Goal: Task Accomplishment & Management: Manage account settings

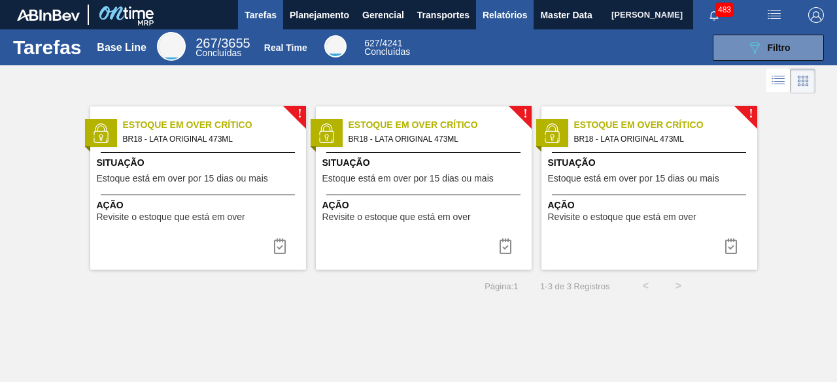
click at [503, 15] on span "Relatórios" at bounding box center [504, 15] width 44 height 16
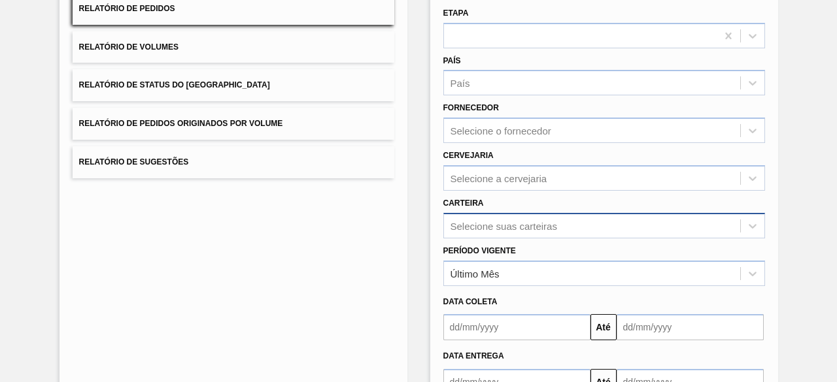
scroll to position [192, 0]
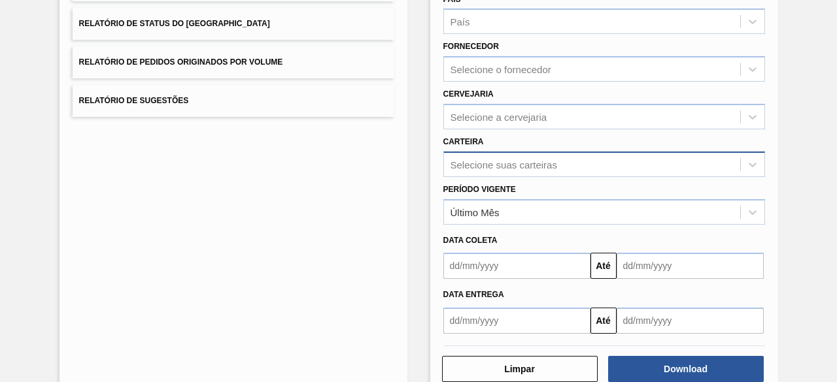
click at [594, 177] on div "Selecione suas carteiras" at bounding box center [604, 164] width 322 height 25
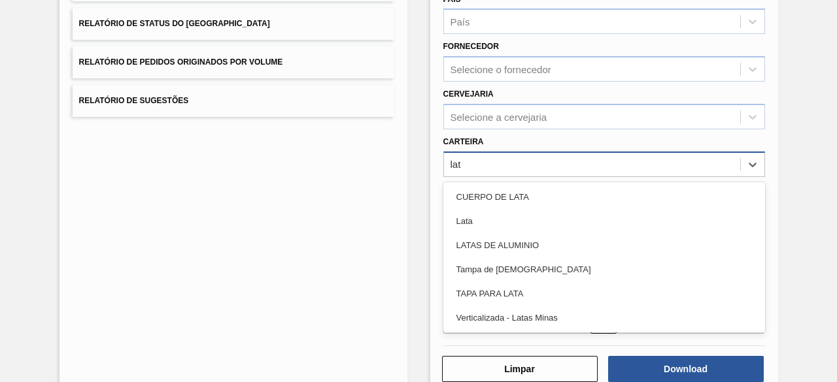
type input "lata"
click at [594, 230] on div "Lata" at bounding box center [604, 221] width 322 height 24
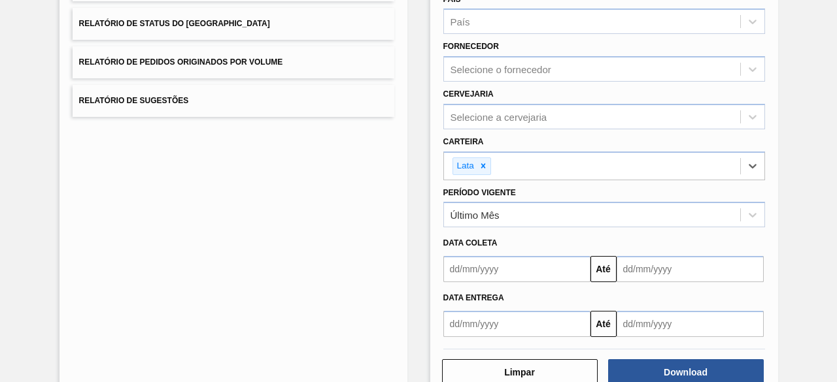
click at [523, 280] on input "text" at bounding box center [516, 269] width 147 height 26
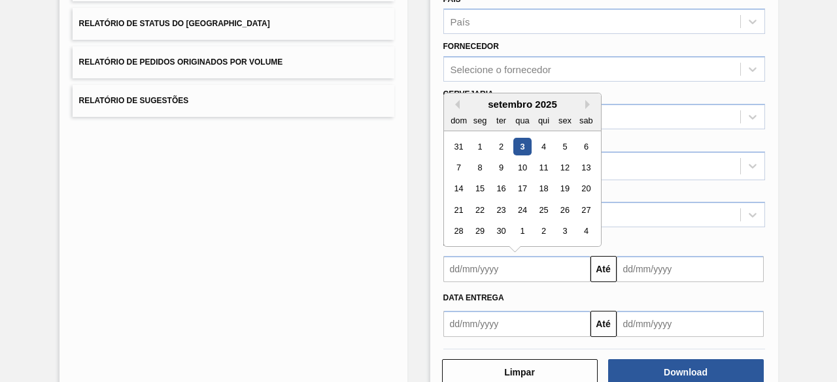
scroll to position [127, 0]
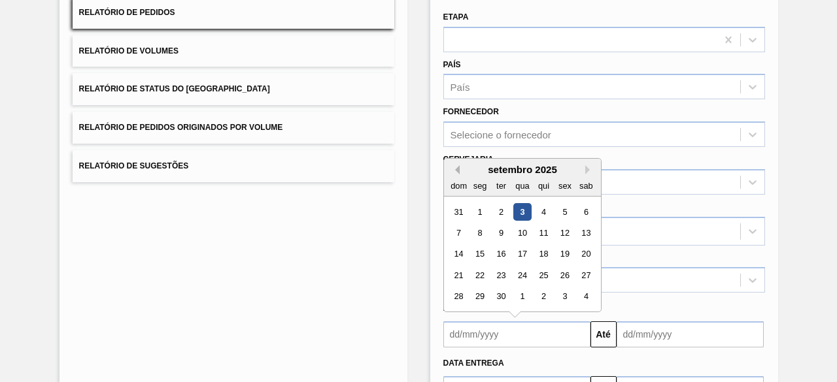
click at [454, 165] on button "Previous Month" at bounding box center [454, 169] width 9 height 9
click at [459, 278] on div "17" at bounding box center [459, 276] width 18 height 18
type input "17/08/2025"
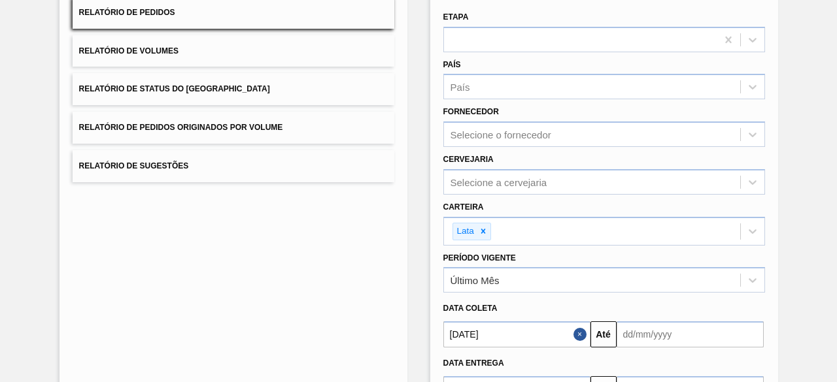
click at [672, 328] on input "text" at bounding box center [689, 335] width 147 height 26
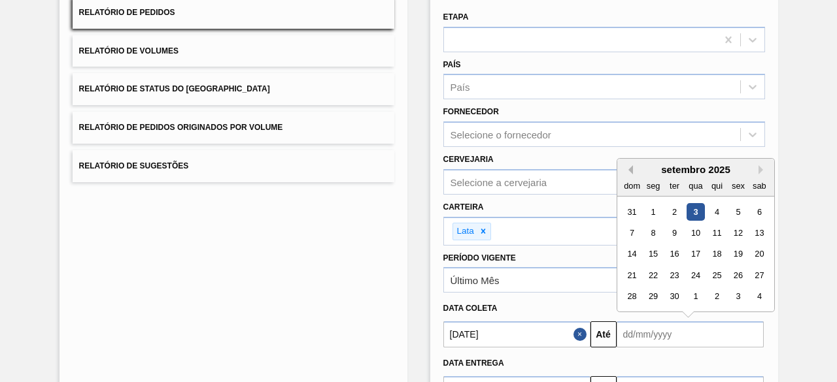
click at [628, 172] on button "Previous Month" at bounding box center [628, 169] width 9 height 9
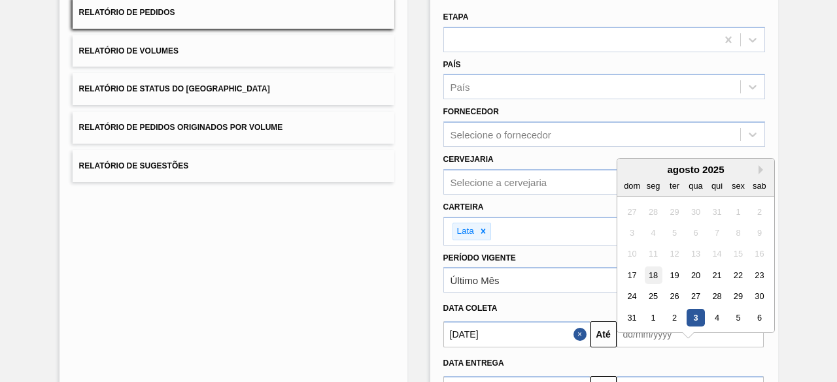
click at [654, 274] on div "18" at bounding box center [653, 276] width 18 height 18
type input "18/08/2025"
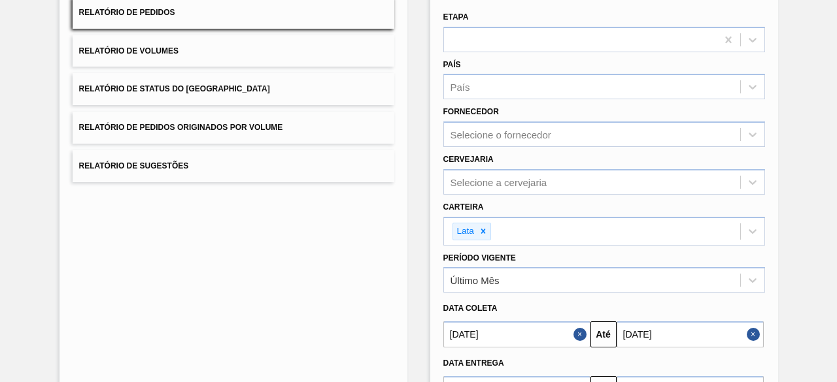
scroll to position [224, 0]
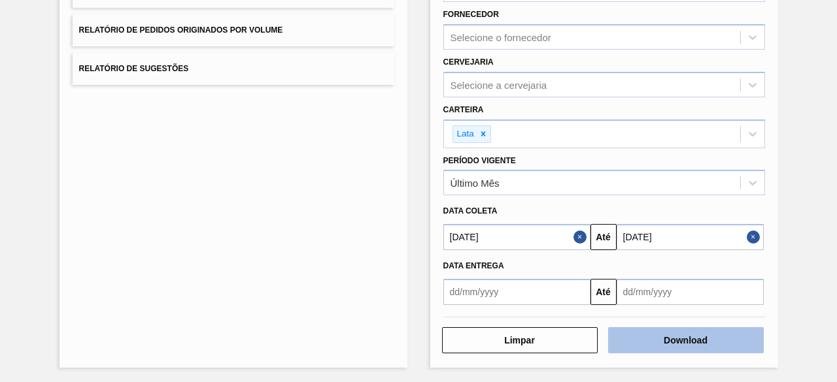
click at [688, 331] on button "Download" at bounding box center [686, 341] width 156 height 26
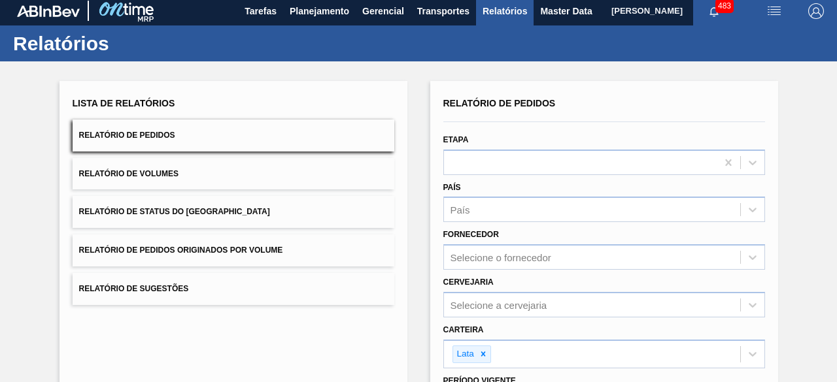
scroll to position [0, 0]
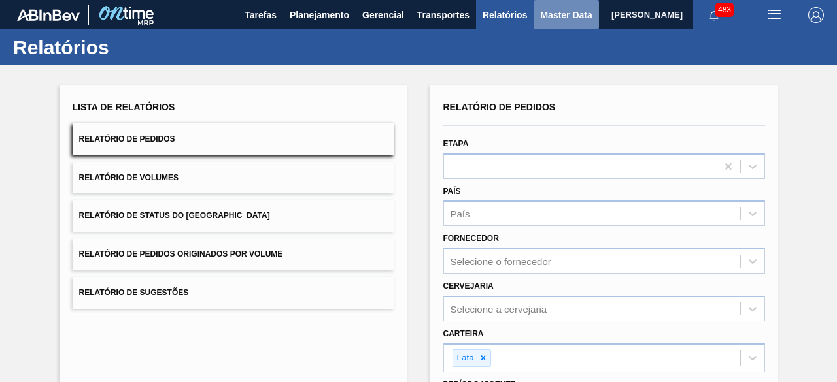
click at [546, 18] on span "Master Data" at bounding box center [566, 15] width 52 height 16
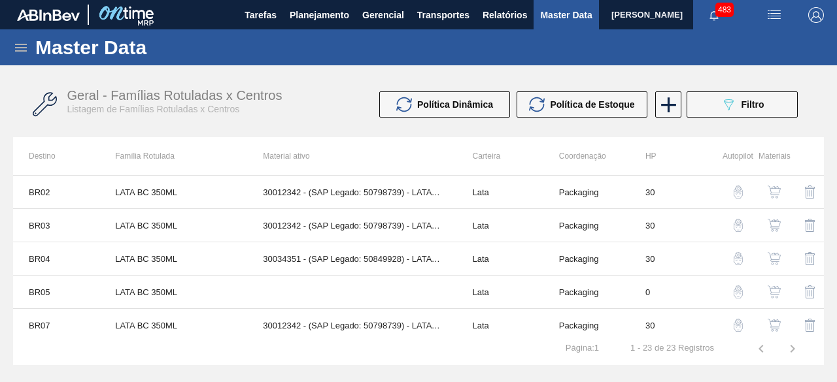
click at [22, 53] on icon at bounding box center [21, 48] width 16 height 16
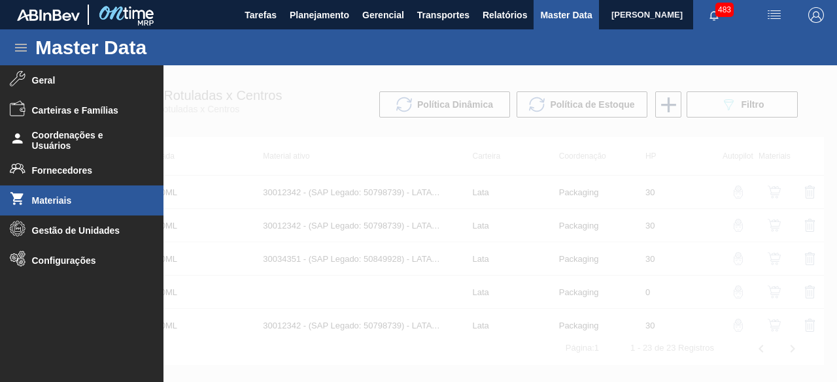
click at [78, 193] on li "Materiais" at bounding box center [81, 201] width 163 height 30
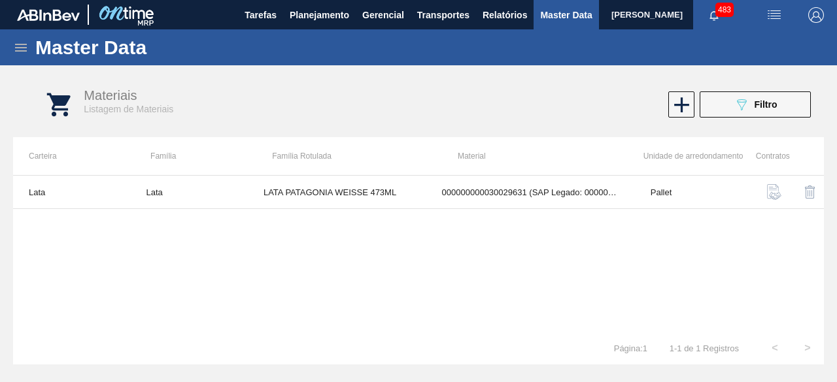
click at [507, 241] on div "Lata Lata LATA PATAGONIA WEISSE 473ML 000000000030029631 (SAP Legado: 000000000…" at bounding box center [418, 253] width 811 height 157
click at [770, 14] on img "button" at bounding box center [774, 15] width 16 height 16
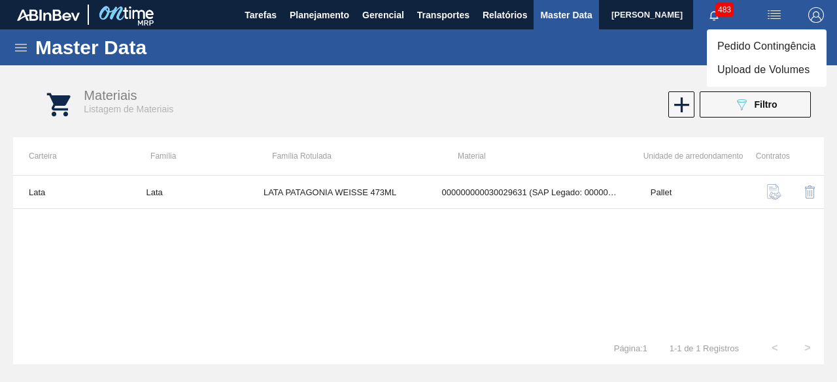
click at [758, 71] on li "Upload de Volumes" at bounding box center [767, 70] width 120 height 24
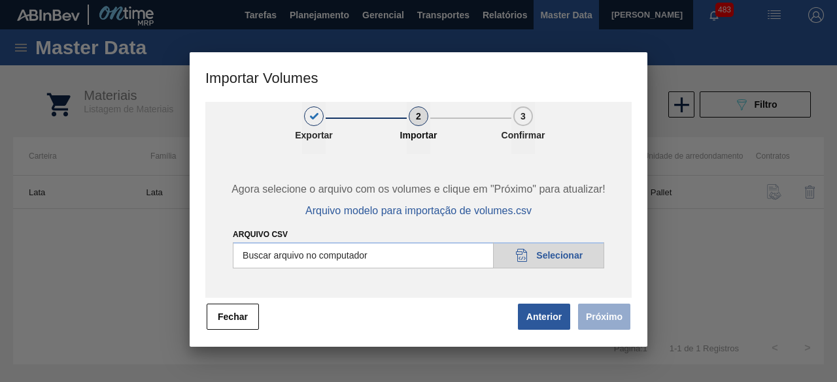
click at [565, 257] on input "Arquivo csv" at bounding box center [418, 256] width 371 height 26
type input "C:\fakepath\Subida Ball D0 + D3 02.09.csv"
click at [599, 320] on button "Próximo" at bounding box center [604, 317] width 52 height 26
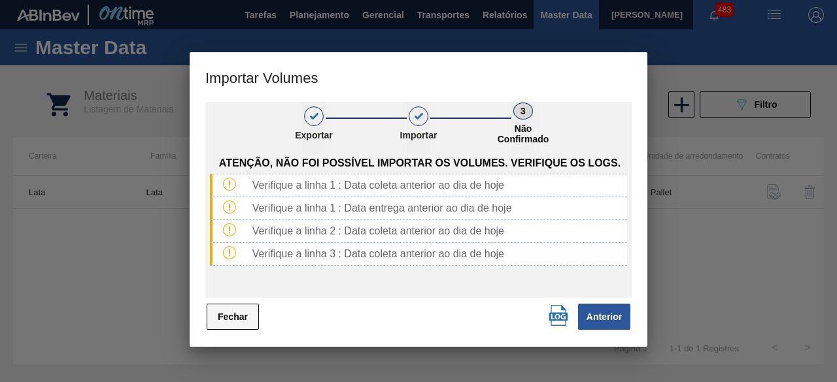
click at [232, 317] on button "Fechar" at bounding box center [233, 317] width 52 height 26
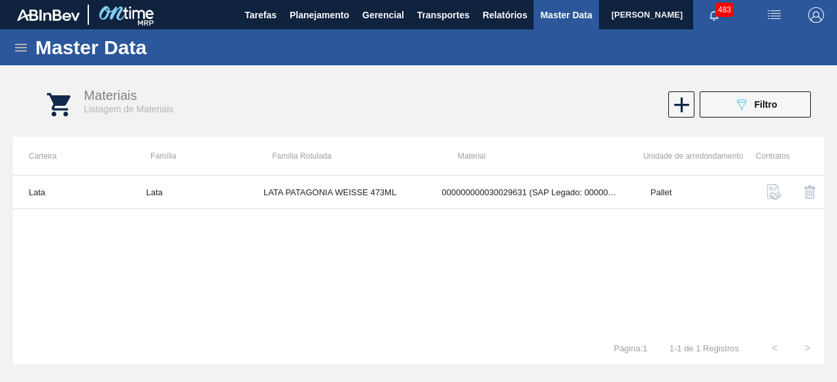
click at [776, 14] on img "button" at bounding box center [774, 15] width 16 height 16
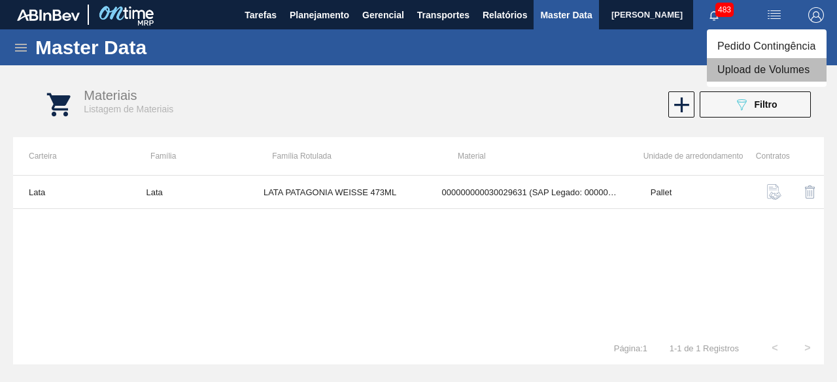
click at [764, 74] on li "Upload de Volumes" at bounding box center [767, 70] width 120 height 24
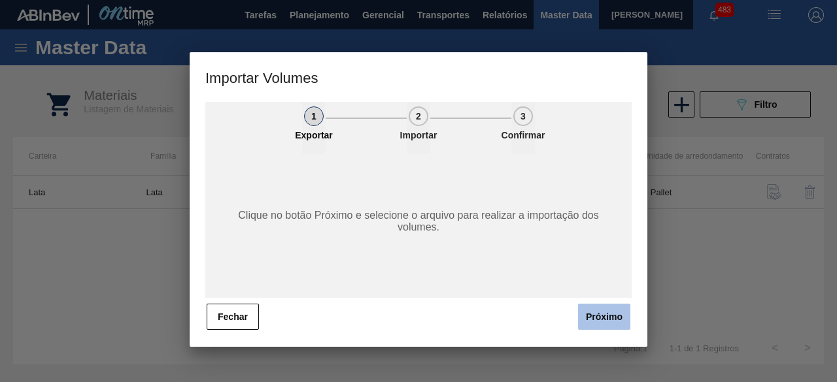
click at [592, 316] on button "Próximo" at bounding box center [604, 317] width 52 height 26
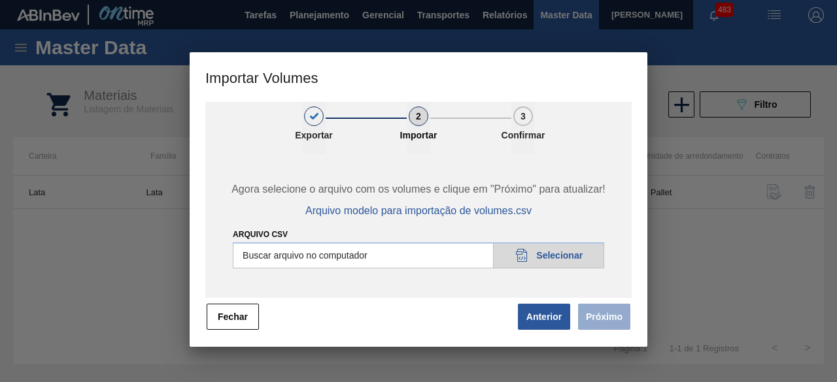
click at [573, 260] on input "Arquivo csv" at bounding box center [418, 256] width 371 height 26
type input "C:\fakepath\Subida Ball D0 + D3 03.09.csv"
click at [602, 318] on button "Próximo" at bounding box center [604, 317] width 52 height 26
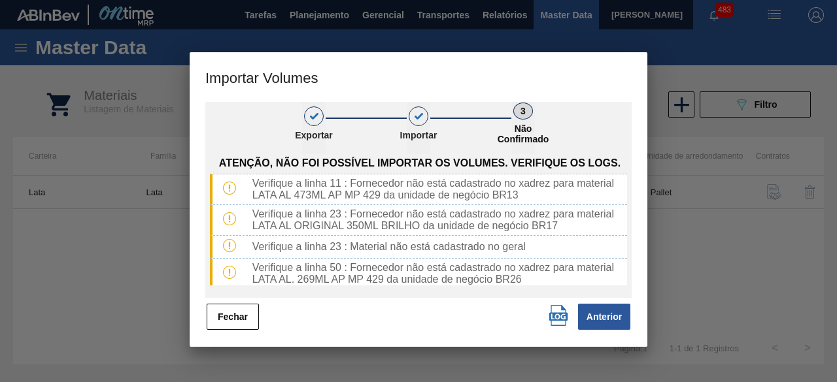
click at [559, 314] on img "button" at bounding box center [558, 315] width 21 height 21
click at [234, 321] on button "Fechar" at bounding box center [233, 317] width 52 height 26
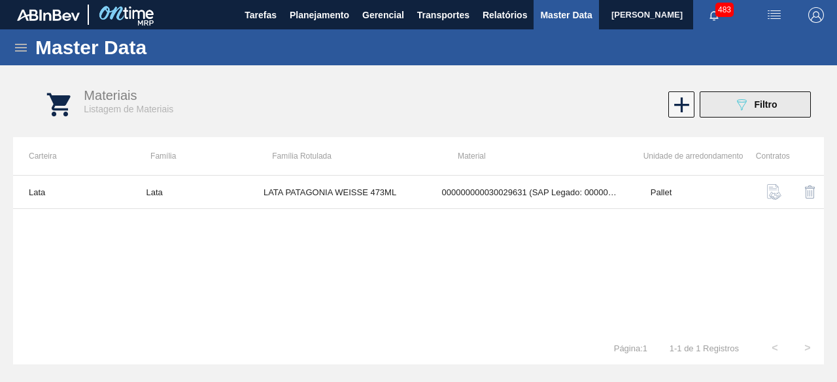
click at [731, 114] on button "089F7B8B-B2A5-4AFE-B5C0-19BA573D28AC Filtro" at bounding box center [754, 105] width 111 height 26
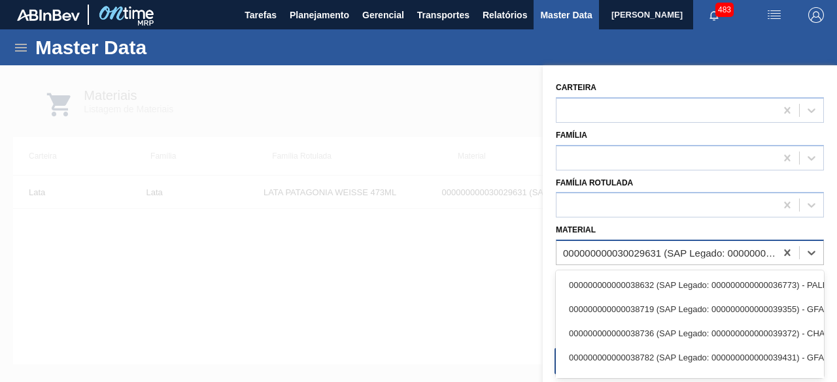
click at [669, 256] on div "000000000030029631 (SAP Legado: 000000000050819504) - LATA 473ML PATAG WEISSE N…" at bounding box center [670, 253] width 214 height 11
paste input "30012388"
type input "30012388"
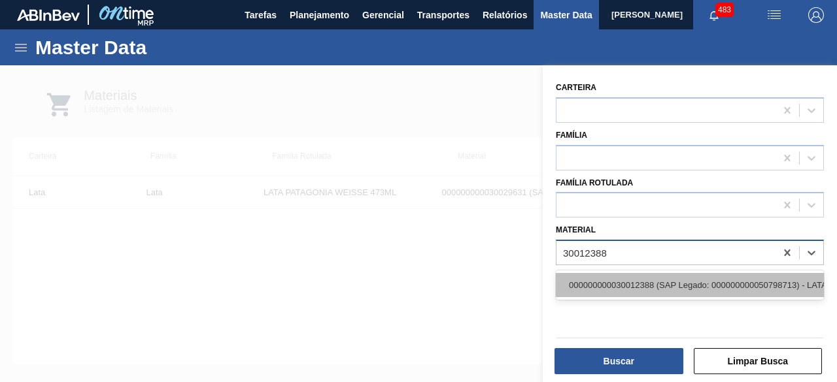
click at [659, 284] on div "000000000030012388 (SAP Legado: 000000000050798713) - LATA AL. 269ML SK MP 429" at bounding box center [690, 285] width 268 height 24
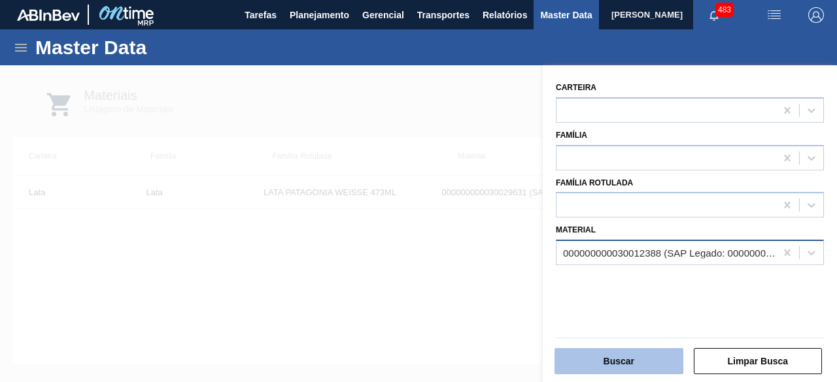
click at [652, 361] on button "Buscar" at bounding box center [618, 361] width 129 height 26
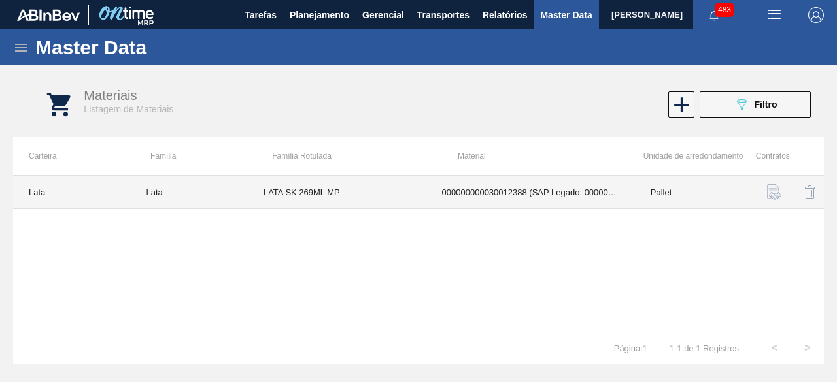
click at [491, 193] on td "000000000030012388 (SAP Legado: 000000000050798713) - LATA AL. 269ML SK MP 429" at bounding box center [530, 192] width 209 height 33
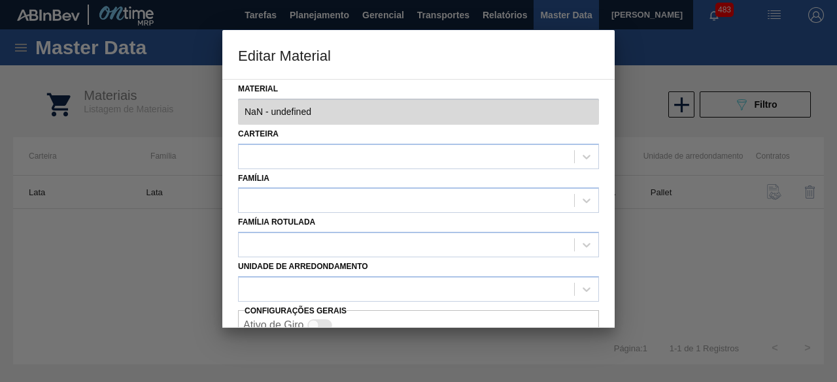
type input "30012388 - 000000000030012388 (SAP Legado: 000000000050798713) - LATA AL. 269ML…"
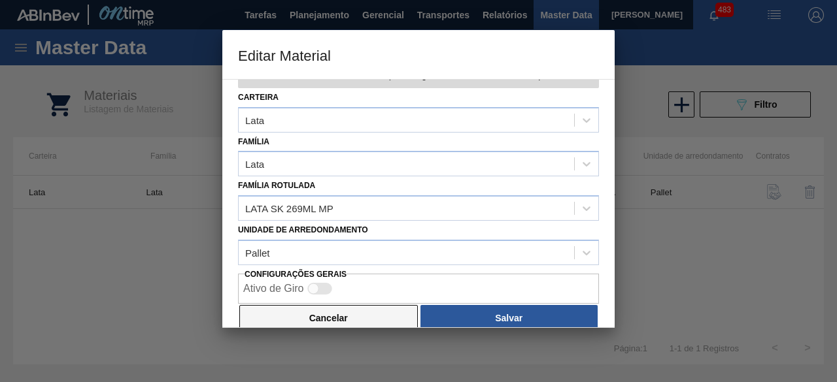
scroll to position [55, 0]
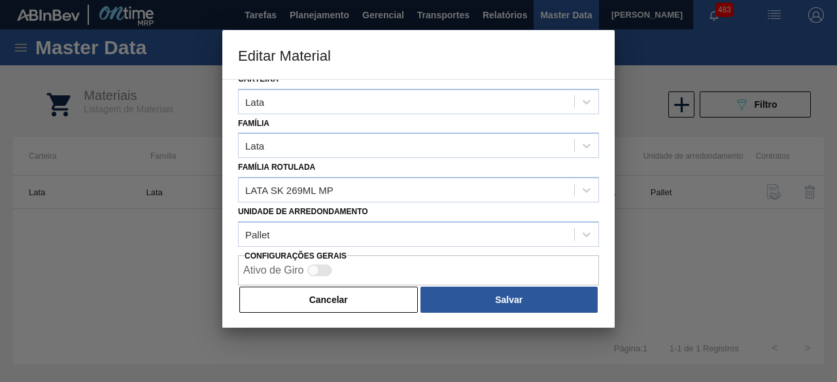
drag, startPoint x: 357, startPoint y: 303, endPoint x: 395, endPoint y: 258, distance: 58.9
click at [357, 303] on button "Cancelar" at bounding box center [328, 300] width 178 height 26
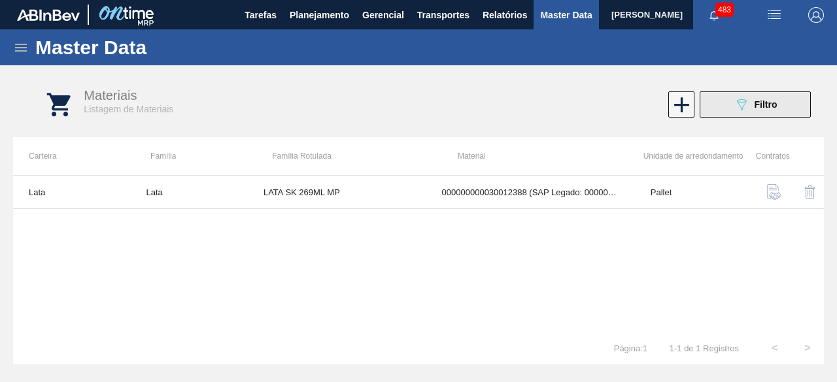
click at [765, 114] on button "089F7B8B-B2A5-4AFE-B5C0-19BA573D28AC Filtro" at bounding box center [754, 105] width 111 height 26
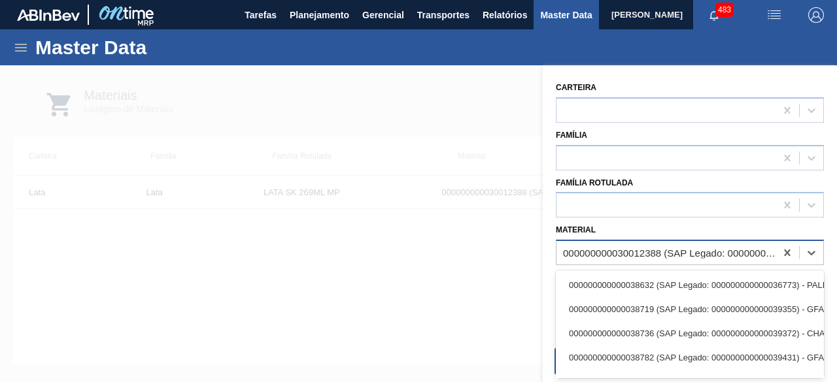
click at [705, 249] on div "000000000030012388 (SAP Legado: 000000000050798713) - LATA AL. 269ML SK MP 429" at bounding box center [670, 253] width 214 height 11
paste input "30034236"
type input "30034236"
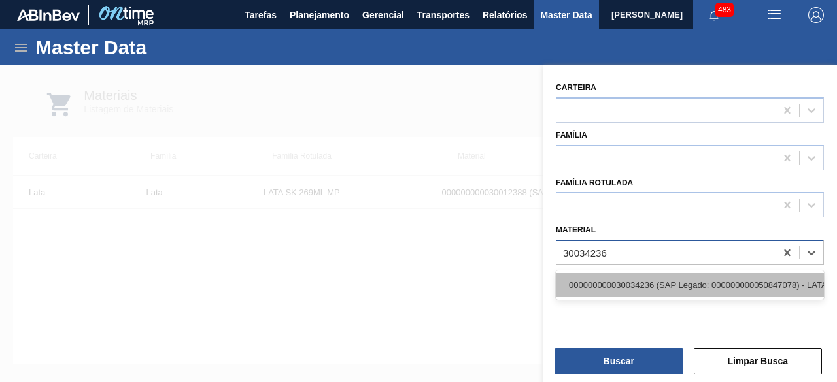
click at [662, 277] on div "000000000030034236 (SAP Legado: 000000000050847078) - LATA AL ORIGINAL 350ML BR…" at bounding box center [690, 285] width 268 height 24
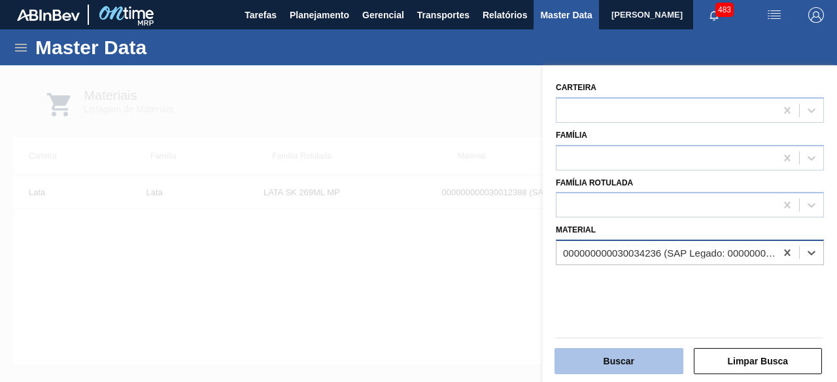
click at [639, 361] on button "Buscar" at bounding box center [618, 361] width 129 height 26
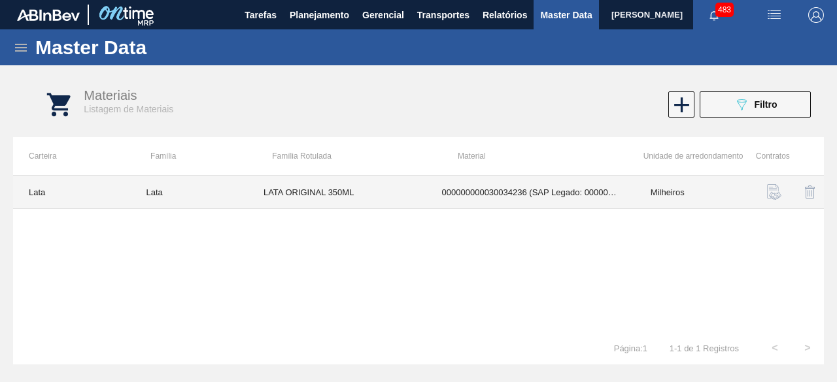
click at [418, 193] on td "LATA ORIGINAL 350ML" at bounding box center [337, 192] width 178 height 33
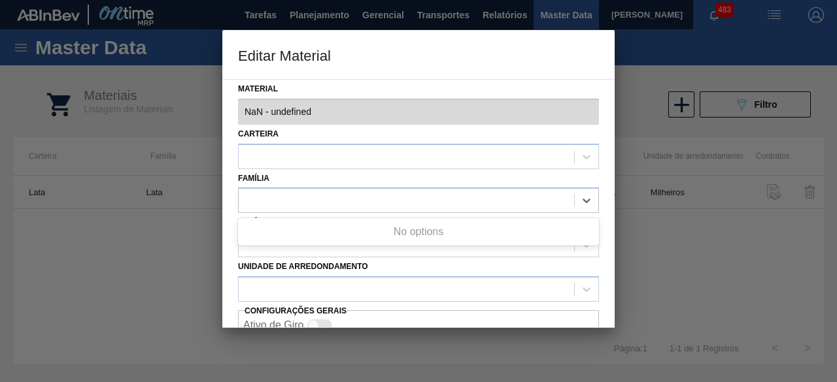
click at [418, 193] on div at bounding box center [406, 201] width 335 height 19
type input "30034236 - 000000000030034236 (SAP Legado: 000000000050847078) - LATA AL ORIGIN…"
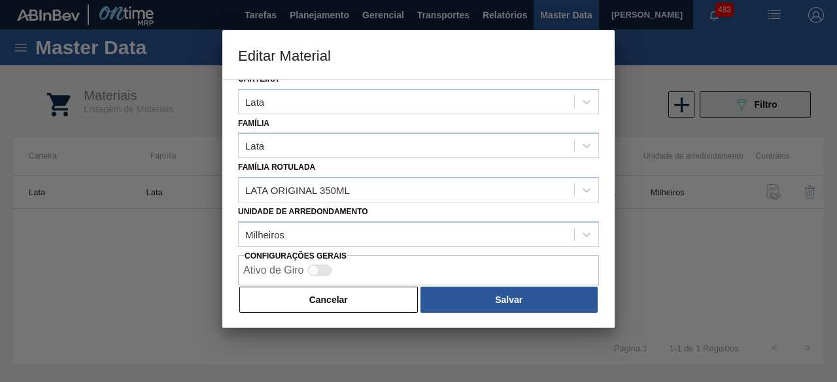
drag, startPoint x: 348, startPoint y: 297, endPoint x: 714, endPoint y: 115, distance: 408.7
click at [349, 297] on button "Cancelar" at bounding box center [328, 300] width 178 height 26
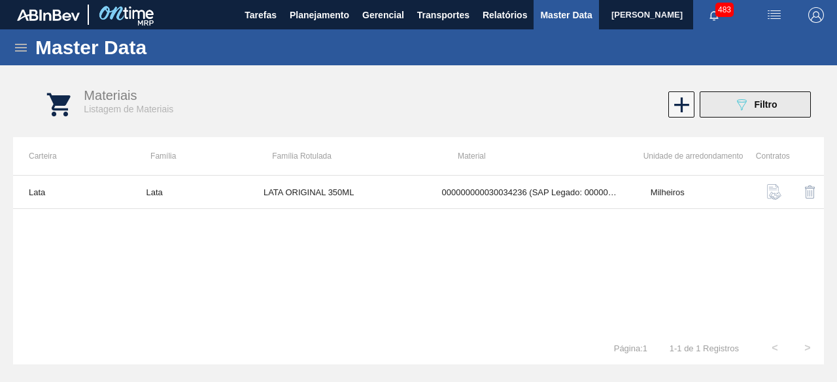
click at [737, 104] on icon "089F7B8B-B2A5-4AFE-B5C0-19BA573D28AC" at bounding box center [741, 105] width 16 height 16
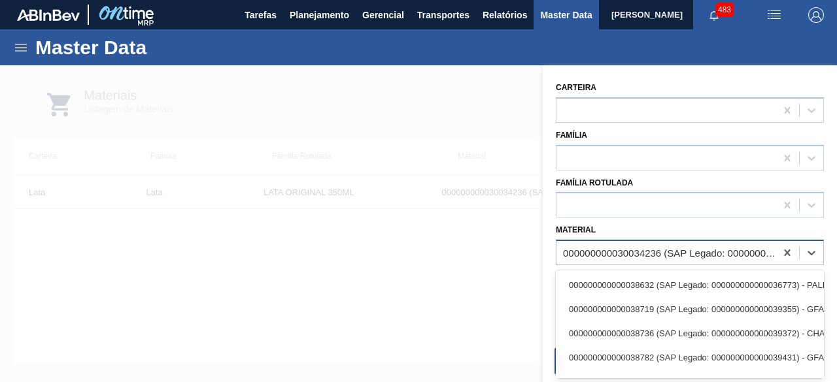
click at [661, 253] on div "000000000030034236 (SAP Legado: 000000000050847078) - LATA AL ORIGINAL 350ML BR…" at bounding box center [670, 253] width 214 height 11
paste input "30012386"
type input "30012386"
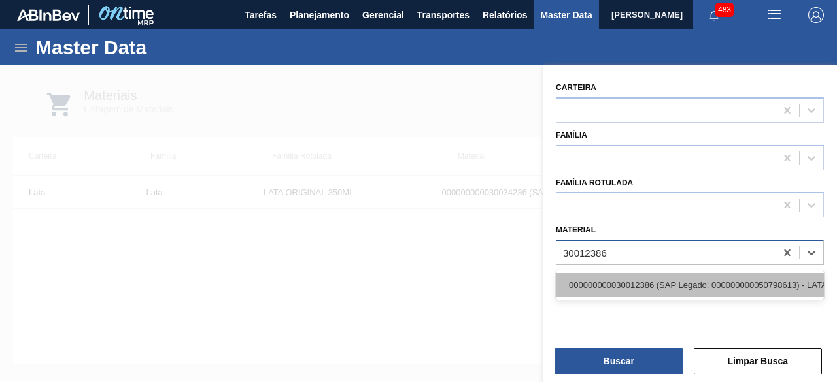
click at [650, 281] on div "000000000030012386 (SAP Legado: 000000000050798613) - LATA AL. 269ML AP MP 429" at bounding box center [690, 285] width 268 height 24
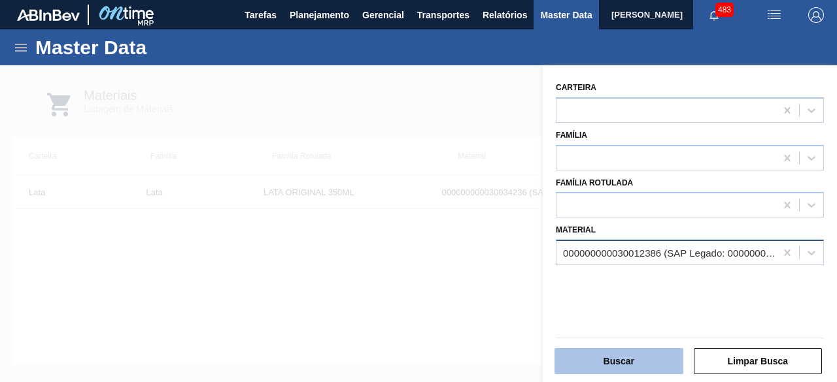
click at [641, 357] on button "Buscar" at bounding box center [618, 361] width 129 height 26
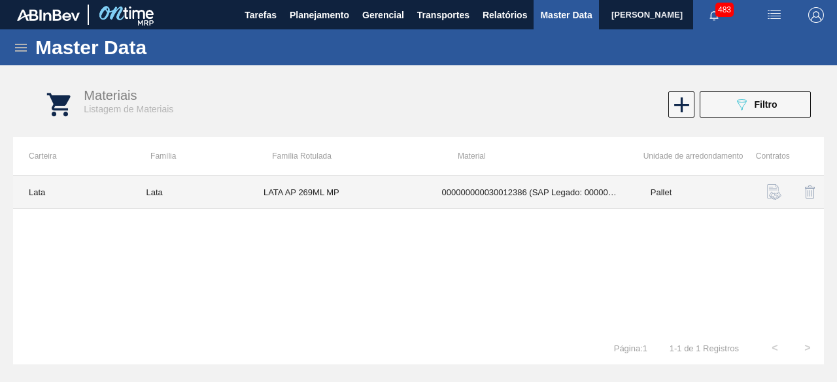
click at [349, 195] on td "LATA AP 269ML MP" at bounding box center [337, 192] width 178 height 33
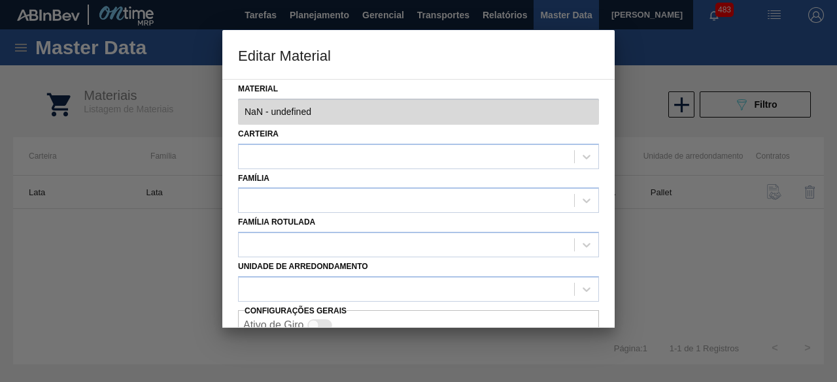
type input "30012386 - 000000000030012386 (SAP Legado: 000000000050798613) - LATA AL. 269ML…"
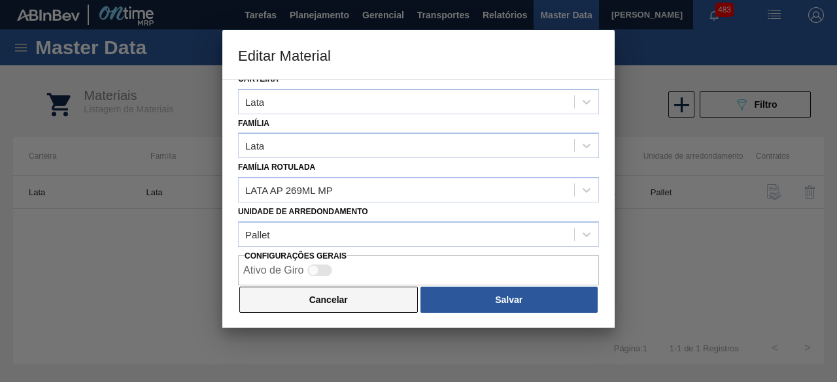
click at [376, 299] on button "Cancelar" at bounding box center [328, 300] width 178 height 26
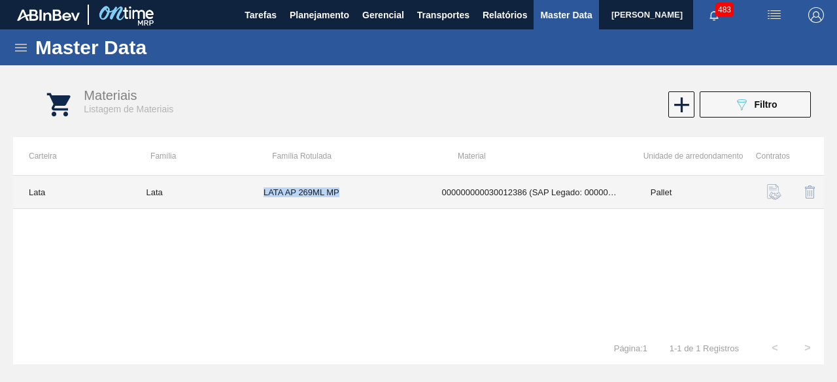
drag, startPoint x: 261, startPoint y: 190, endPoint x: 362, endPoint y: 185, distance: 100.8
click at [362, 185] on td "LATA AP 269ML MP" at bounding box center [337, 192] width 178 height 33
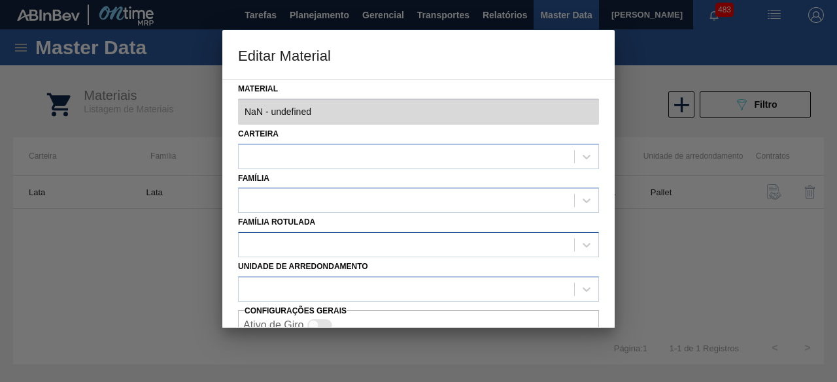
type input "30012386 - 000000000030012386 (SAP Legado: 000000000050798613) - LATA AL. 269ML…"
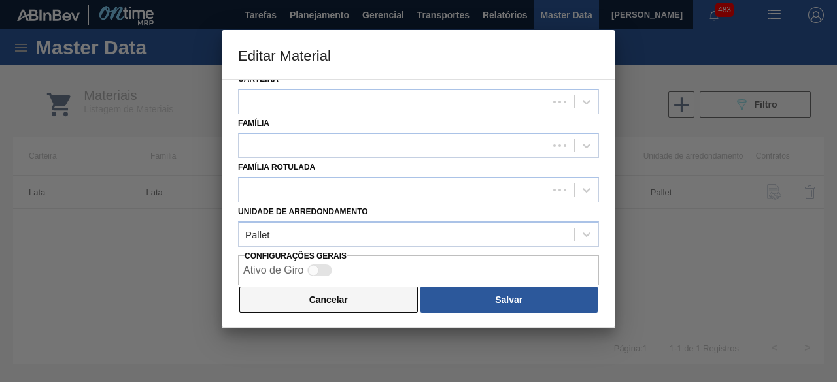
click at [366, 309] on button "Cancelar" at bounding box center [328, 300] width 178 height 26
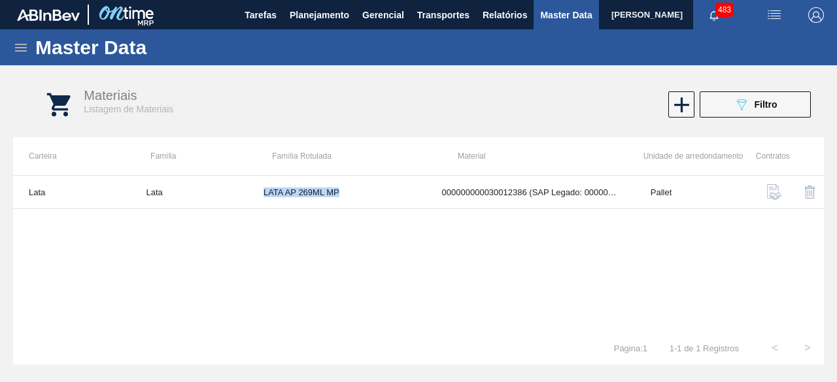
copy td "LATA AP 269ML MP"
click at [743, 100] on icon "089F7B8B-B2A5-4AFE-B5C0-19BA573D28AC" at bounding box center [741, 105] width 16 height 16
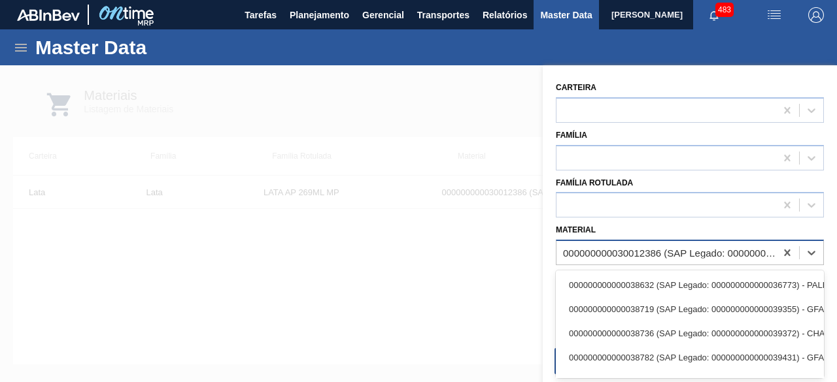
click at [703, 253] on div "000000000030012386 (SAP Legado: 000000000050798613) - LATA AL. 269ML AP MP 429" at bounding box center [670, 253] width 214 height 11
paste input "30029834"
type input "30029834"
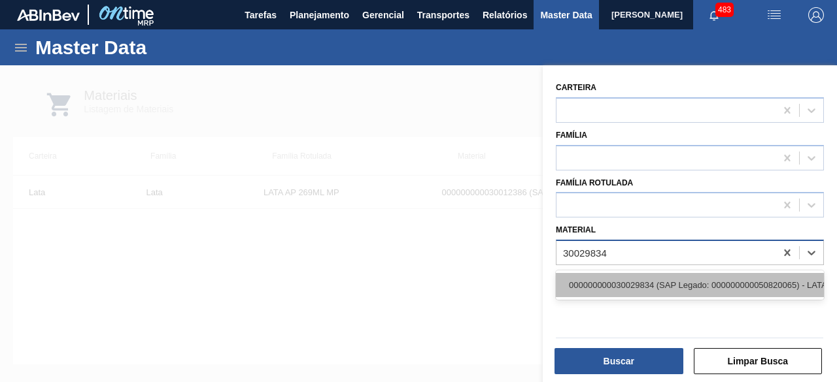
click at [685, 282] on div "000000000030029834 (SAP Legado: 000000000050820065) - LATA AL 473ML AP MP 429" at bounding box center [690, 285] width 268 height 24
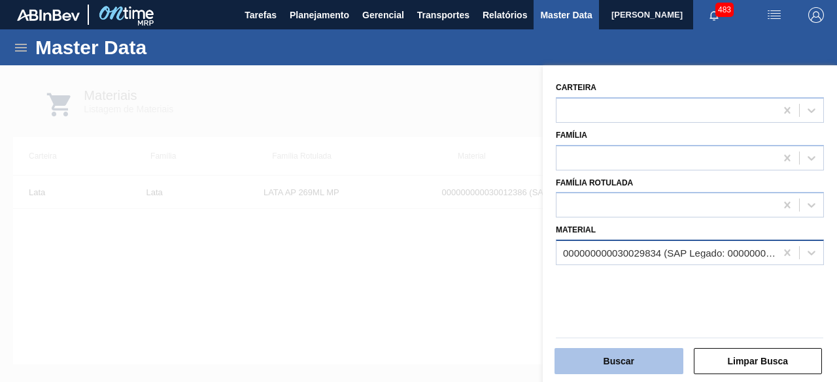
click at [639, 360] on button "Buscar" at bounding box center [618, 361] width 129 height 26
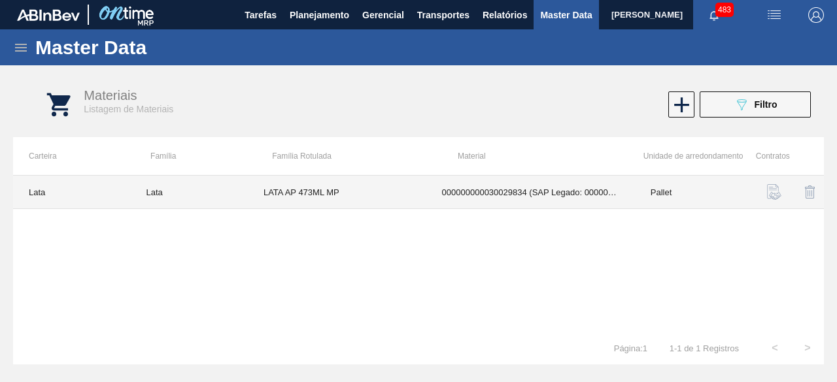
click at [305, 190] on td "LATA AP 473ML MP" at bounding box center [337, 192] width 178 height 33
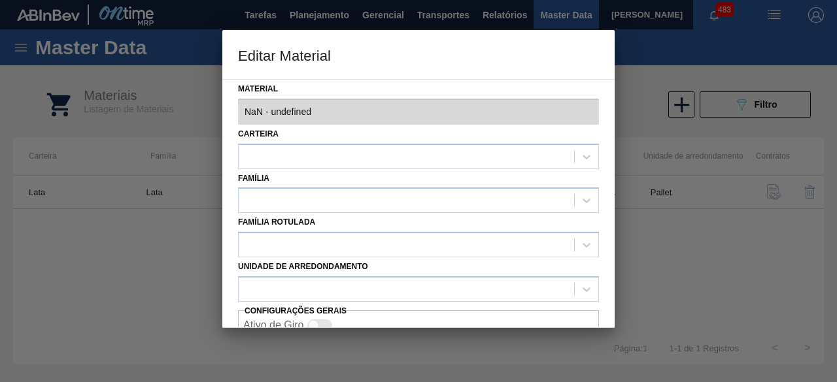
type input "30029834 - 000000000030029834 (SAP Legado: 000000000050820065) - LATA AL 473ML …"
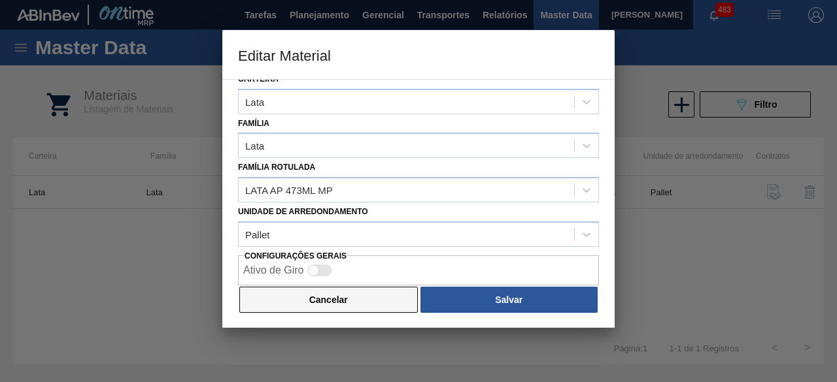
click at [345, 293] on button "Cancelar" at bounding box center [328, 300] width 178 height 26
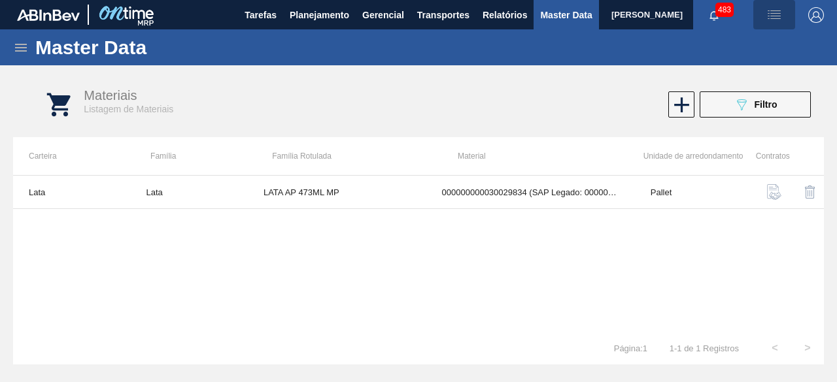
click at [779, 15] on img "button" at bounding box center [774, 15] width 16 height 16
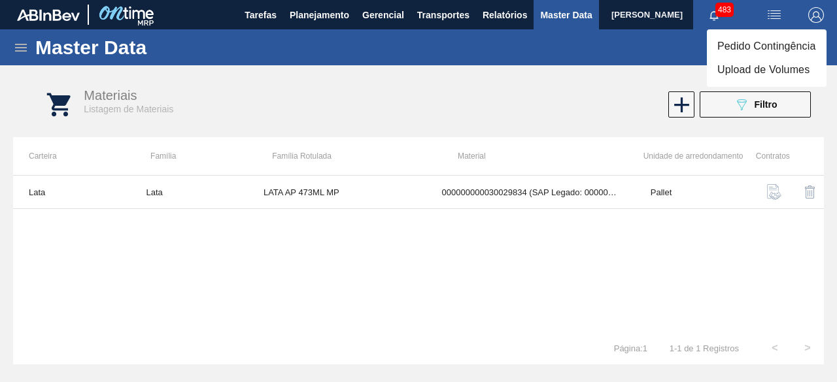
click at [771, 65] on li "Upload de Volumes" at bounding box center [767, 70] width 120 height 24
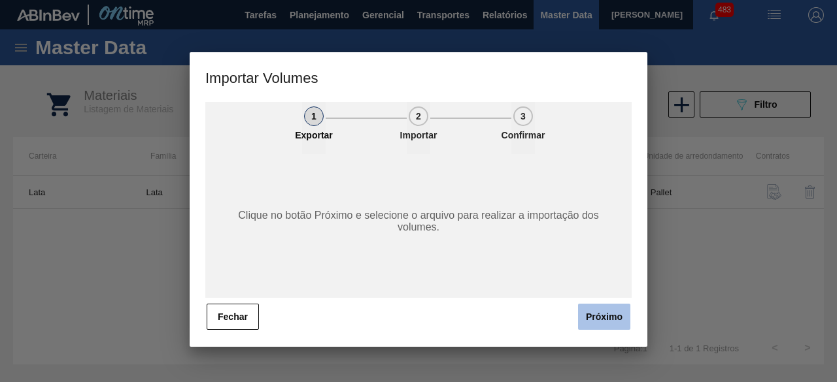
click at [613, 314] on button "Próximo" at bounding box center [604, 317] width 52 height 26
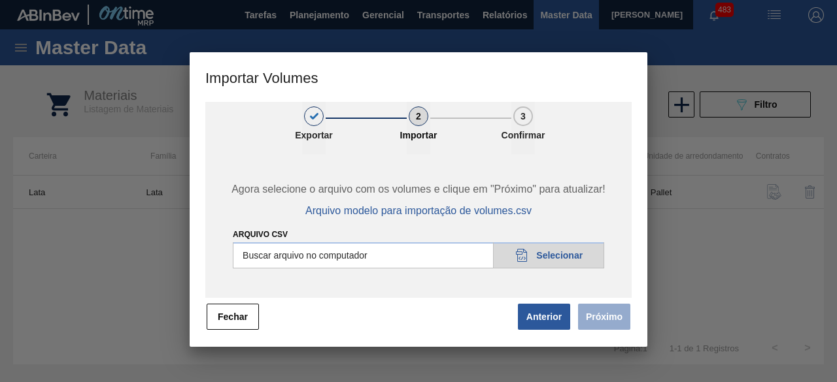
click at [582, 263] on input "Arquivo csv" at bounding box center [418, 256] width 371 height 26
type input "C:\fakepath\Subida Ball D0 + D3 03.09.csv"
click at [613, 321] on button "Próximo" at bounding box center [604, 317] width 52 height 26
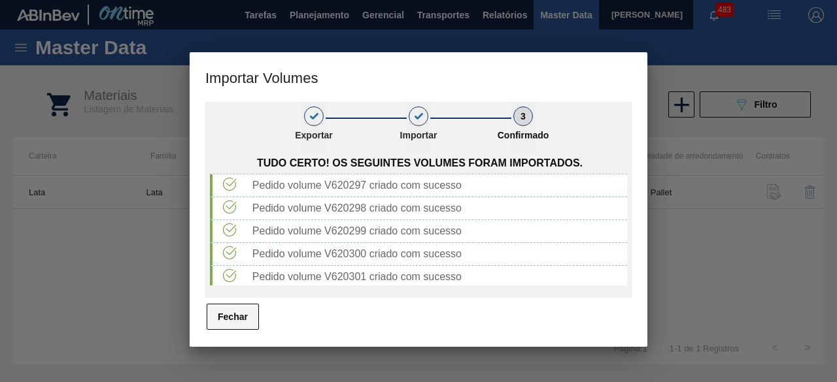
click at [242, 323] on button "Fechar" at bounding box center [233, 317] width 52 height 26
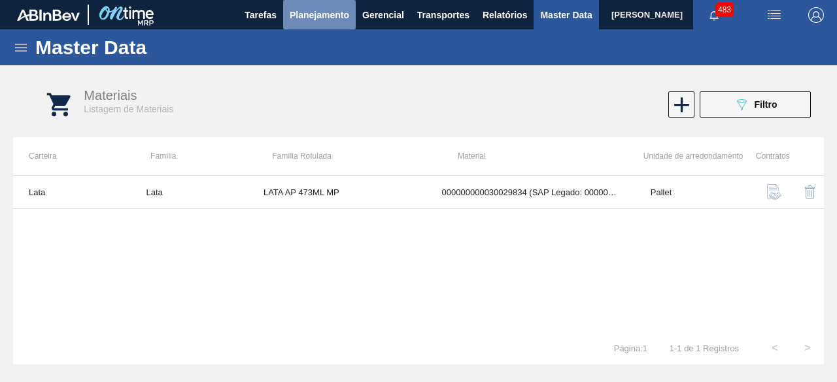
click at [323, 20] on span "Planejamento" at bounding box center [319, 15] width 59 height 16
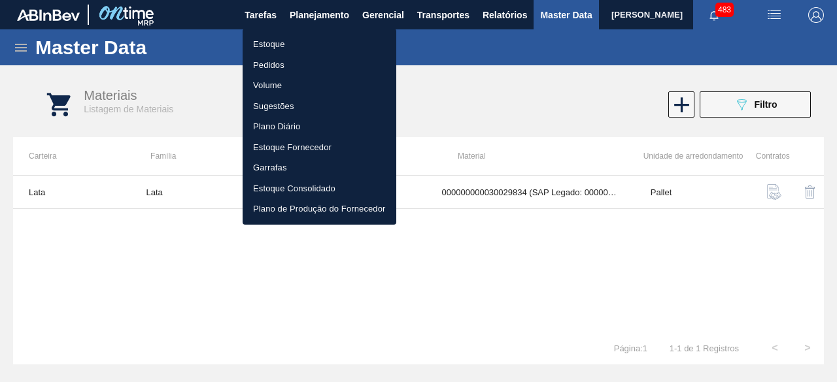
click at [271, 39] on li "Estoque" at bounding box center [320, 44] width 154 height 21
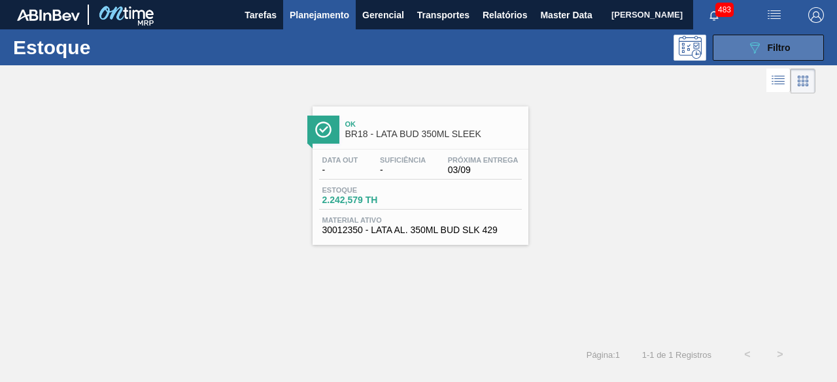
click at [747, 44] on icon "089F7B8B-B2A5-4AFE-B5C0-19BA573D28AC" at bounding box center [755, 48] width 16 height 16
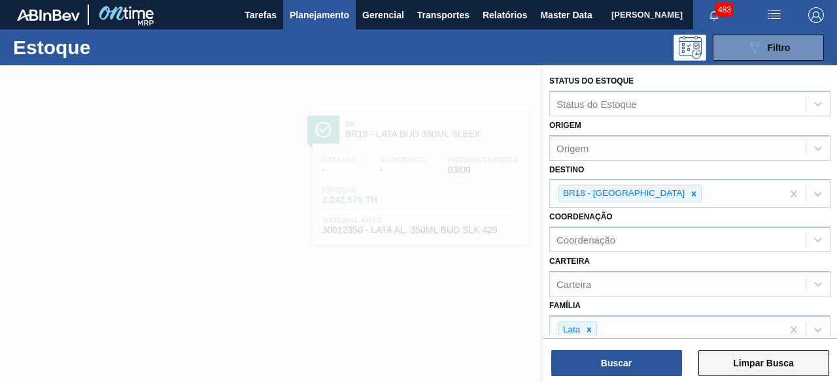
click at [786, 358] on button "Limpar Busca" at bounding box center [763, 363] width 131 height 26
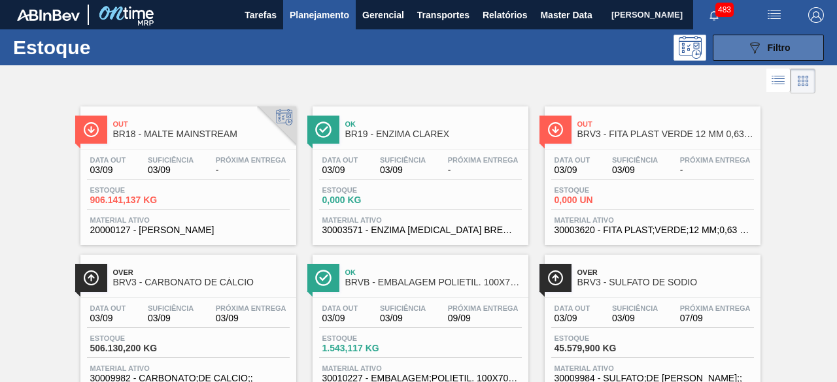
click at [735, 45] on button "089F7B8B-B2A5-4AFE-B5C0-19BA573D28AC Filtro" at bounding box center [768, 48] width 111 height 26
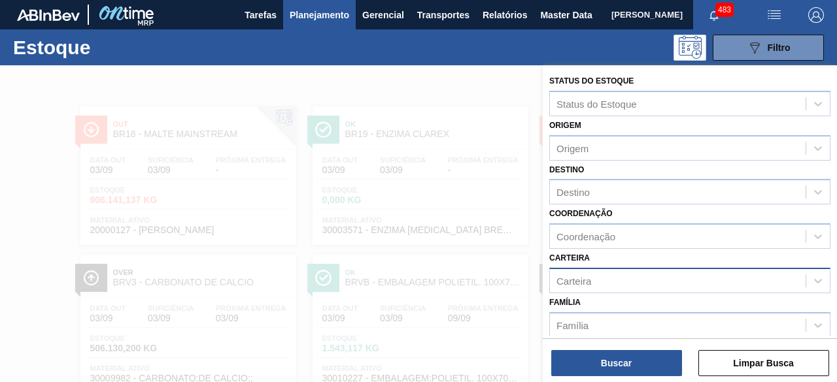
scroll to position [116, 0]
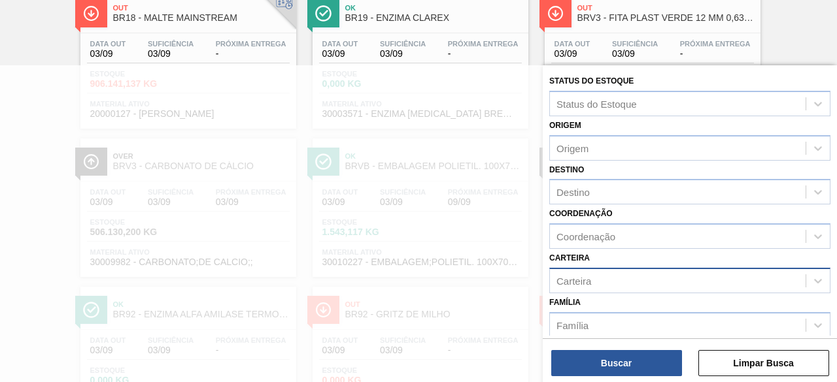
click at [628, 272] on div "Carteira" at bounding box center [678, 280] width 256 height 19
type input "lata"
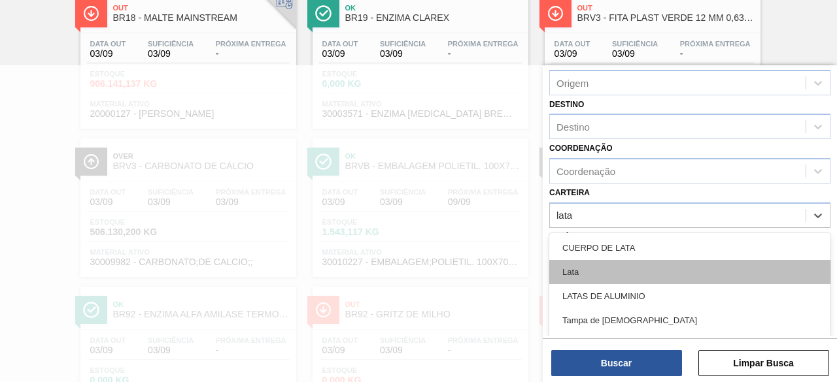
click at [611, 278] on div "Lata" at bounding box center [689, 272] width 281 height 24
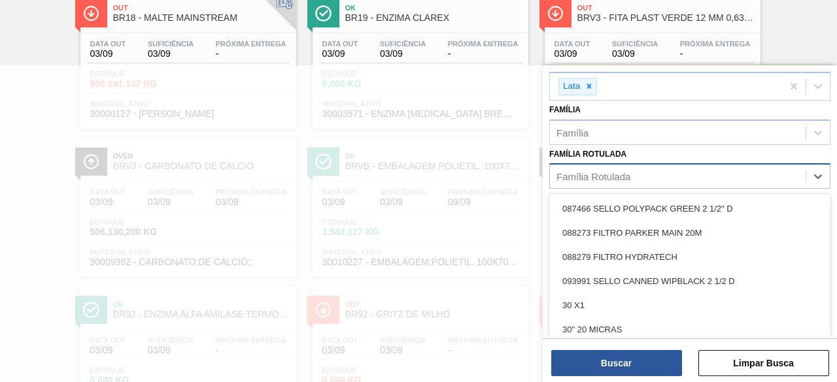
scroll to position [128, 0]
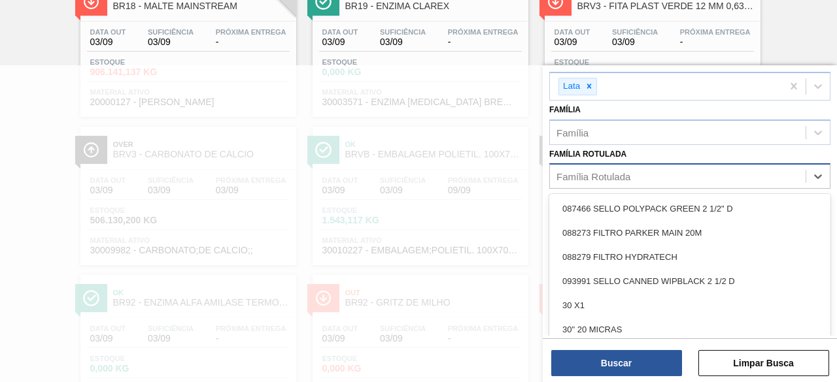
click at [630, 167] on div "Família Rotulada" at bounding box center [678, 176] width 256 height 19
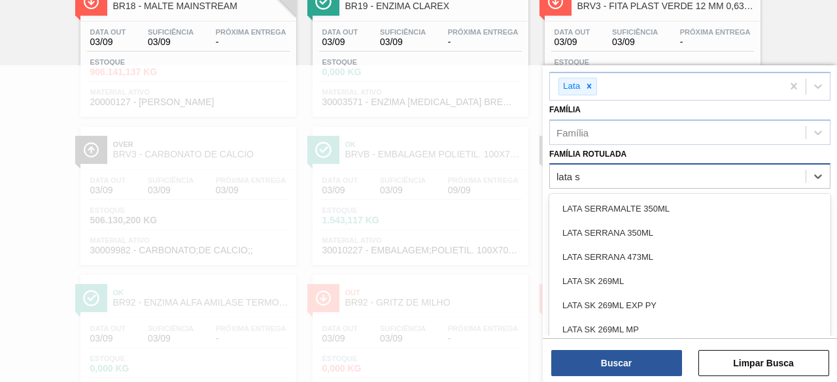
type Rotulada "lata sk"
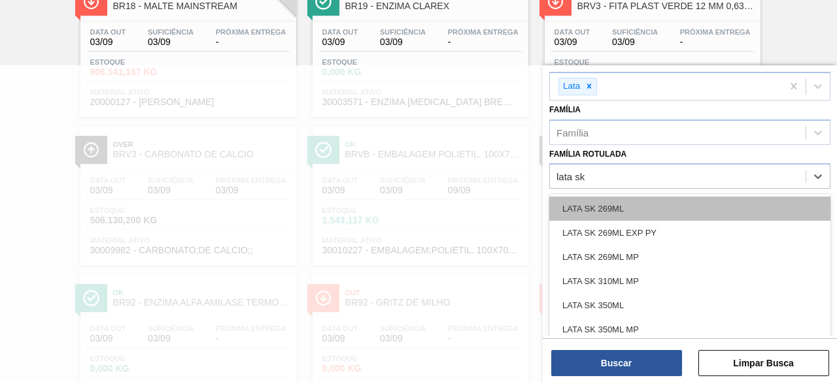
click at [631, 214] on div "LATA SK 269ML" at bounding box center [689, 209] width 281 height 24
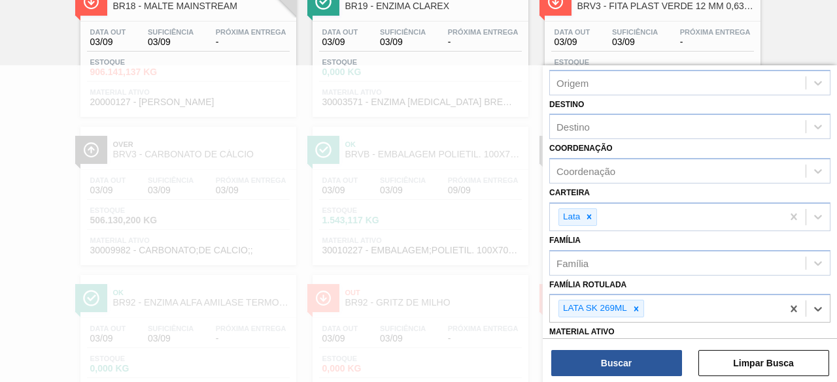
scroll to position [0, 0]
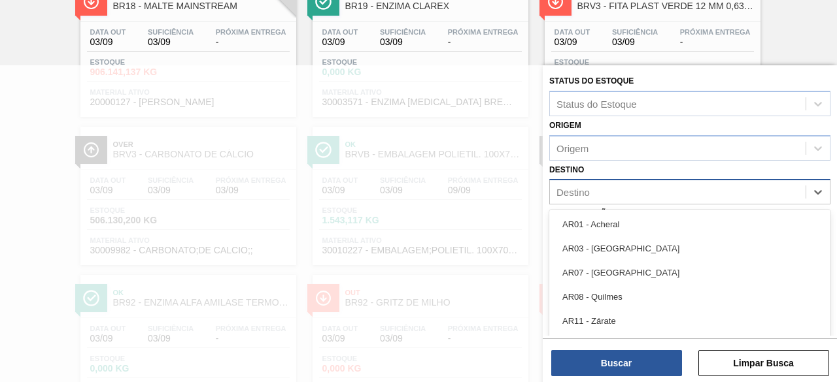
click at [605, 195] on div "Destino" at bounding box center [678, 192] width 256 height 19
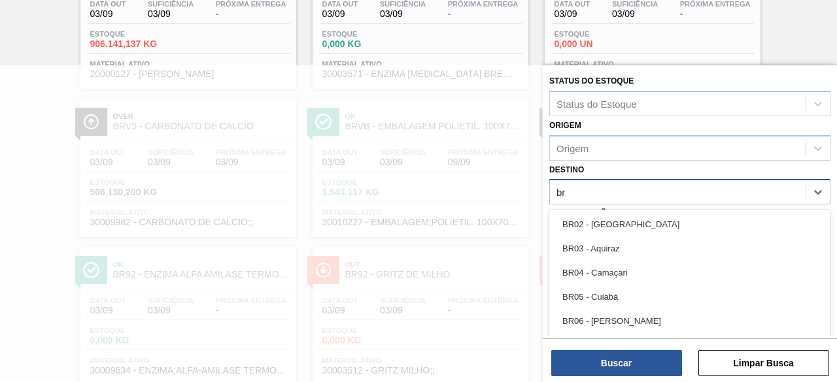
type input "br11"
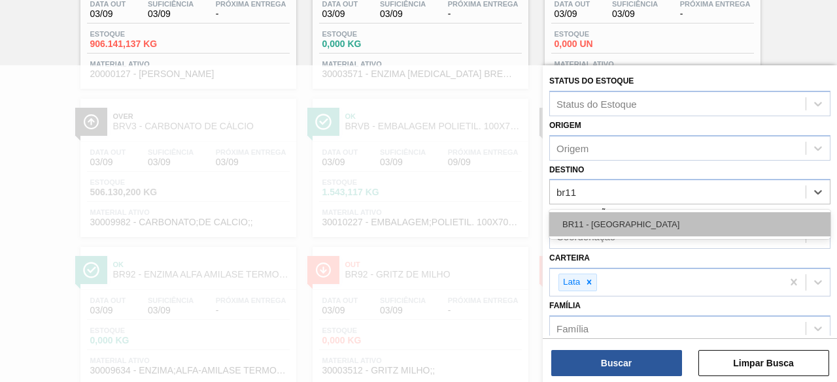
click at [611, 222] on div "BR11 - São Luís" at bounding box center [689, 224] width 281 height 24
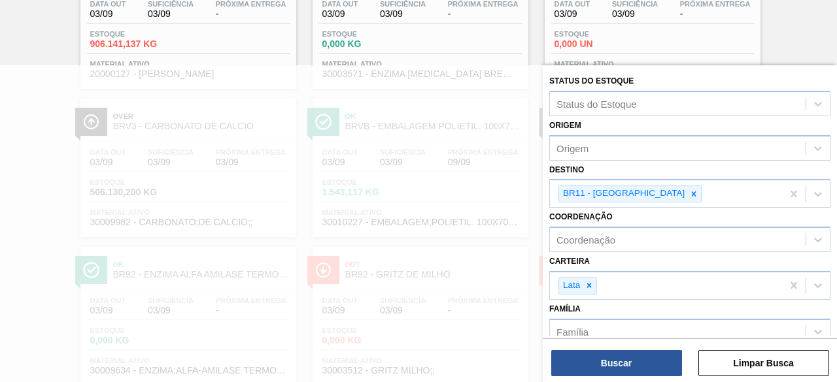
drag, startPoint x: 638, startPoint y: 355, endPoint x: 328, endPoint y: 18, distance: 458.0
click at [639, 355] on button "Buscar" at bounding box center [616, 363] width 131 height 26
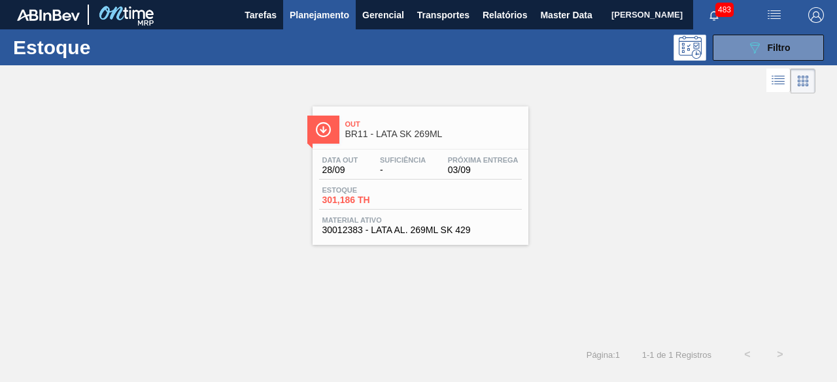
click at [447, 176] on div "Data out 28/09 Suficiência - Próxima Entrega 03/09" at bounding box center [420, 168] width 203 height 24
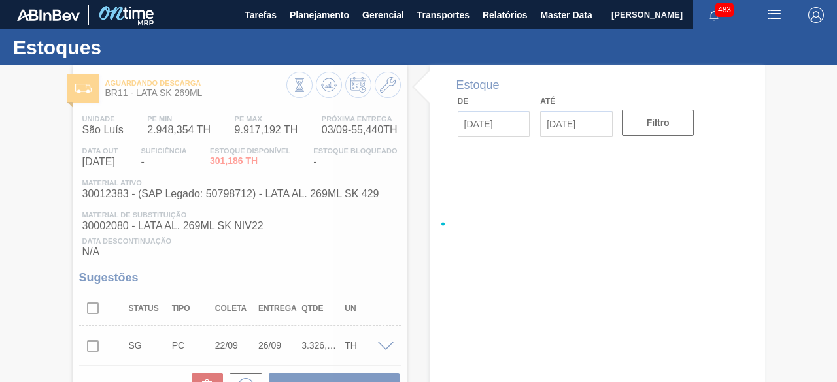
type input "[DATE]"
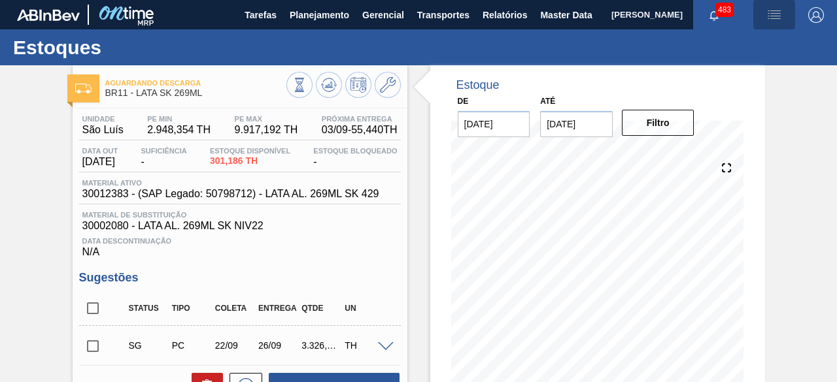
click at [770, 18] on img "button" at bounding box center [774, 15] width 16 height 16
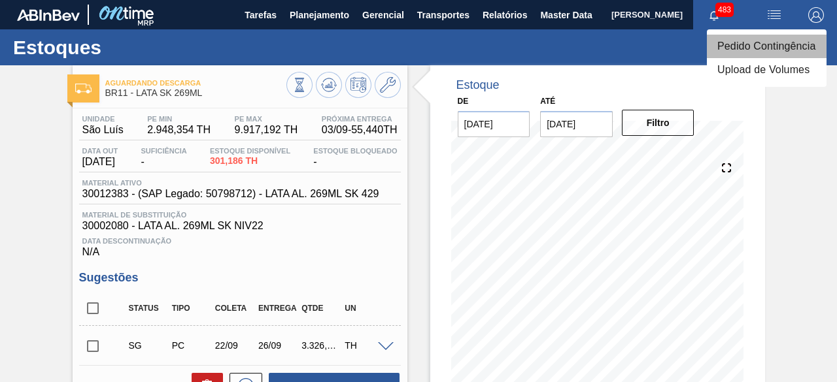
click at [749, 48] on li "Pedido Contingência" at bounding box center [767, 47] width 120 height 24
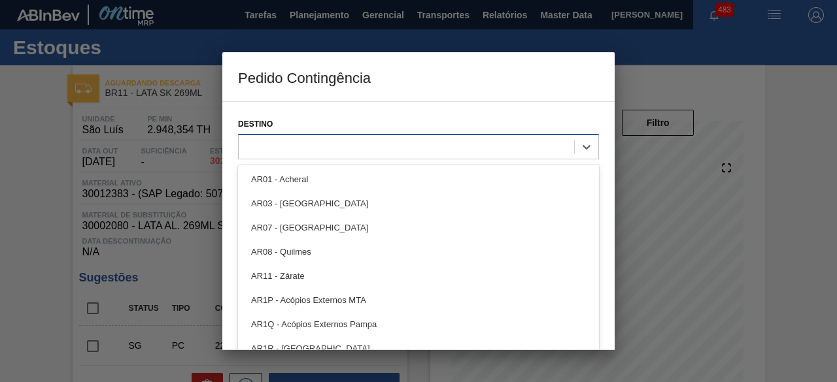
click at [455, 150] on div at bounding box center [406, 146] width 335 height 19
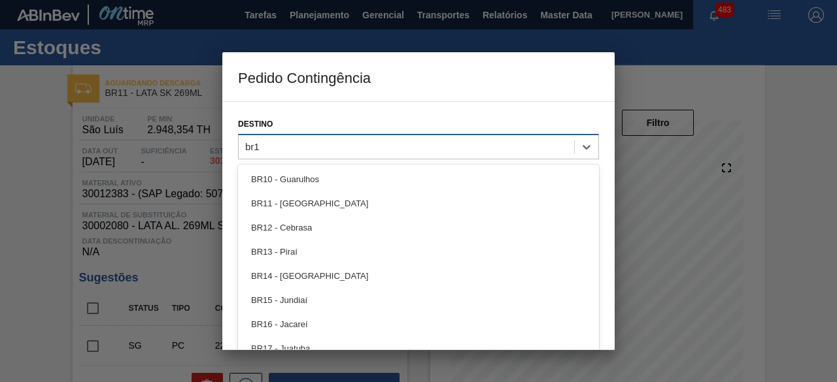
type input "br11"
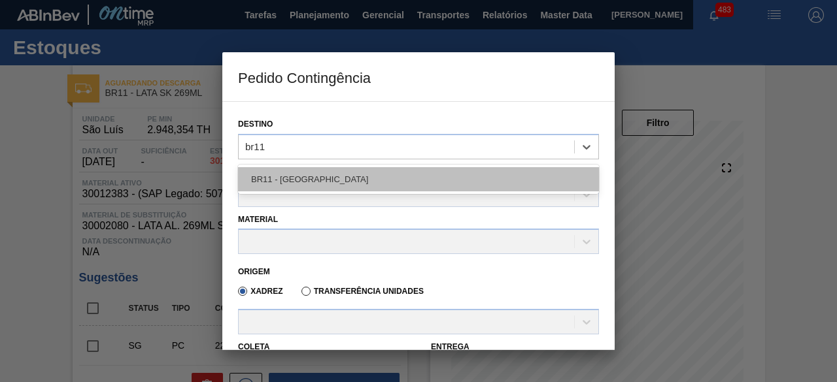
click at [431, 169] on div "BR11 - São Luís" at bounding box center [418, 179] width 361 height 24
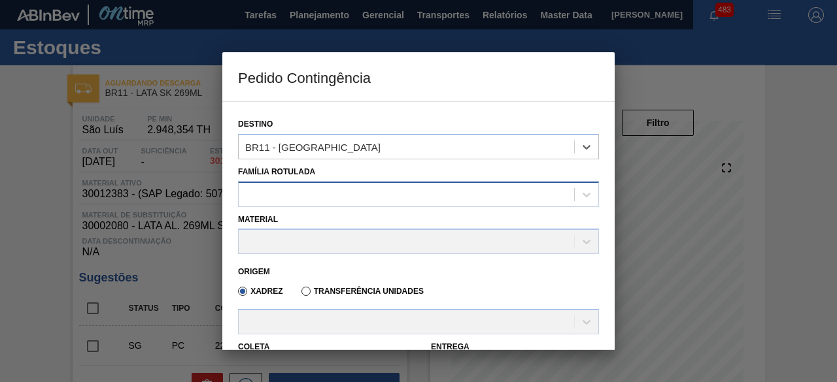
click at [426, 185] on div at bounding box center [406, 194] width 335 height 19
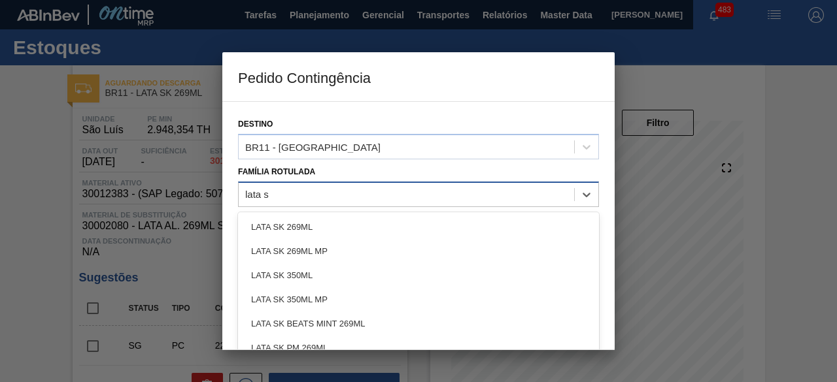
type Rotulada "lata sk"
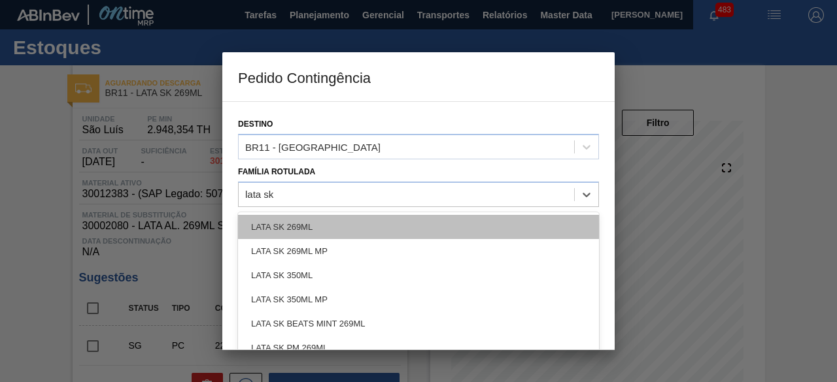
click at [388, 233] on div "LATA SK 269ML" at bounding box center [418, 227] width 361 height 24
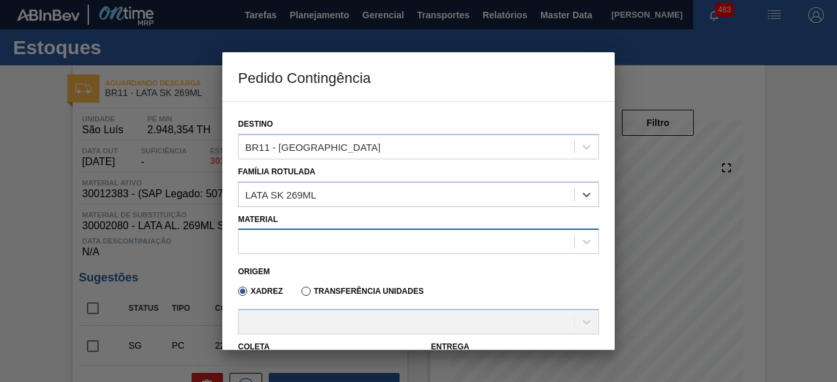
scroll to position [65, 0]
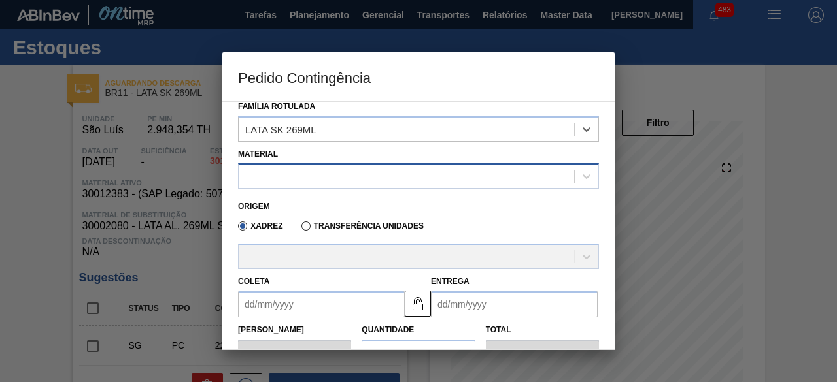
click at [405, 181] on div at bounding box center [406, 176] width 335 height 19
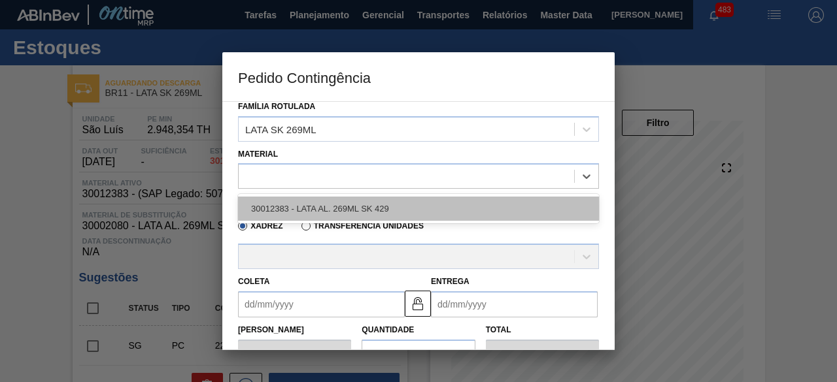
click at [344, 202] on div "30012383 - LATA AL. 269ML SK 429" at bounding box center [418, 209] width 361 height 24
type input "11,088"
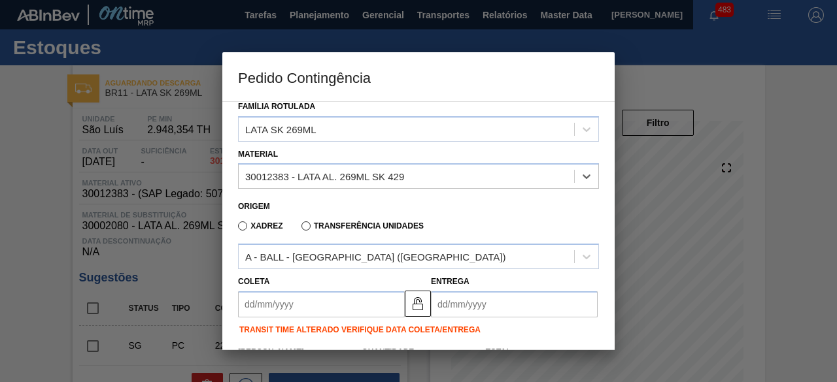
scroll to position [131, 0]
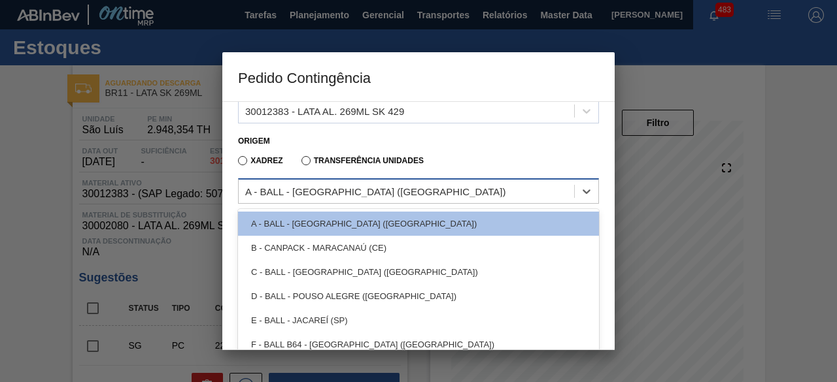
click at [463, 185] on div "A - BALL - RECIFE (PE)" at bounding box center [406, 191] width 335 height 19
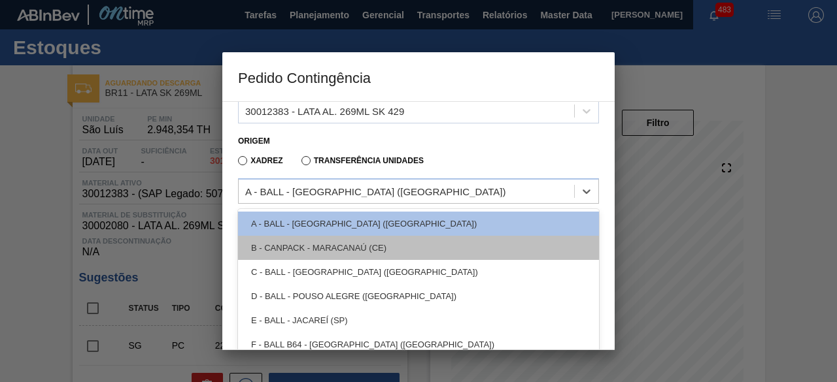
click at [383, 248] on div "B - CANPACK - MARACANAÚ (CE)" at bounding box center [418, 248] width 361 height 24
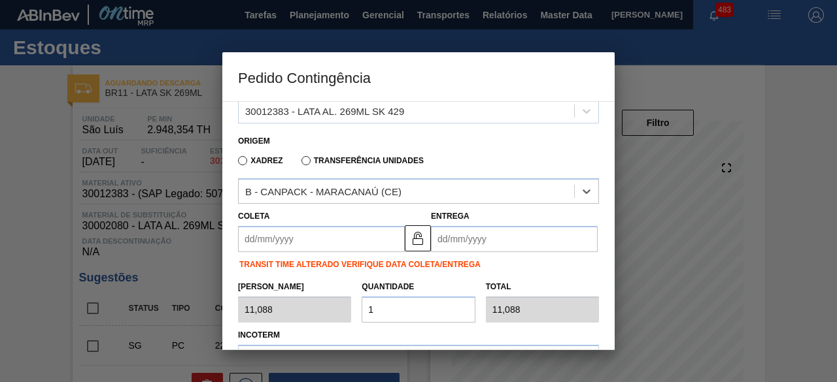
click at [319, 241] on input "Coleta" at bounding box center [321, 239] width 167 height 26
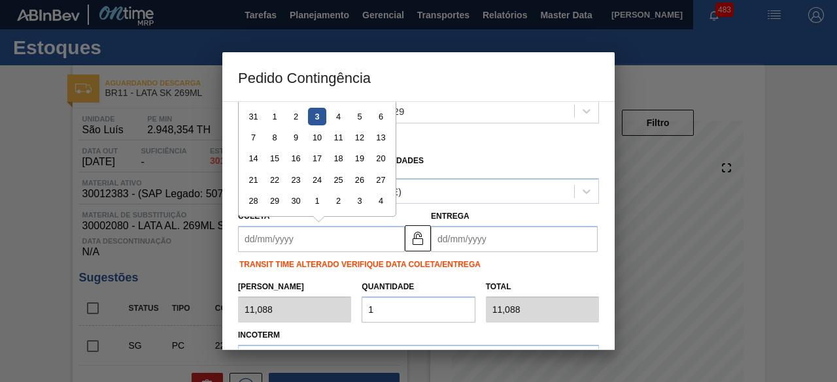
click at [322, 114] on div "3" at bounding box center [317, 117] width 18 height 18
type input "[DATE]"
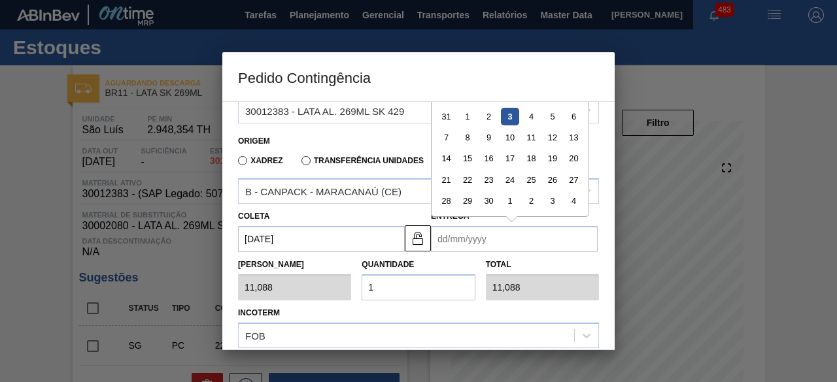
click at [480, 237] on input "Entrega" at bounding box center [514, 239] width 167 height 26
click at [552, 117] on div "5" at bounding box center [552, 117] width 18 height 18
type input "[DATE]"
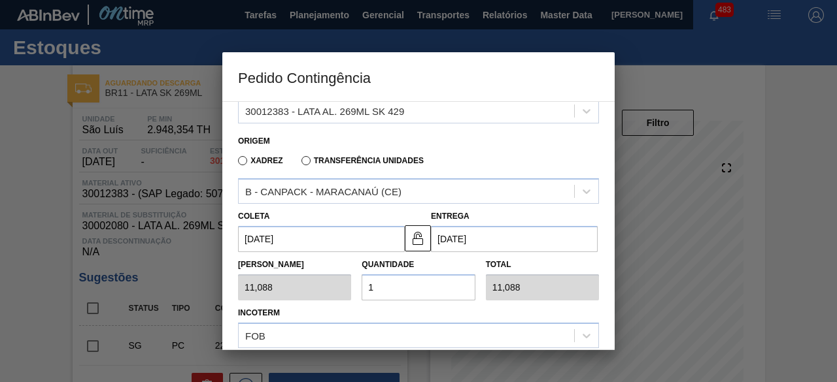
click at [399, 289] on input "1" at bounding box center [417, 288] width 113 height 26
type input "0,000"
type input "2"
type input "22,176"
type input "25"
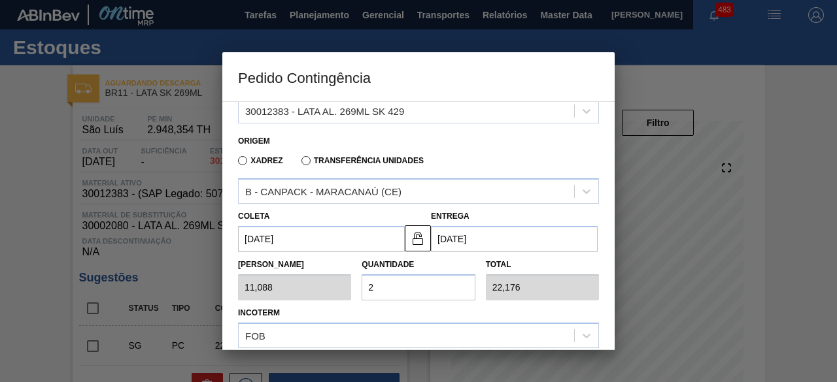
type input "277,200"
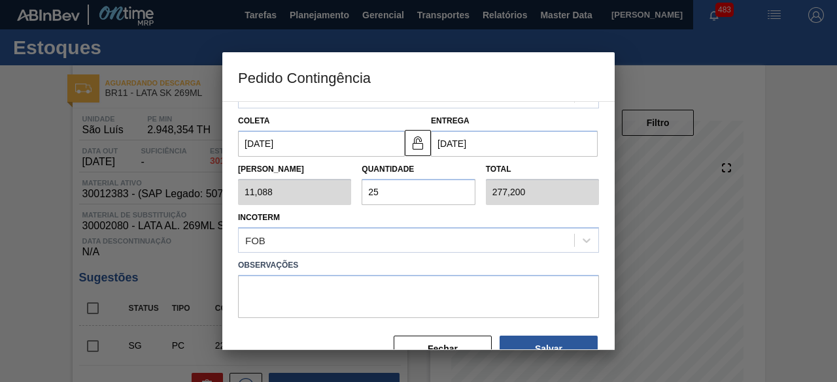
scroll to position [257, 0]
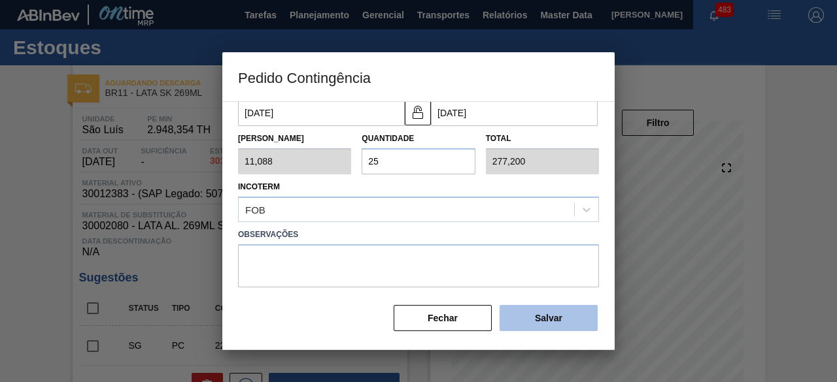
type input "25"
click at [556, 318] on button "Salvar" at bounding box center [548, 318] width 98 height 26
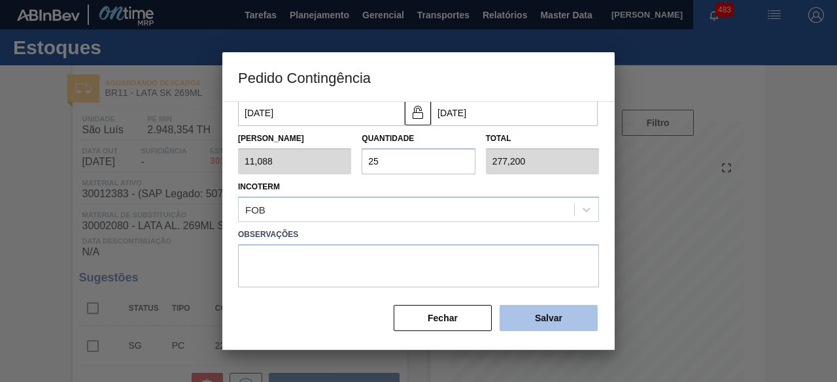
click at [556, 318] on button "Salvar" at bounding box center [548, 318] width 98 height 26
click at [41, 205] on div at bounding box center [418, 191] width 837 height 382
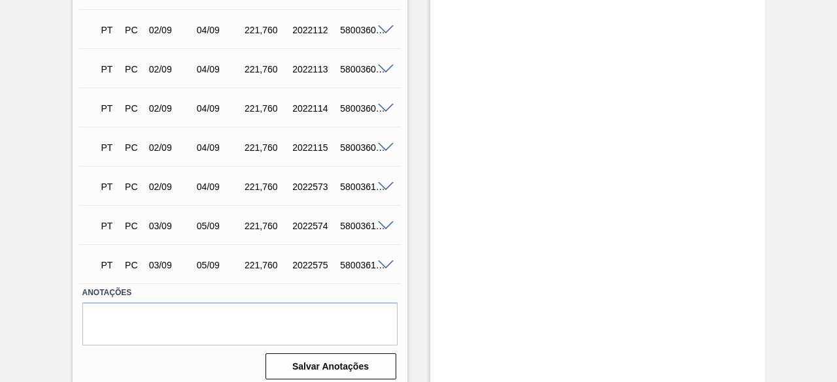
scroll to position [1711, 0]
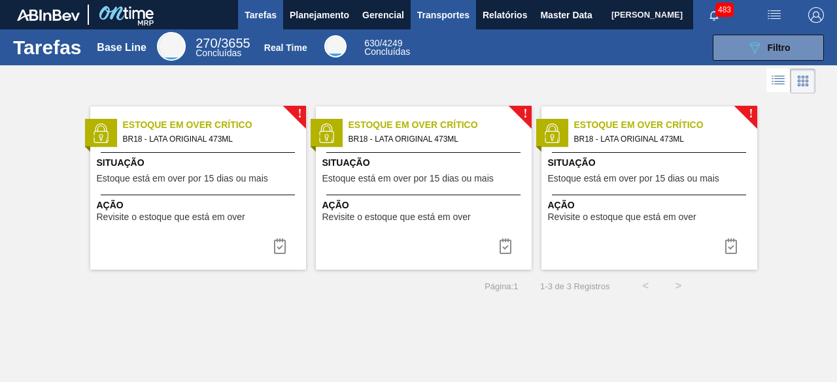
drag, startPoint x: 550, startPoint y: 18, endPoint x: 475, endPoint y: 1, distance: 76.9
click at [550, 18] on span "Master Data" at bounding box center [566, 15] width 52 height 16
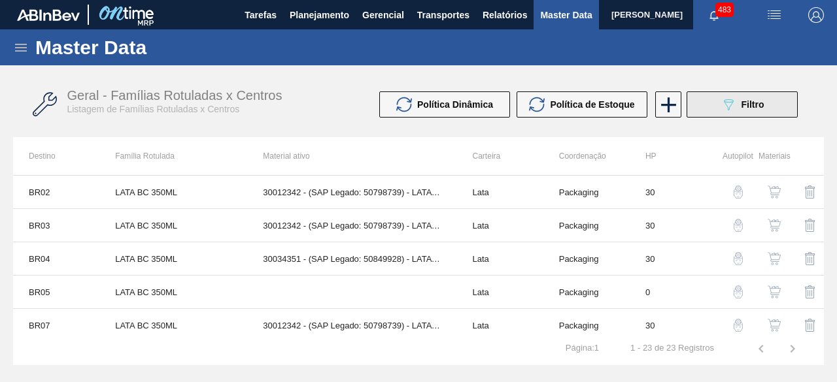
click at [703, 109] on button "089F7B8B-B2A5-4AFE-B5C0-19BA573D28AC Filtro" at bounding box center [741, 105] width 111 height 26
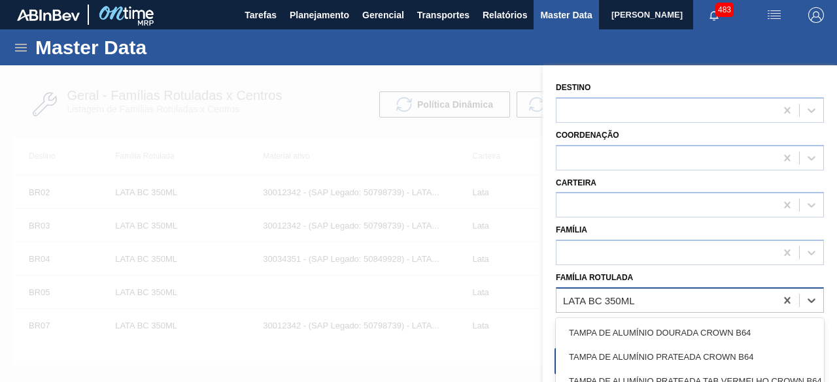
click at [655, 303] on div "LATA BC 350ML" at bounding box center [665, 300] width 219 height 19
paste Rotulada "LATA AP 269ML MP"
type Rotulada "LATA AP 269ML MP"
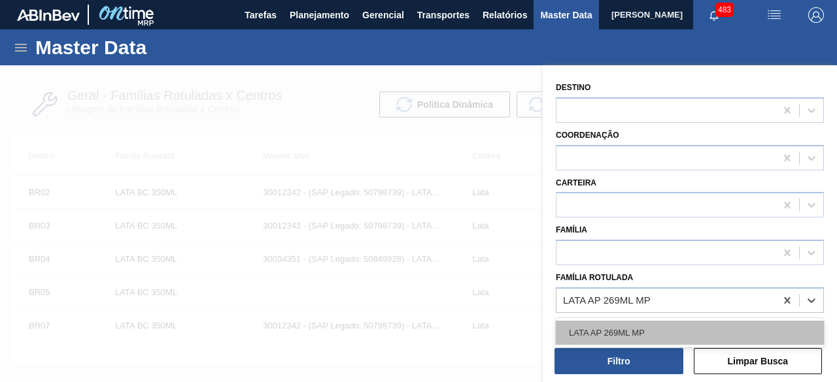
click at [653, 321] on div "LATA AP 269ML MP" at bounding box center [690, 333] width 268 height 24
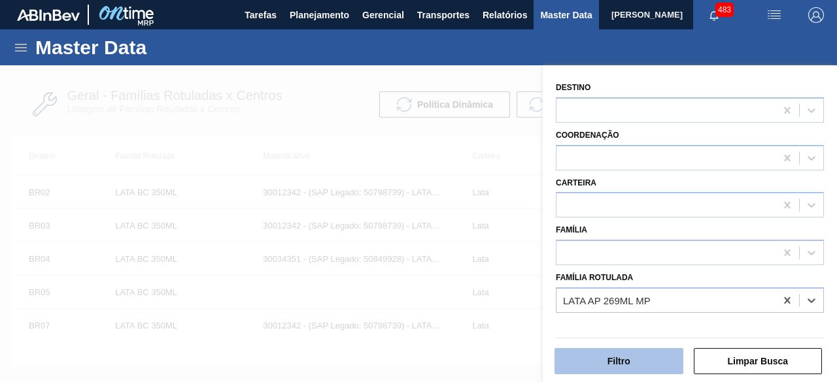
click at [641, 353] on button "Filtro" at bounding box center [618, 361] width 129 height 26
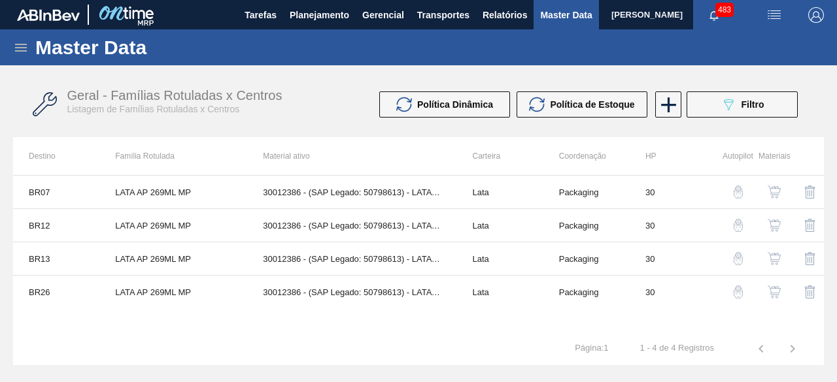
click at [778, 290] on img "button" at bounding box center [773, 292] width 13 height 13
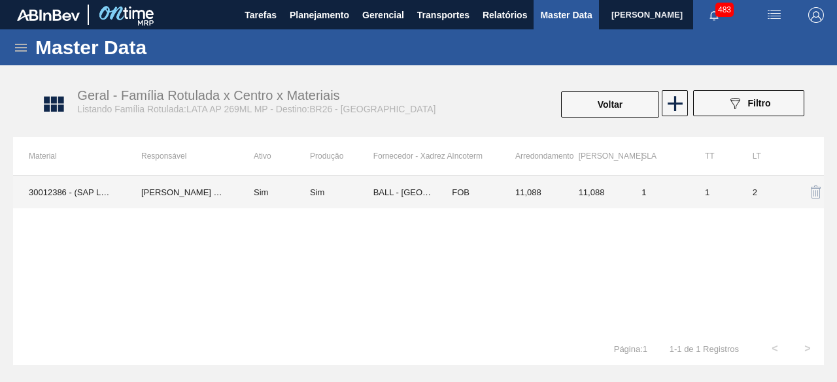
click at [131, 194] on td "[PERSON_NAME] [PERSON_NAME]" at bounding box center [182, 192] width 112 height 33
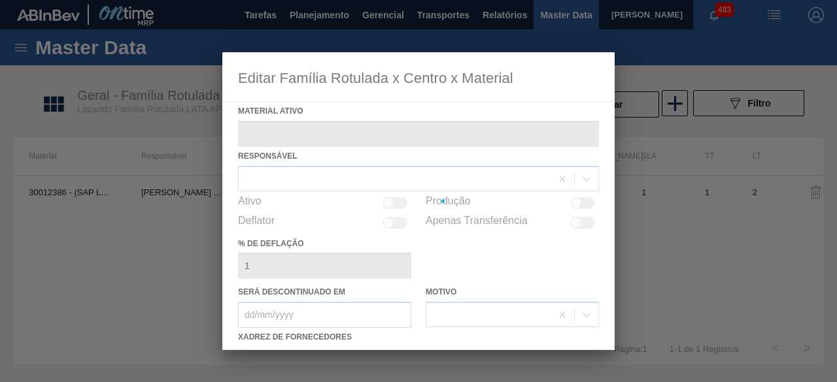
type ativo "30012386 - (SAP Legado: 50798613) - LATA AL. 269ML AP MP 429"
checkbox input "true"
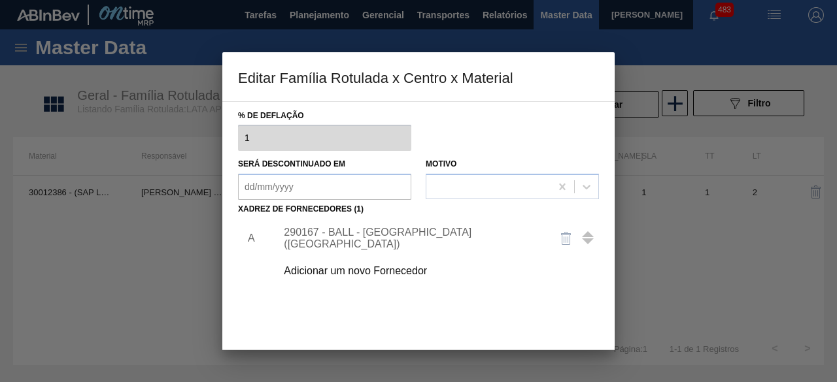
scroll to position [131, 0]
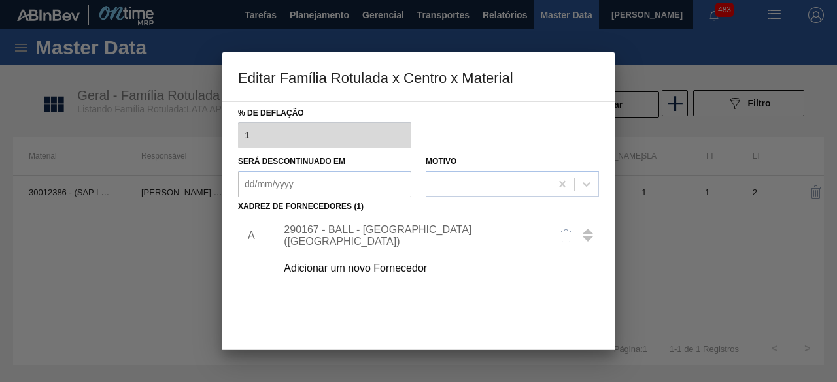
click at [350, 266] on div "Adicionar um novo Fornecedor" at bounding box center [412, 269] width 256 height 12
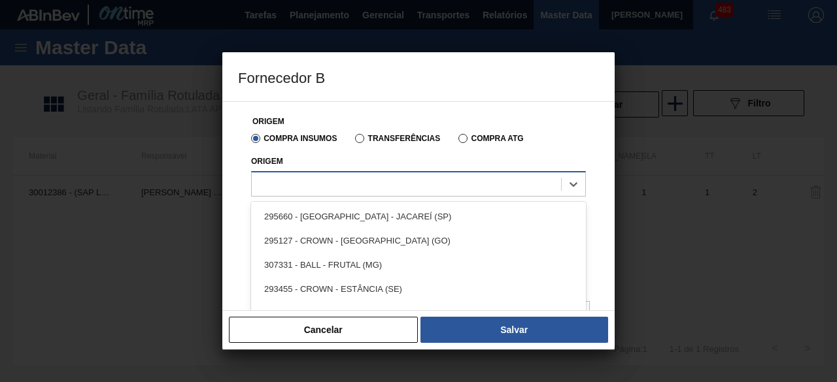
click at [401, 184] on div at bounding box center [406, 184] width 309 height 19
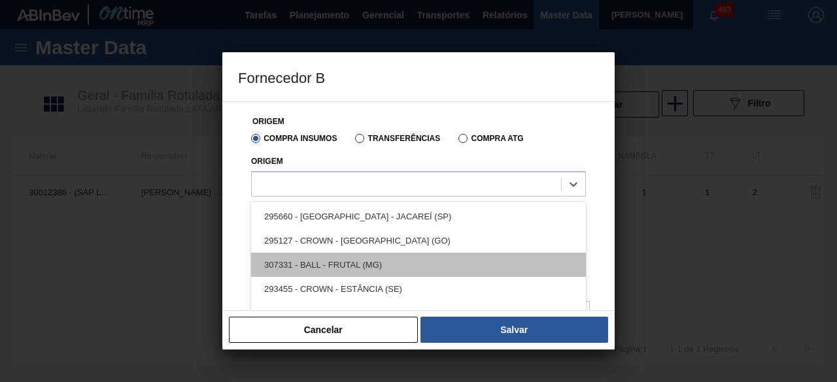
click at [395, 262] on div "307331 - BALL - FRUTAL (MG)" at bounding box center [418, 265] width 335 height 24
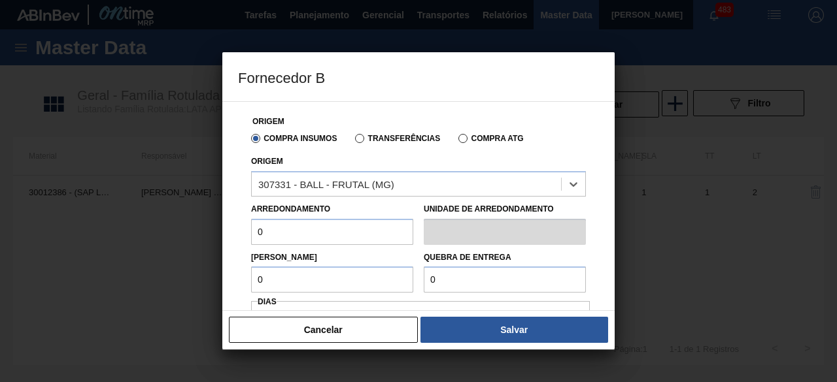
click at [348, 231] on input "0" at bounding box center [332, 232] width 162 height 26
type input "11,088"
click at [346, 286] on input "0" at bounding box center [332, 280] width 162 height 26
type input "11,088"
click at [511, 283] on input "0" at bounding box center [505, 280] width 162 height 26
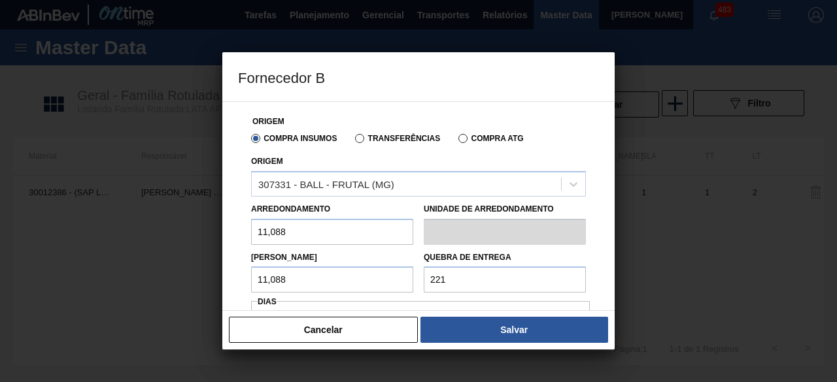
type input "221,76"
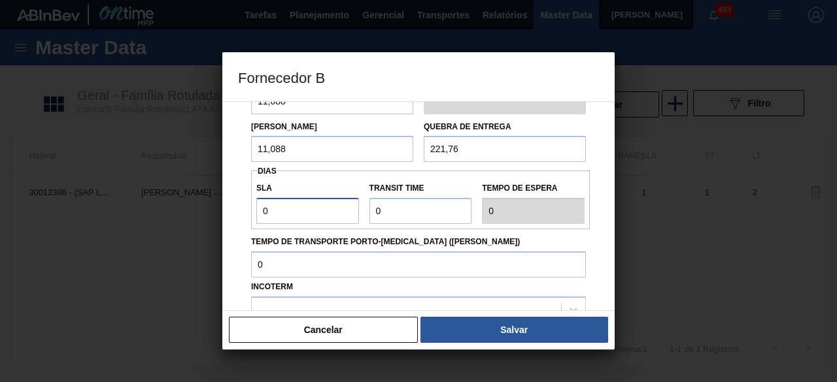
click at [305, 212] on input "0" at bounding box center [307, 211] width 103 height 26
type input "01"
type input "1"
click at [384, 210] on input "Transit Time" at bounding box center [420, 211] width 103 height 26
type input "01"
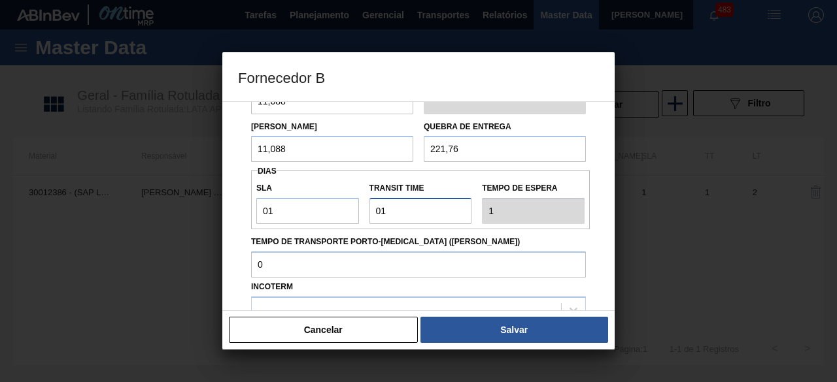
type input "2"
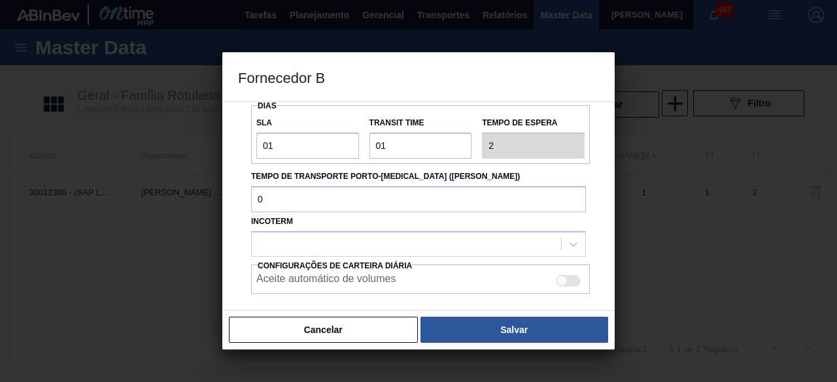
click at [431, 248] on div at bounding box center [406, 244] width 309 height 19
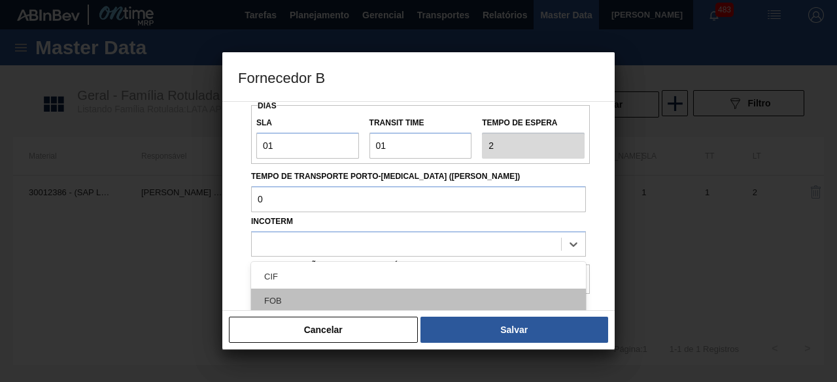
click at [395, 297] on div "FOB" at bounding box center [418, 301] width 335 height 24
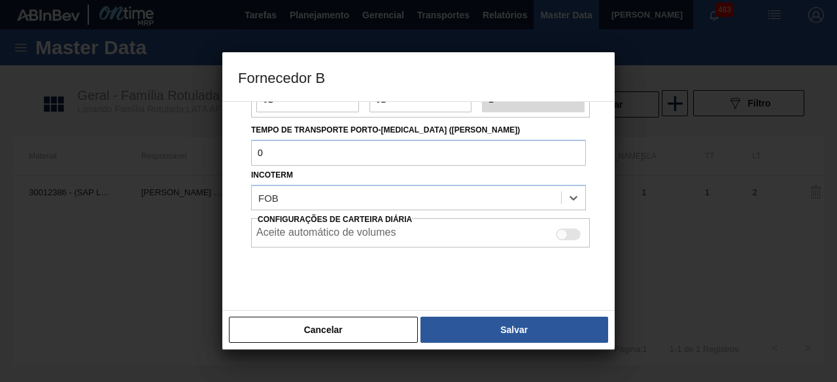
scroll to position [260, 0]
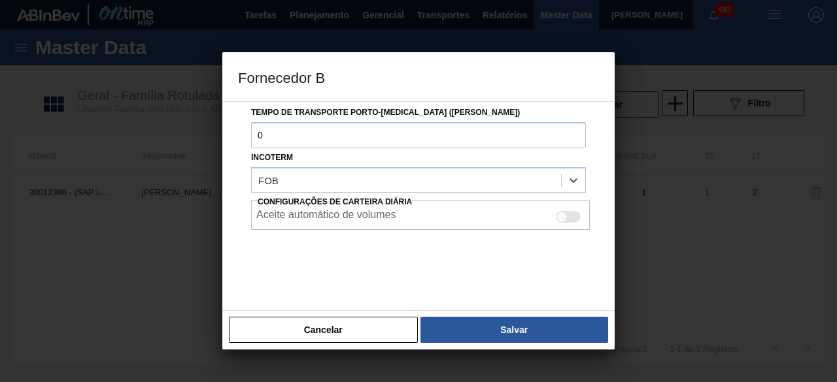
click at [566, 214] on div at bounding box center [568, 217] width 25 height 12
checkbox input "true"
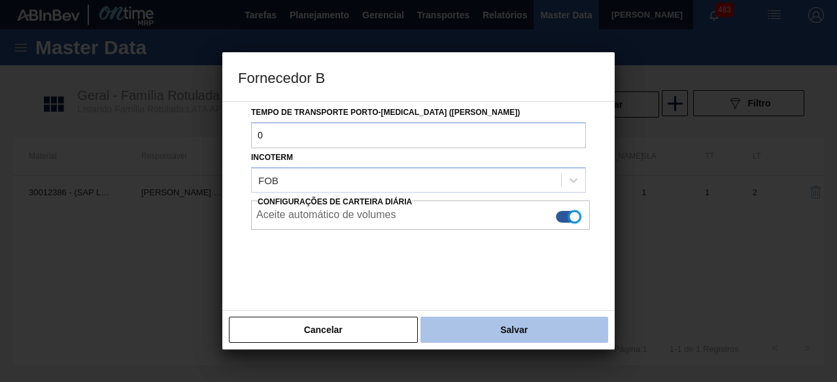
click at [549, 339] on button "Salvar" at bounding box center [514, 330] width 188 height 26
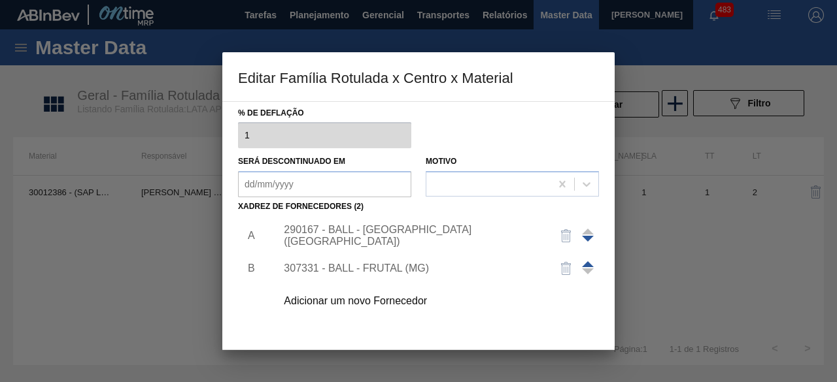
click at [424, 269] on div "307331 - BALL - FRUTAL (MG)" at bounding box center [412, 269] width 256 height 12
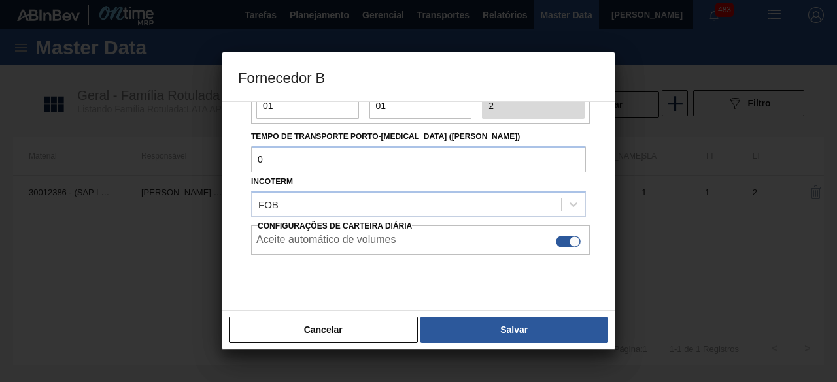
scroll to position [196, 0]
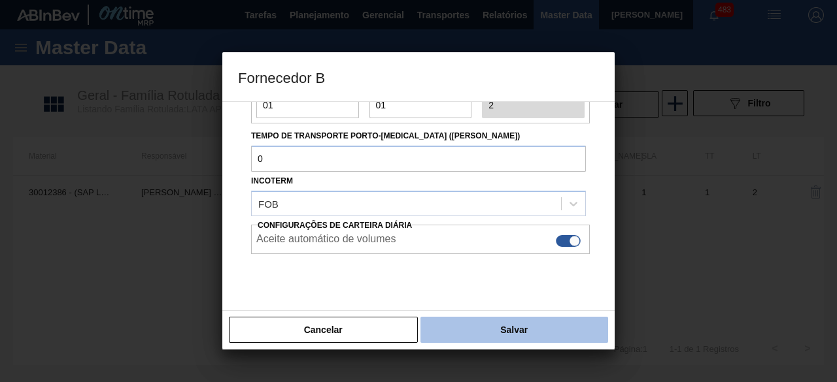
click at [530, 332] on button "Salvar" at bounding box center [514, 330] width 188 height 26
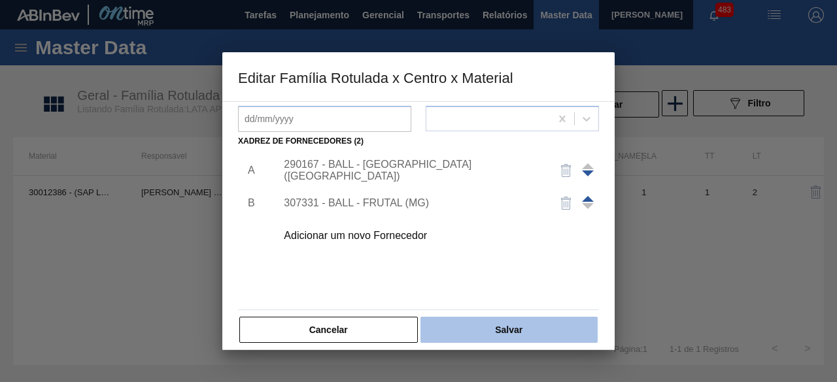
click at [497, 334] on button "Salvar" at bounding box center [508, 330] width 177 height 26
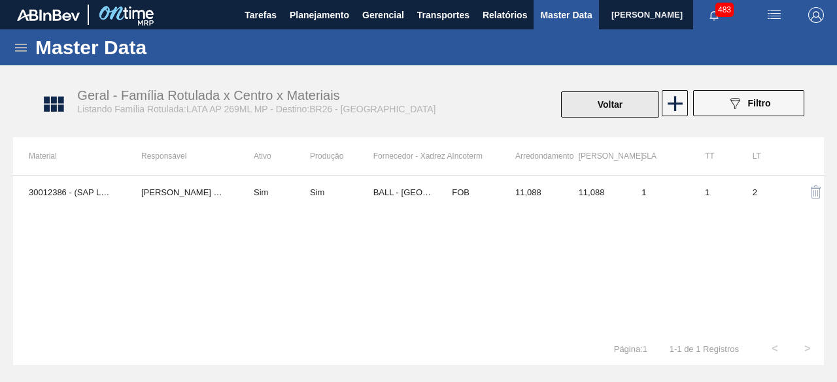
click at [608, 114] on button "Voltar" at bounding box center [610, 105] width 98 height 26
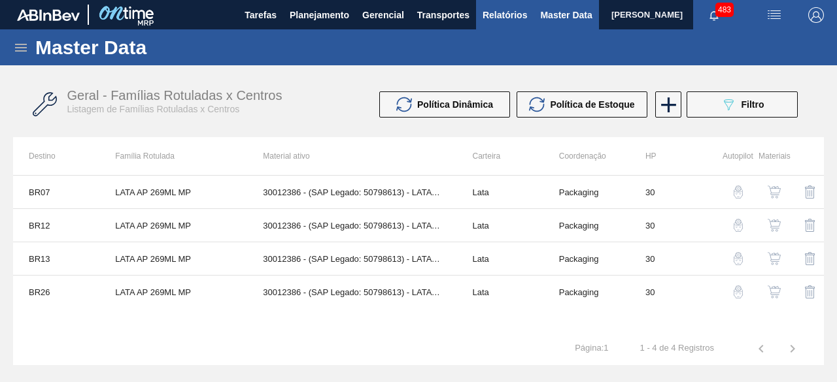
click at [514, 14] on span "Relatórios" at bounding box center [504, 15] width 44 height 16
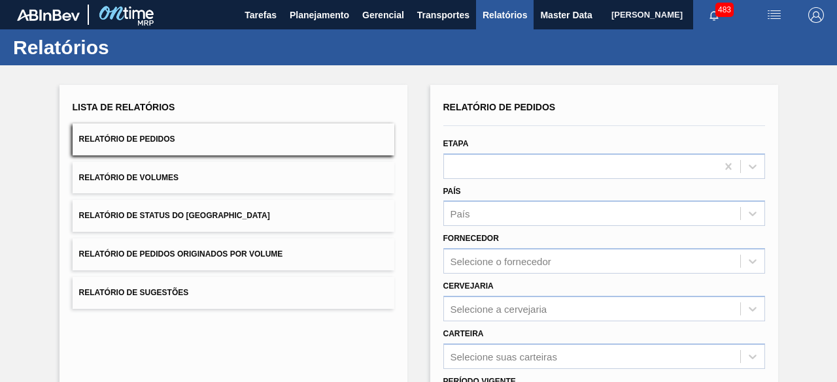
click at [238, 176] on button "Relatório de Volumes" at bounding box center [234, 178] width 322 height 32
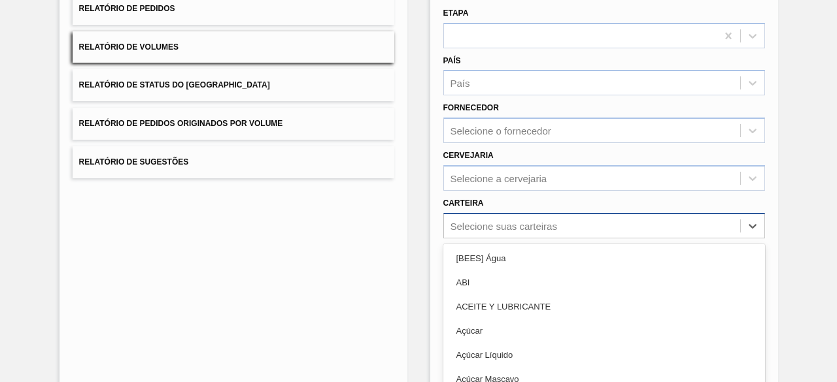
scroll to position [192, 0]
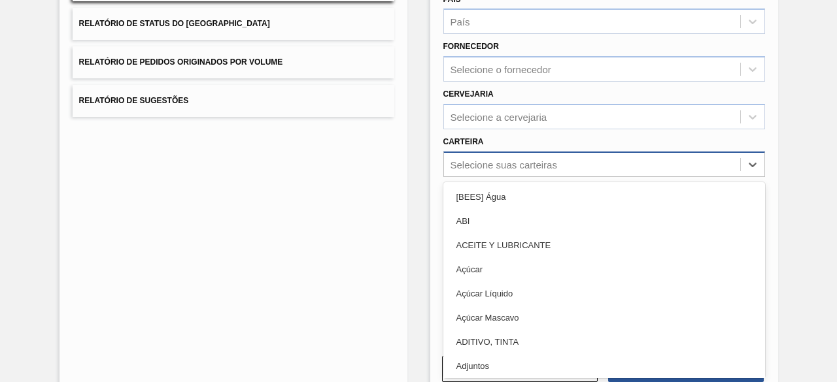
click at [522, 177] on div "option ABI focused, 2 of 101. 101 results available. Use Up and Down to choose …" at bounding box center [604, 164] width 322 height 25
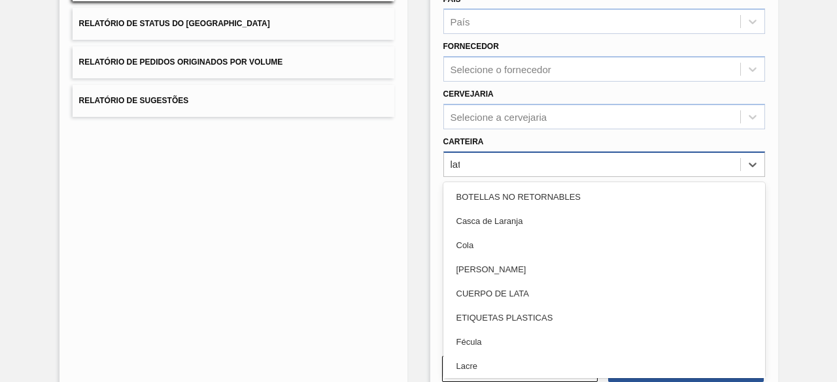
type input "lata"
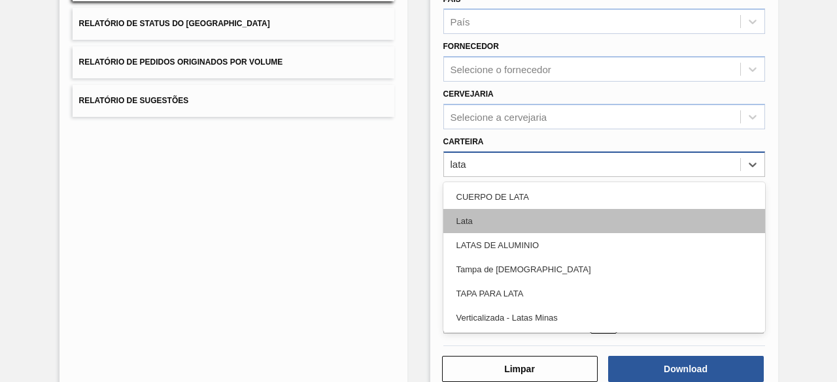
click at [522, 227] on div "Lata" at bounding box center [604, 221] width 322 height 24
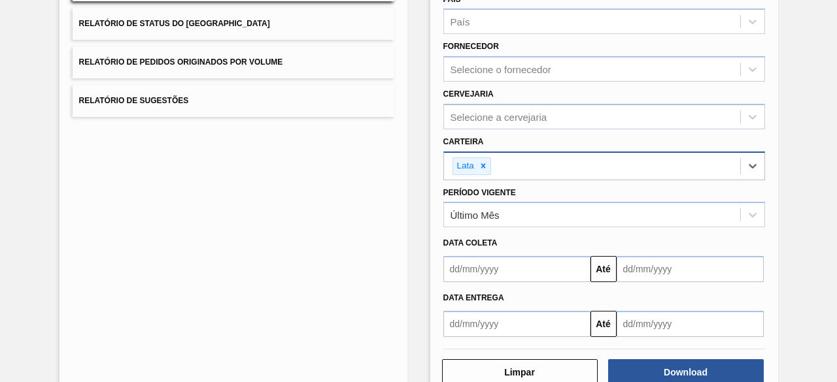
click at [513, 276] on input "text" at bounding box center [516, 269] width 147 height 26
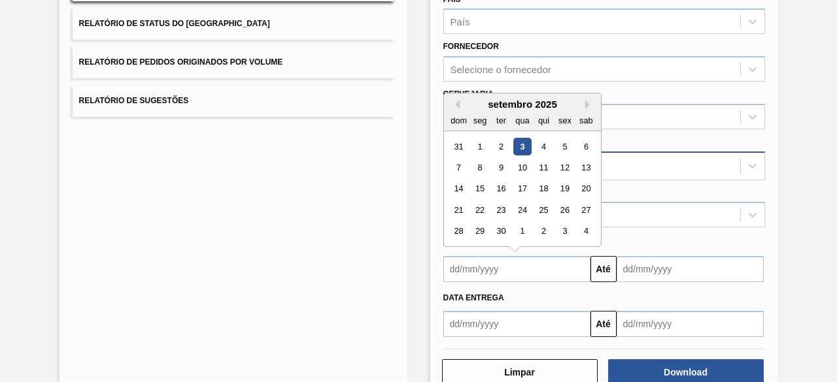
click at [519, 148] on div "3" at bounding box center [522, 147] width 18 height 18
type input "[DATE]"
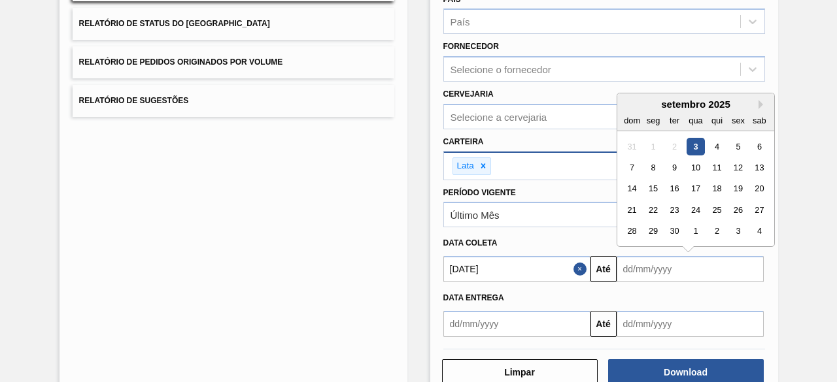
click at [656, 271] on input "text" at bounding box center [689, 269] width 147 height 26
click at [758, 147] on div "6" at bounding box center [759, 147] width 18 height 18
type input "[DATE]"
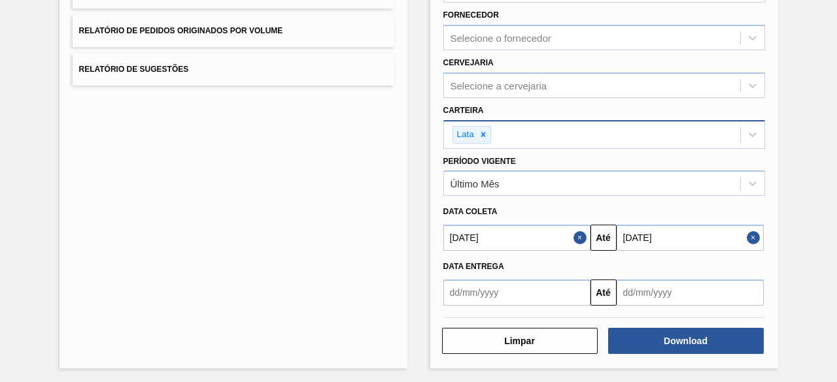
scroll to position [224, 0]
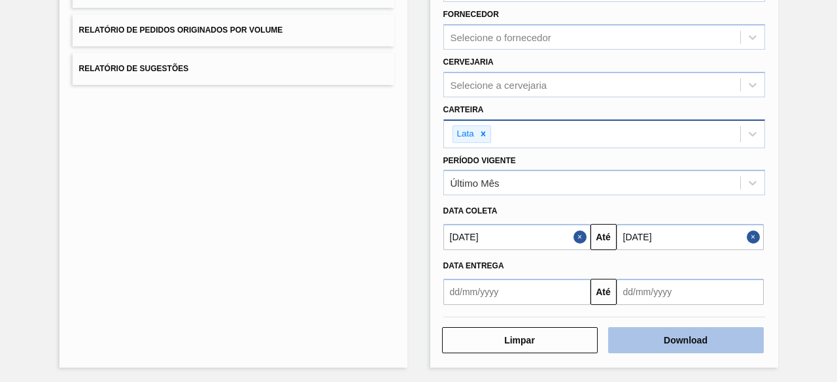
click at [659, 348] on button "Download" at bounding box center [686, 341] width 156 height 26
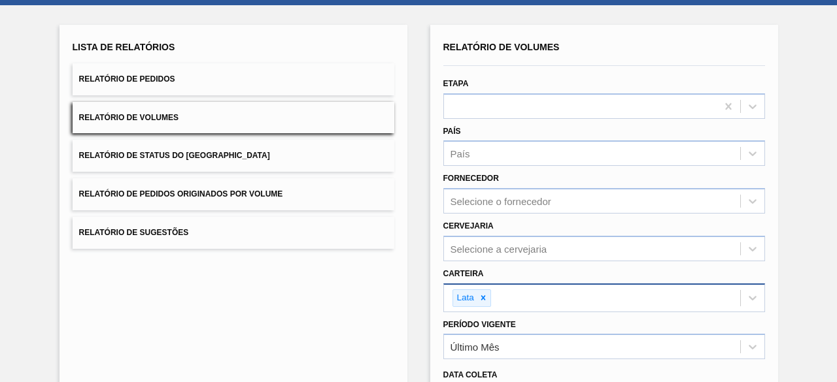
scroll to position [0, 0]
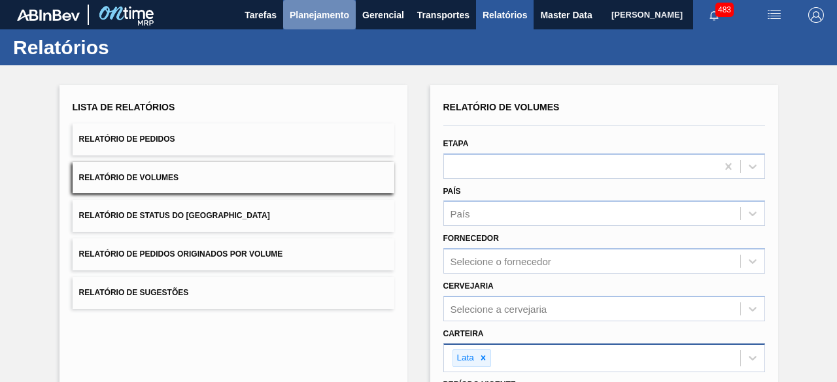
click at [298, 20] on span "Planejamento" at bounding box center [319, 15] width 59 height 16
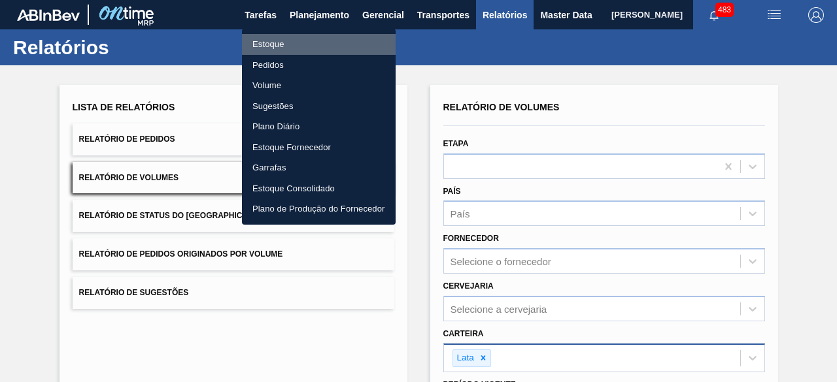
click at [262, 44] on li "Estoque" at bounding box center [319, 44] width 154 height 21
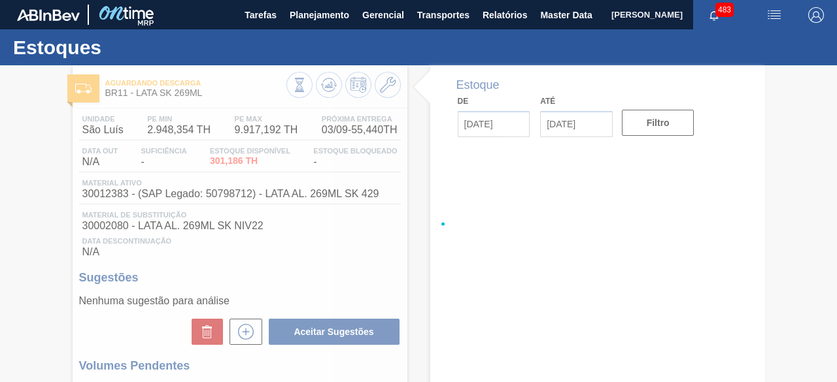
type input "[DATE]"
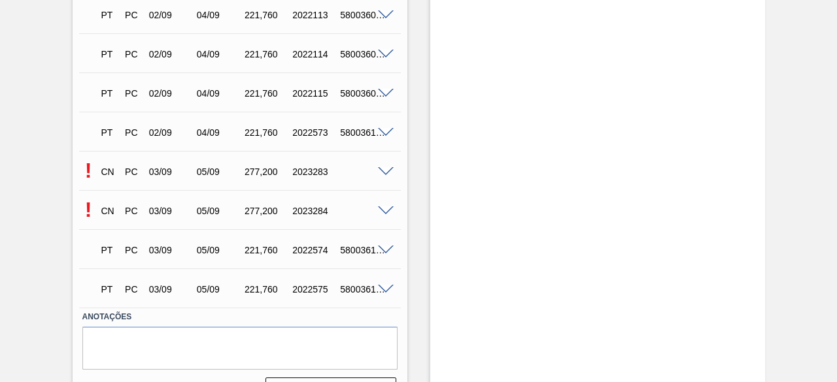
scroll to position [1736, 0]
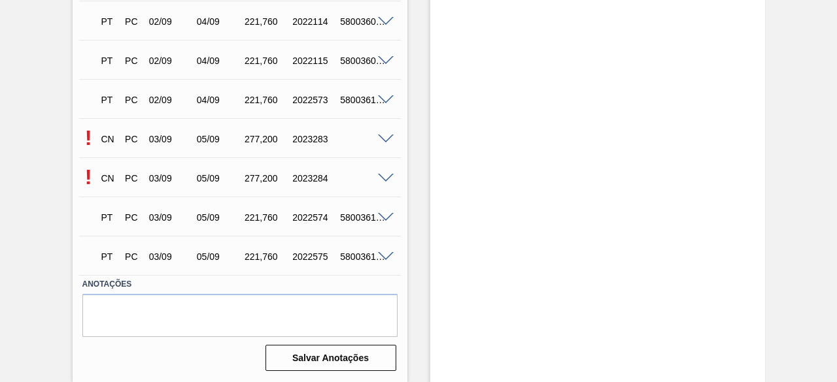
click at [382, 218] on span at bounding box center [386, 218] width 16 height 10
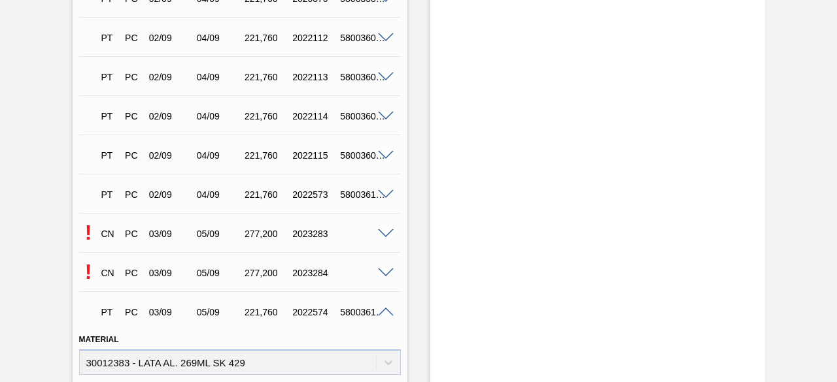
scroll to position [1801, 0]
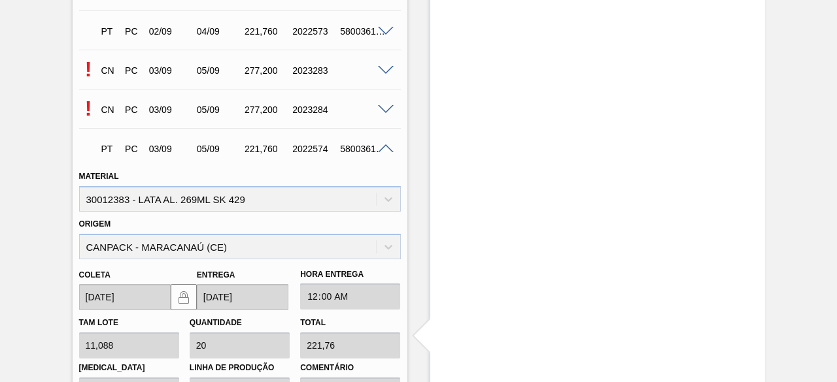
click at [382, 152] on span at bounding box center [386, 149] width 16 height 10
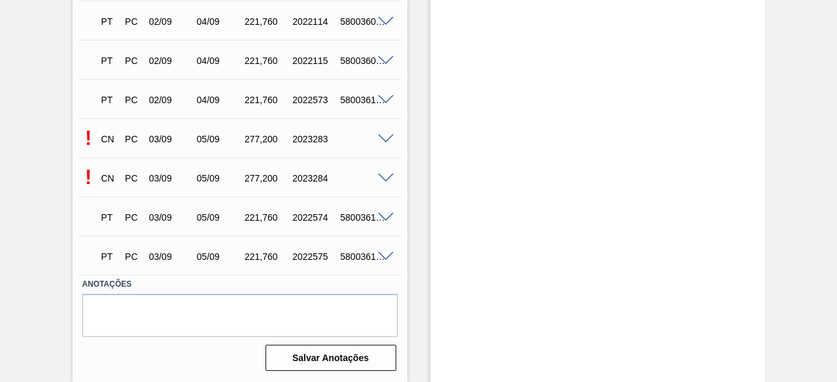
click at [384, 177] on span at bounding box center [386, 179] width 16 height 10
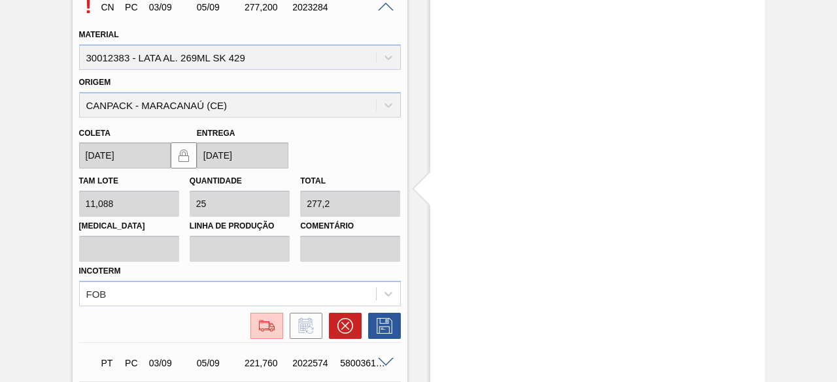
scroll to position [1997, 0]
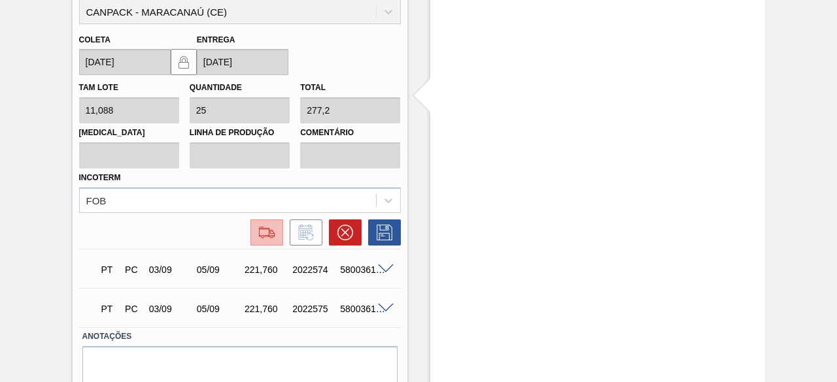
click at [268, 236] on img at bounding box center [266, 233] width 21 height 16
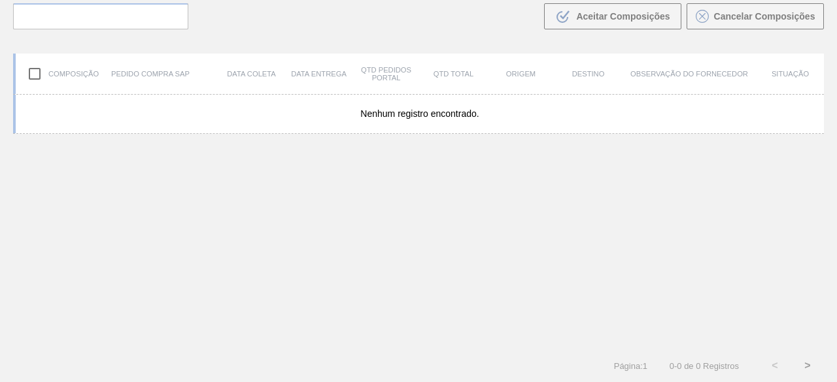
scroll to position [93, 0]
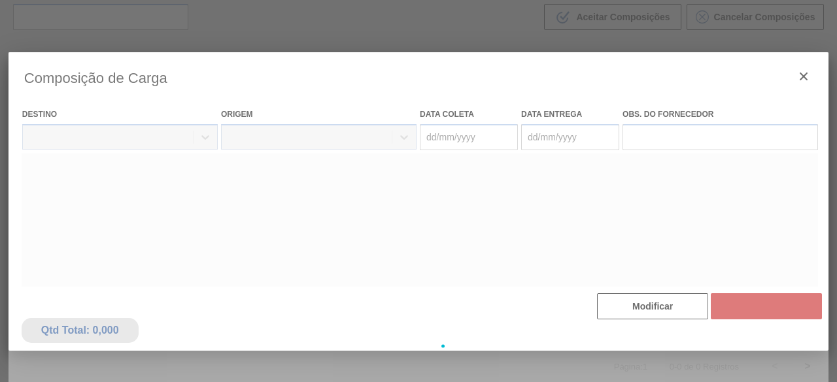
type coleta "[DATE]"
type entrega "05/09/2025"
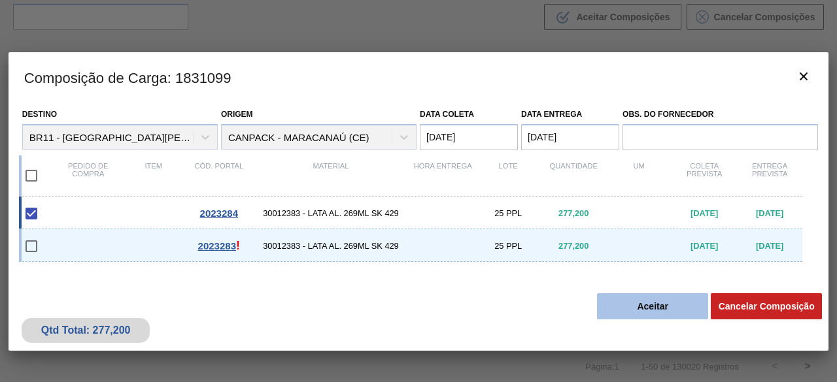
click at [639, 305] on button "Aceitar" at bounding box center [652, 307] width 111 height 26
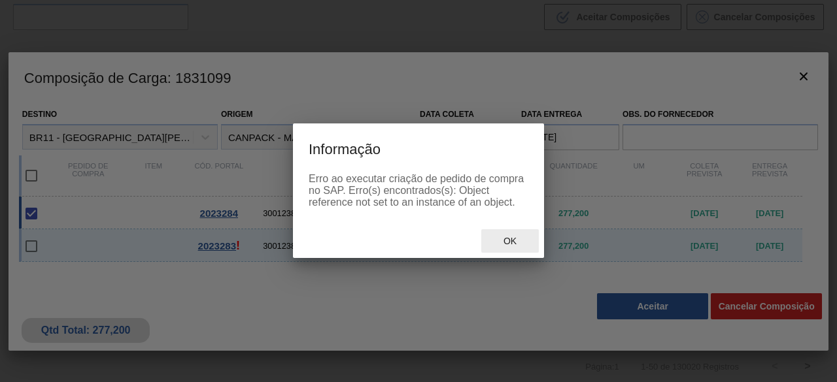
click at [502, 241] on span "Ok" at bounding box center [510, 241] width 34 height 10
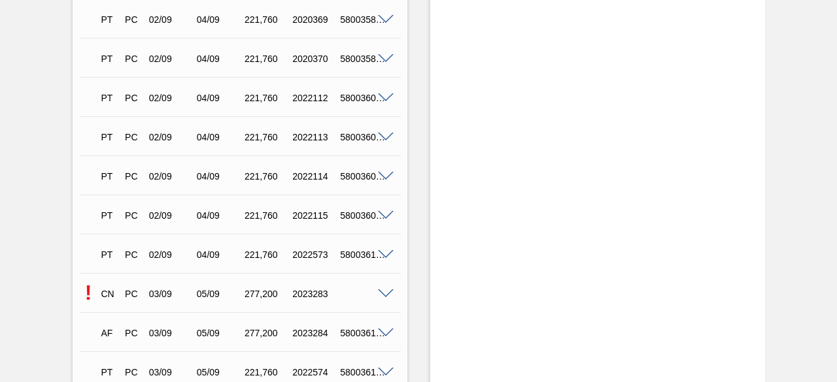
scroll to position [1700, 0]
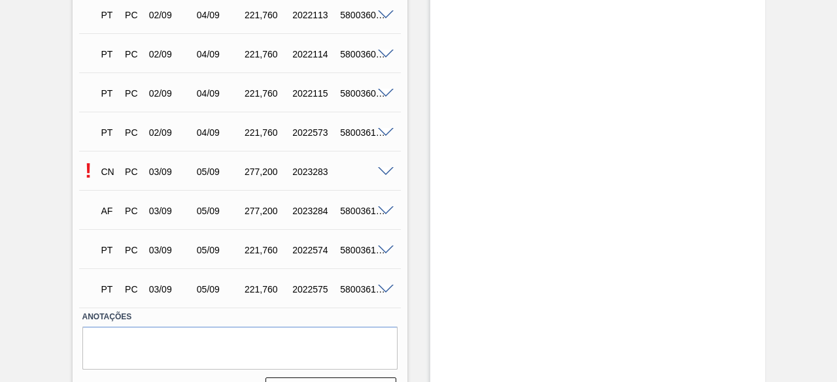
click at [380, 173] on span at bounding box center [386, 172] width 16 height 10
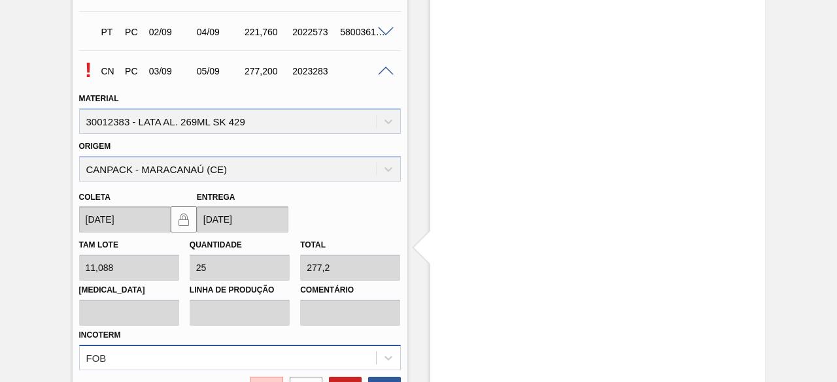
scroll to position [1830, 0]
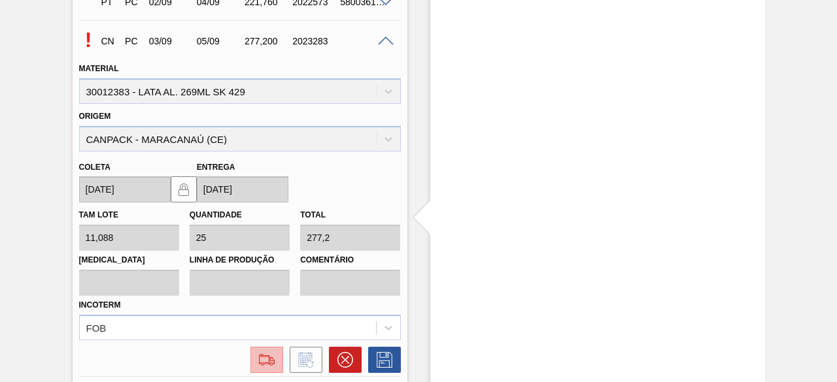
click at [260, 360] on img at bounding box center [266, 360] width 21 height 16
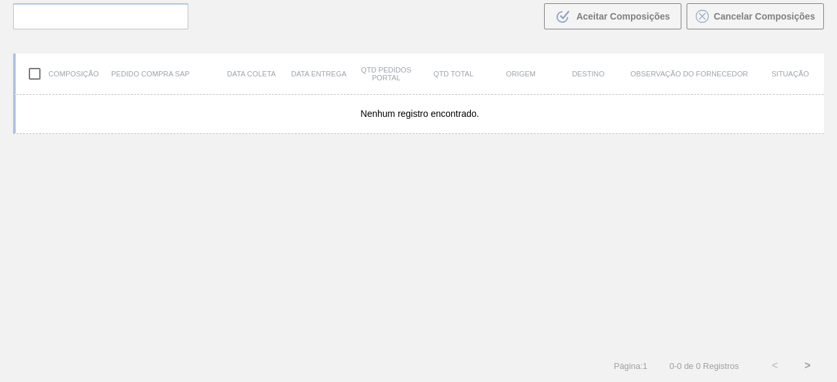
scroll to position [93, 0]
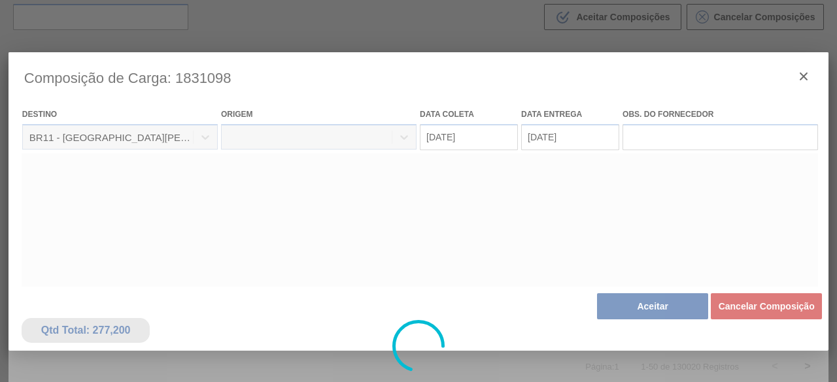
type coleta "[DATE]"
type entrega "05/09/2025"
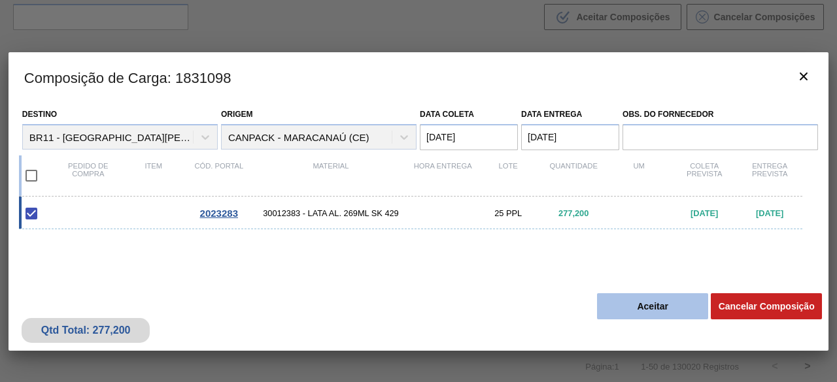
click at [655, 311] on button "Aceitar" at bounding box center [652, 307] width 111 height 26
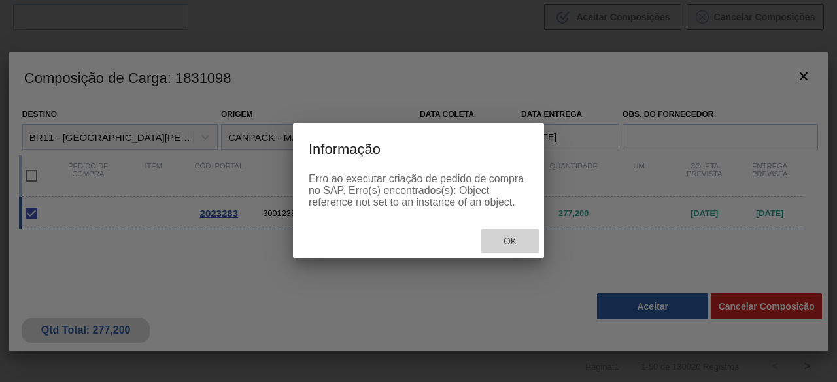
click at [514, 244] on span "Ok" at bounding box center [510, 241] width 34 height 10
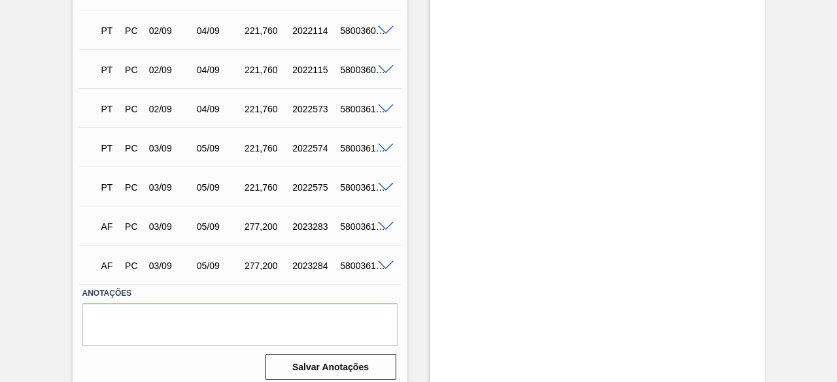
scroll to position [1736, 0]
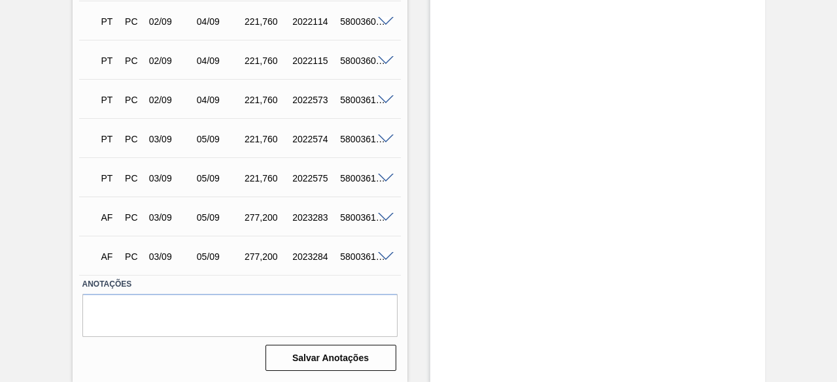
click at [386, 219] on span at bounding box center [386, 218] width 16 height 10
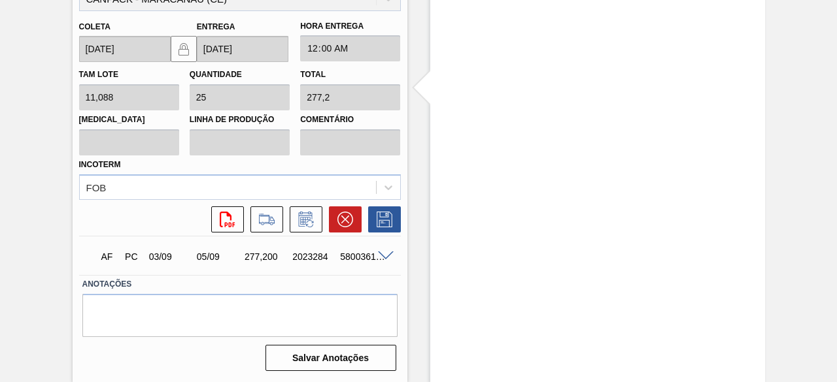
scroll to position [1921, 0]
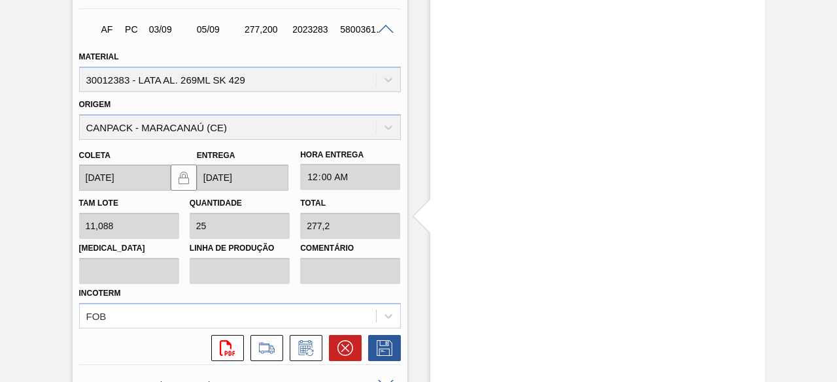
click at [353, 33] on div "5800361945" at bounding box center [363, 29] width 52 height 10
copy div "5800361945"
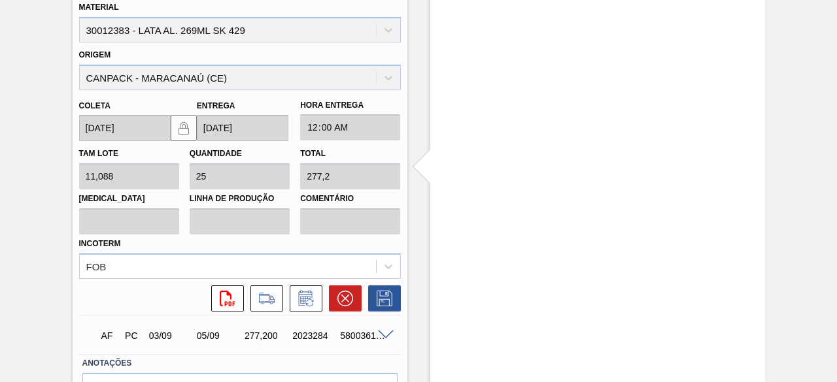
scroll to position [2051, 0]
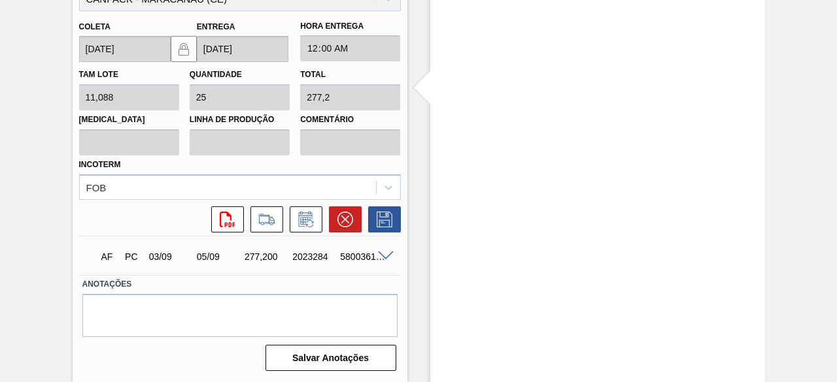
click at [350, 258] on div "5800361944" at bounding box center [363, 257] width 52 height 10
copy div "5800361944"
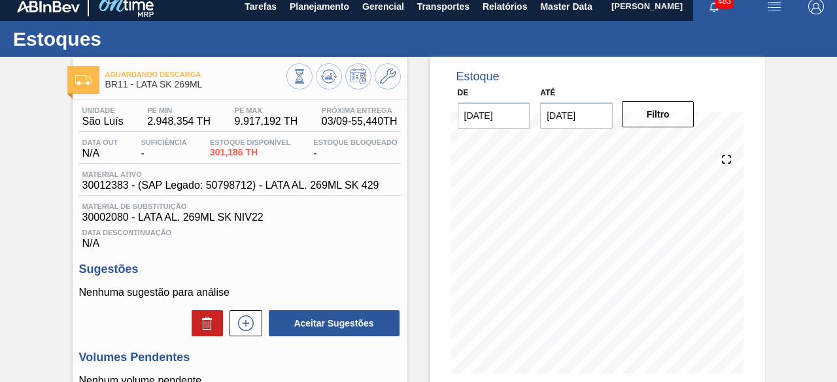
scroll to position [0, 0]
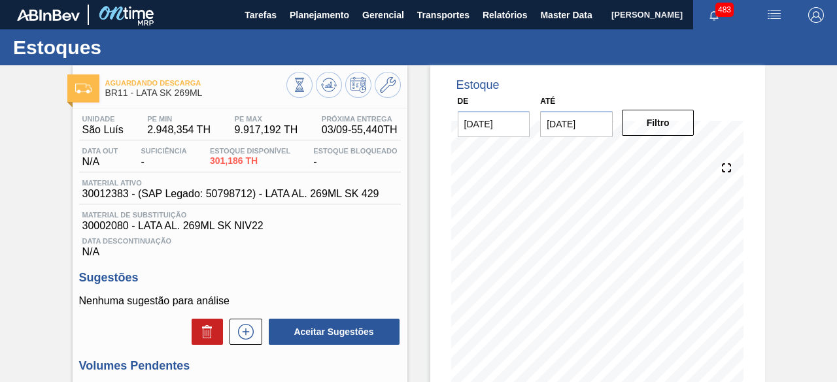
click at [767, 9] on img "button" at bounding box center [774, 15] width 16 height 16
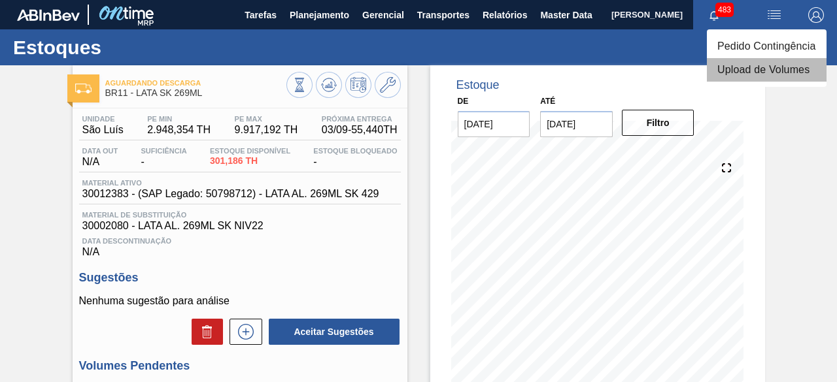
click at [775, 69] on li "Upload de Volumes" at bounding box center [767, 70] width 120 height 24
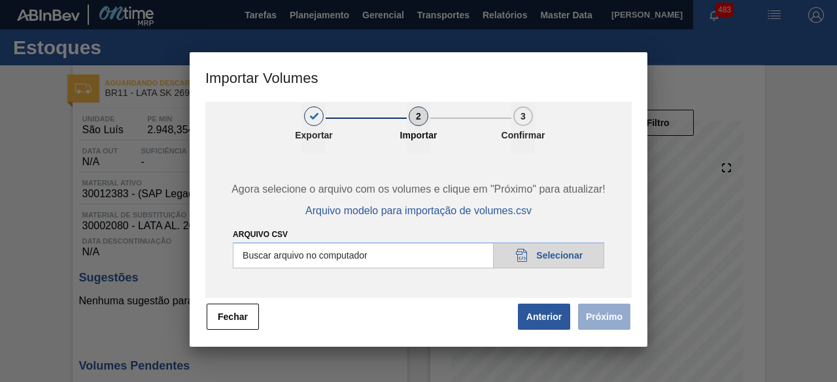
click at [575, 257] on input "Arquivo csv" at bounding box center [418, 256] width 371 height 26
type input "C:\fakepath\Subida fort. + itumb 03.09.csv"
click at [601, 317] on button "Próximo" at bounding box center [604, 317] width 52 height 26
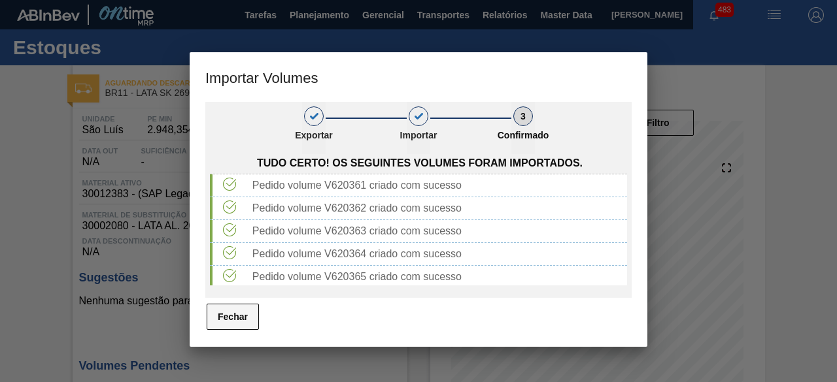
click at [239, 322] on button "Fechar" at bounding box center [233, 317] width 52 height 26
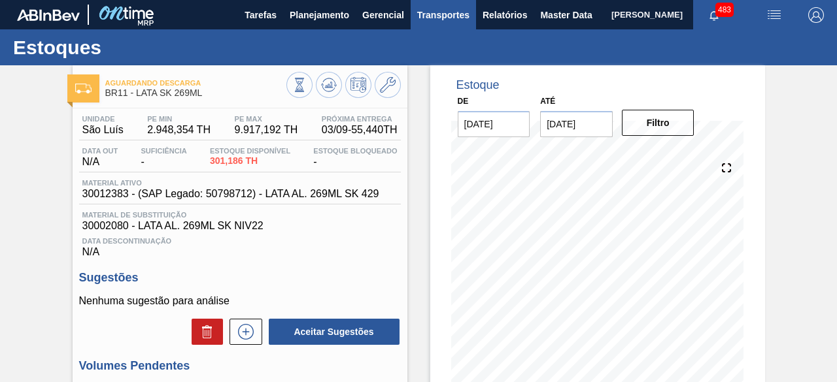
click at [438, 13] on span "Transportes" at bounding box center [443, 15] width 52 height 16
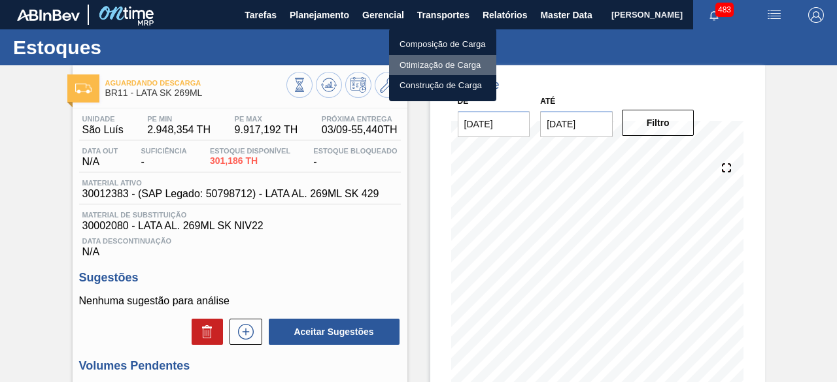
click at [418, 67] on li "Otimização de Carga" at bounding box center [442, 65] width 107 height 21
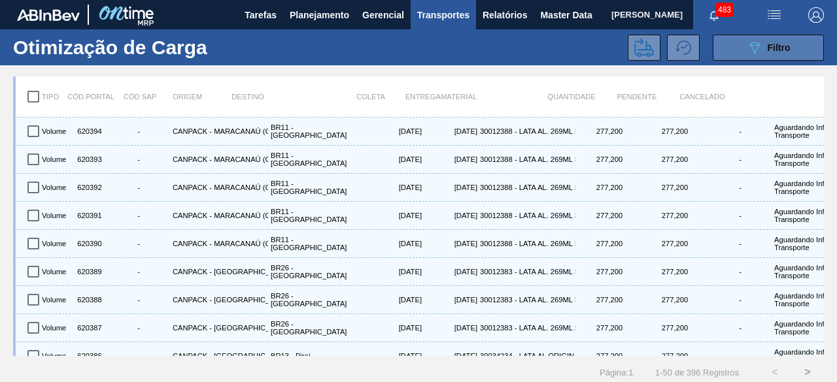
click at [747, 52] on icon "089F7B8B-B2A5-4AFE-B5C0-19BA573D28AC" at bounding box center [755, 48] width 16 height 16
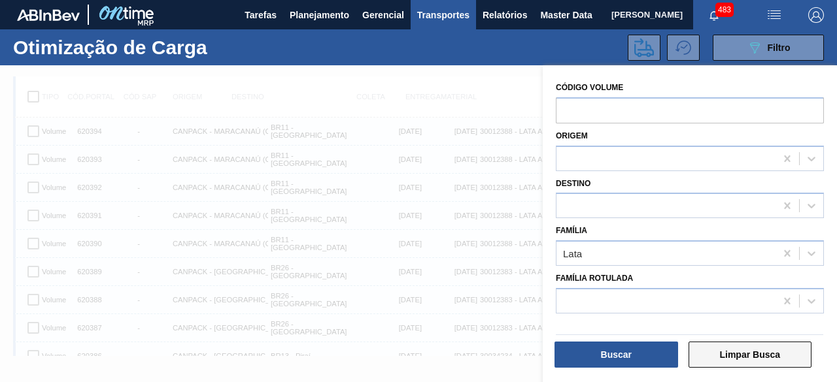
click at [745, 356] on button "Limpar Busca" at bounding box center [750, 355] width 124 height 26
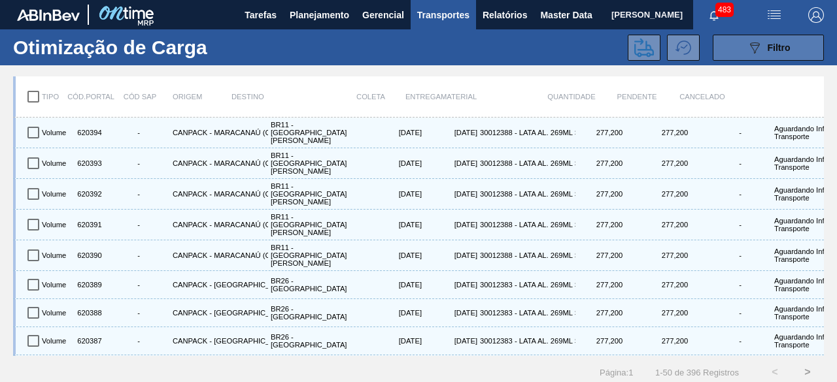
click at [726, 48] on button "089F7B8B-B2A5-4AFE-B5C0-19BA573D28AC Filtro" at bounding box center [768, 48] width 111 height 26
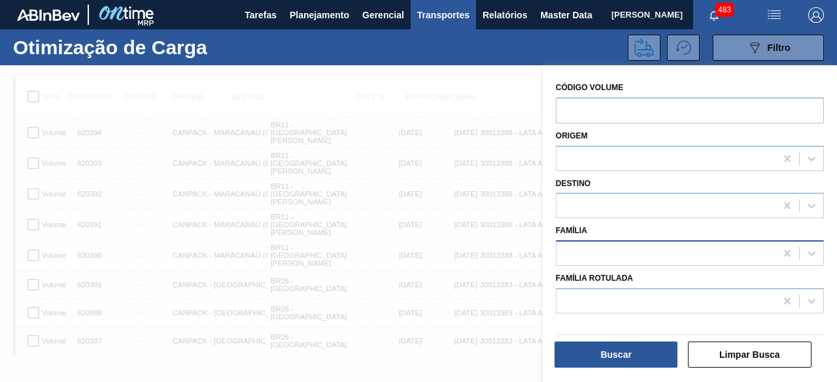
click at [637, 258] on div at bounding box center [665, 253] width 219 height 19
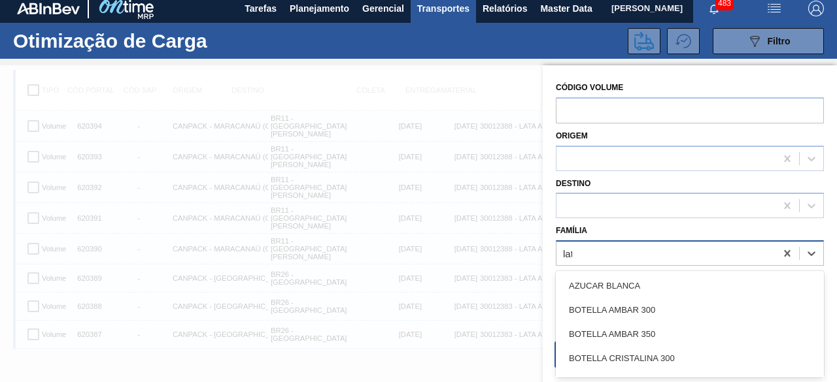
type input "lata"
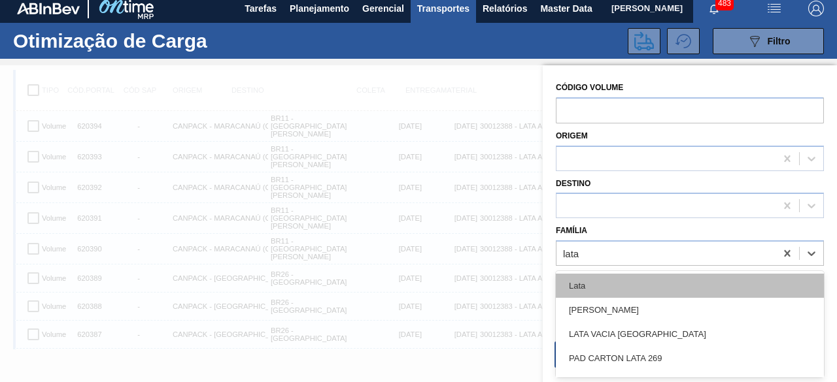
click at [619, 281] on div "Lata" at bounding box center [690, 286] width 268 height 24
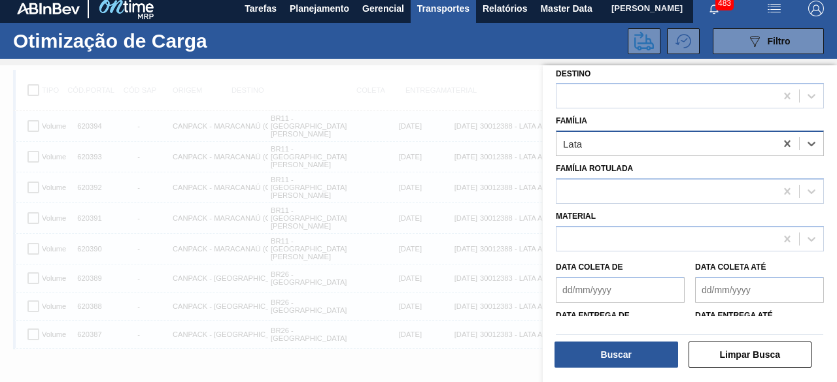
scroll to position [144, 0]
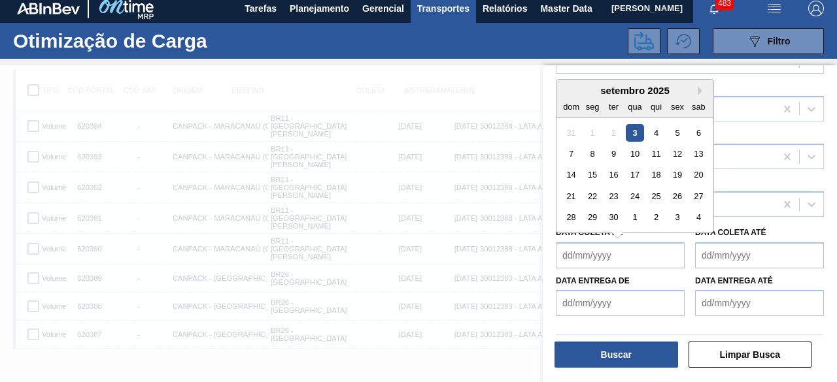
click at [631, 258] on de "Data coleta de" at bounding box center [620, 256] width 129 height 26
click at [637, 133] on div "3" at bounding box center [635, 133] width 18 height 18
type de "[DATE]"
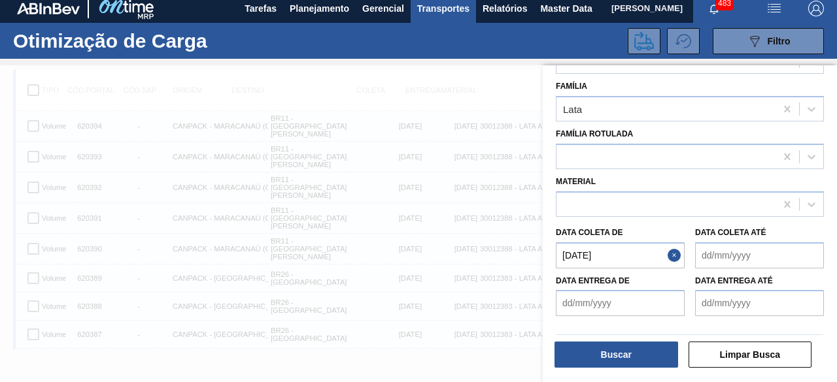
click at [736, 257] on até "Data coleta até" at bounding box center [759, 256] width 129 height 26
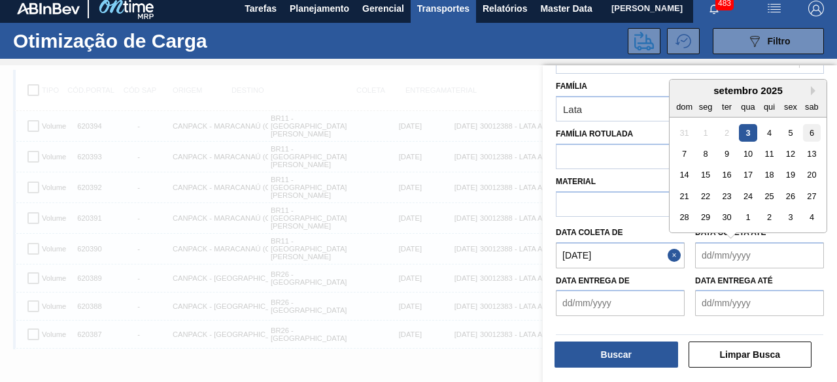
click at [811, 133] on div "6" at bounding box center [812, 133] width 18 height 18
type até "[DATE]"
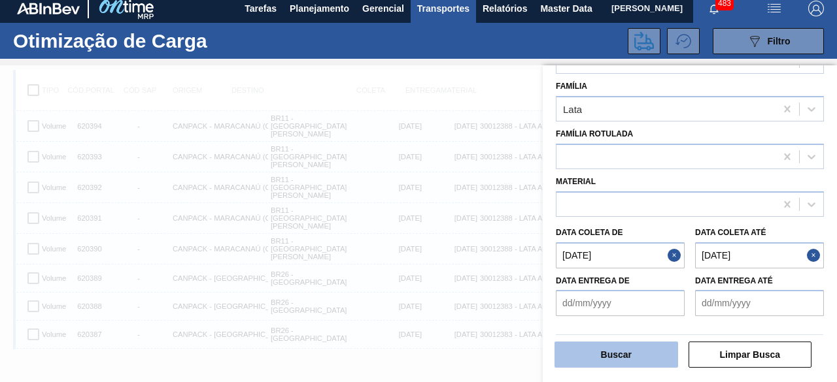
click at [651, 356] on button "Buscar" at bounding box center [616, 355] width 124 height 26
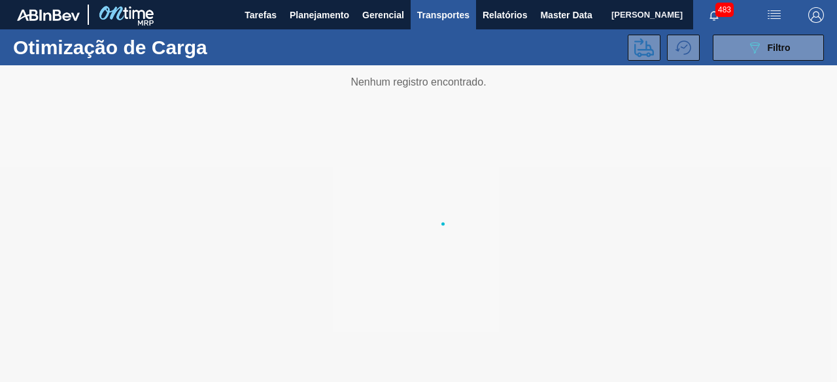
scroll to position [0, 0]
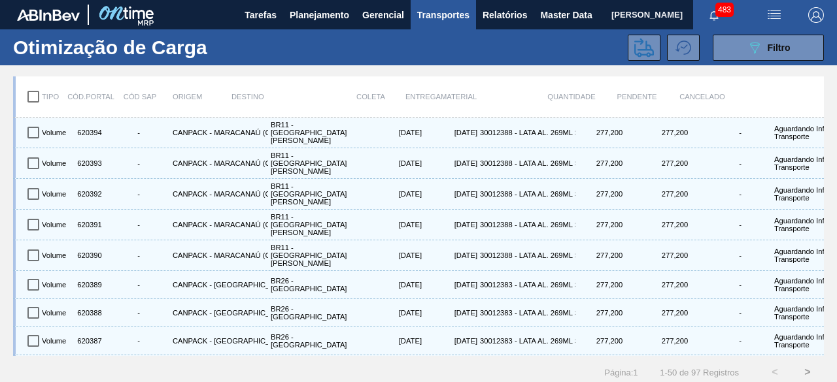
click at [34, 93] on input "checkbox" at bounding box center [33, 96] width 27 height 27
checkbox input "true"
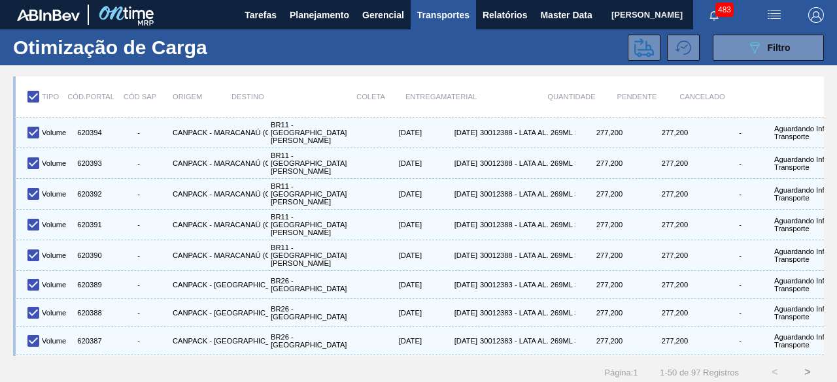
checkbox input "true"
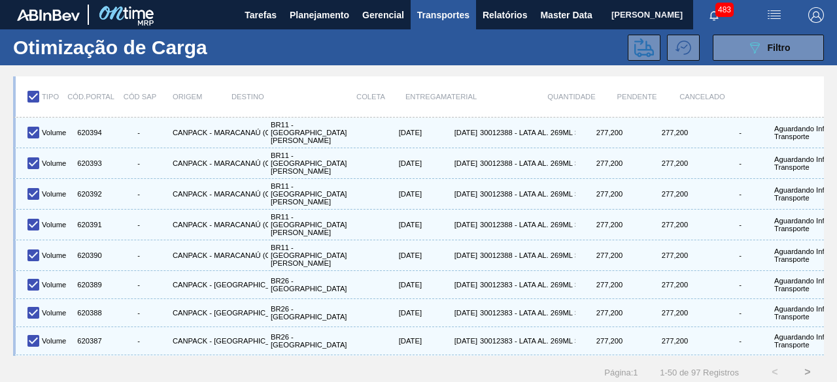
checkbox input "true"
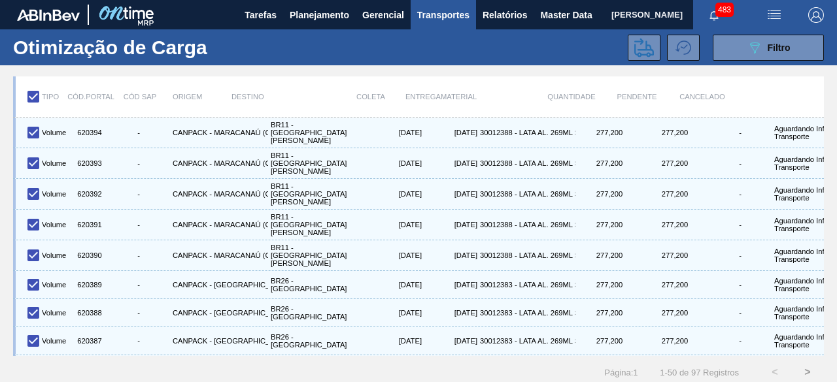
checkbox input "true"
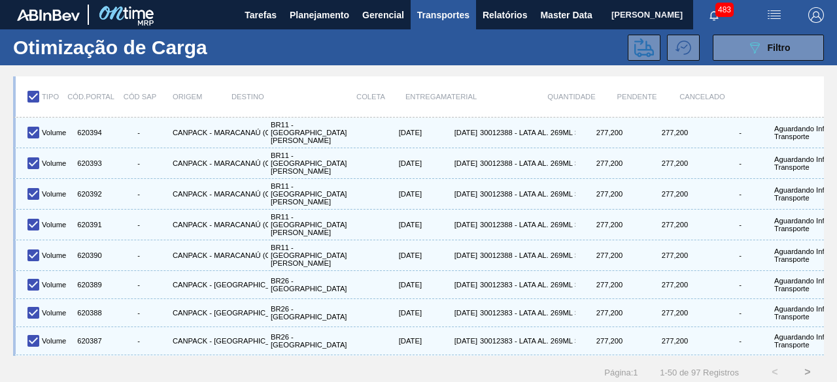
checkbox input "true"
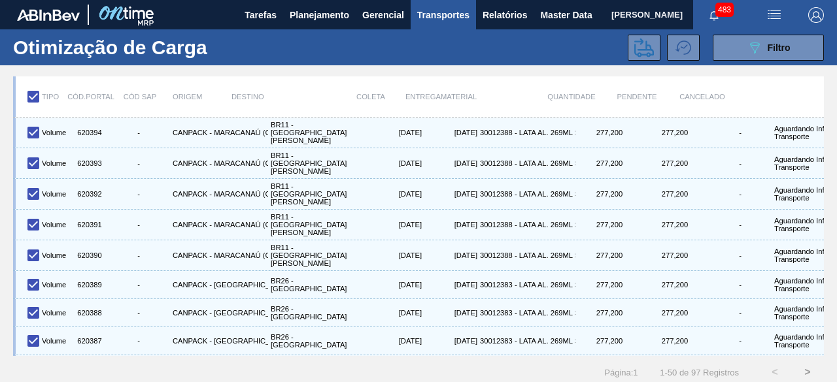
checkbox input "true"
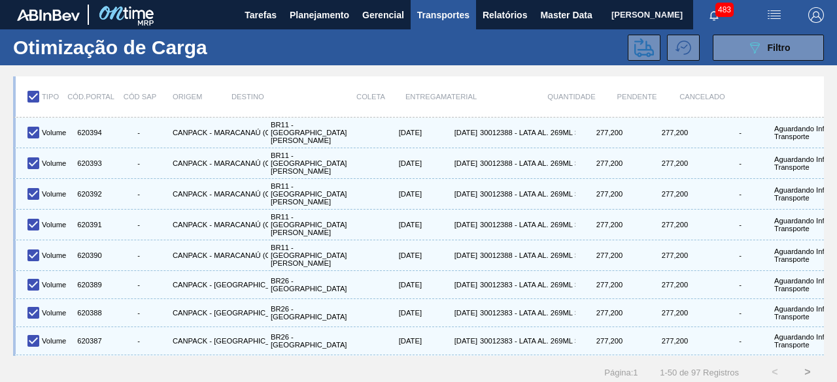
checkbox input "true"
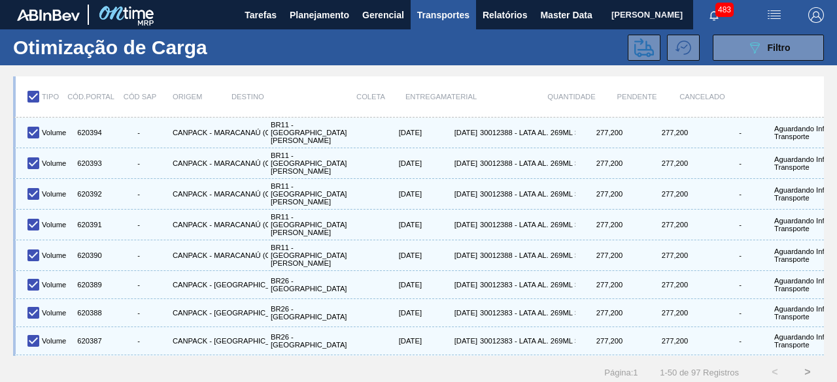
checkbox input "true"
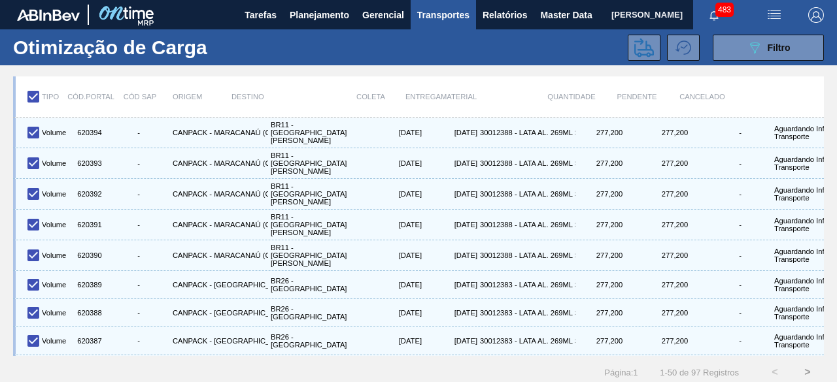
checkbox input "true"
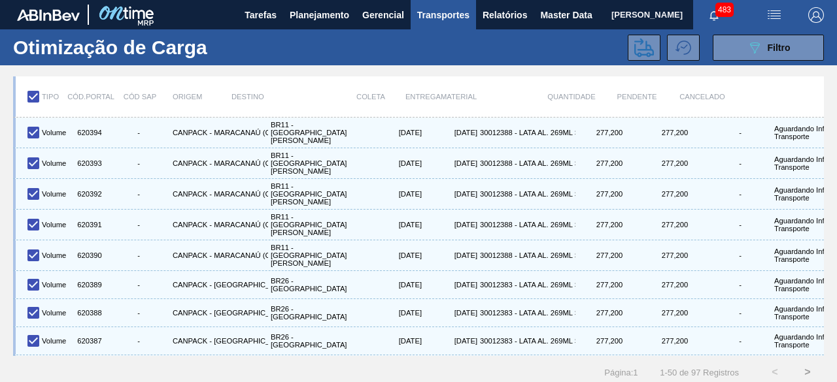
checkbox input "true"
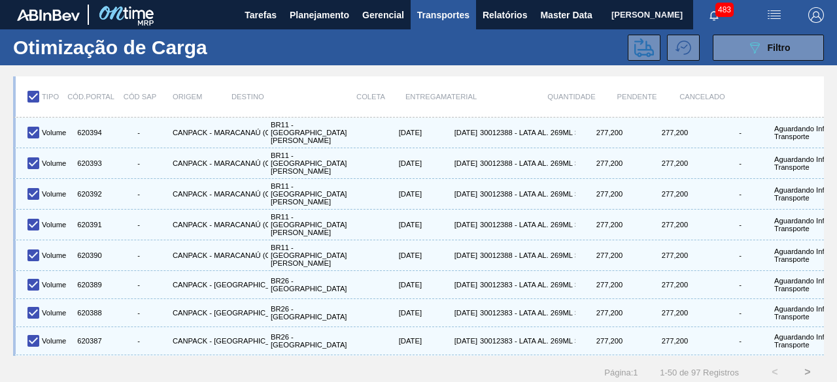
checkbox input "true"
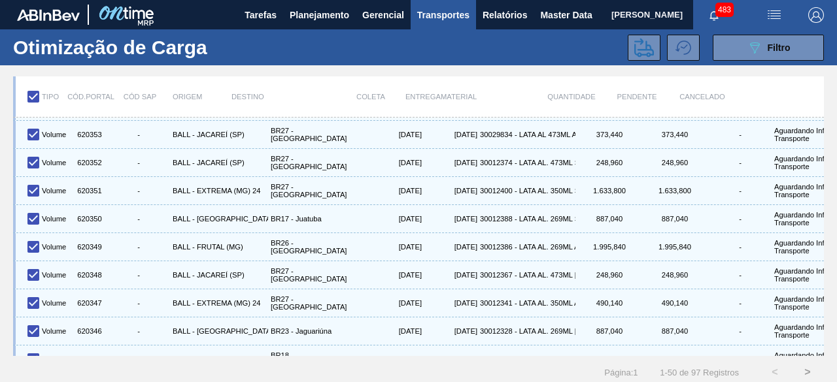
scroll to position [16, 0]
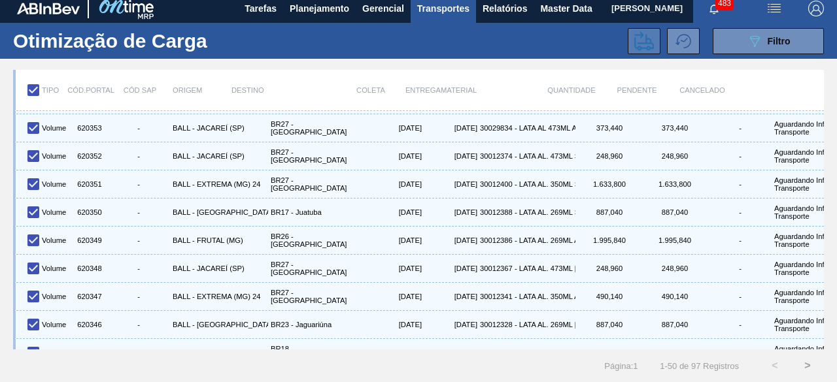
click at [637, 34] on icon at bounding box center [644, 41] width 20 height 20
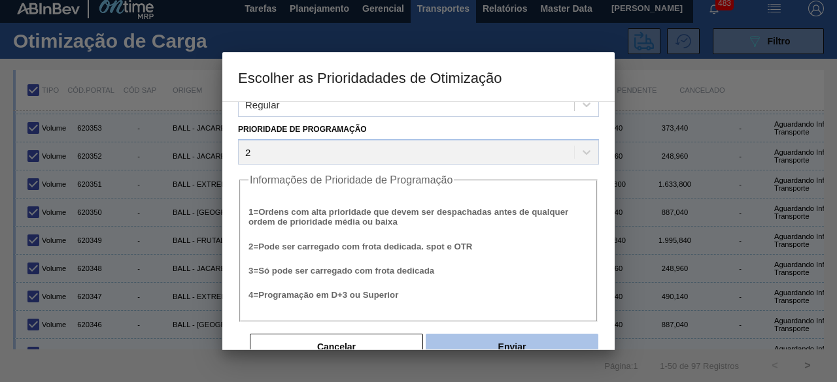
scroll to position [50, 0]
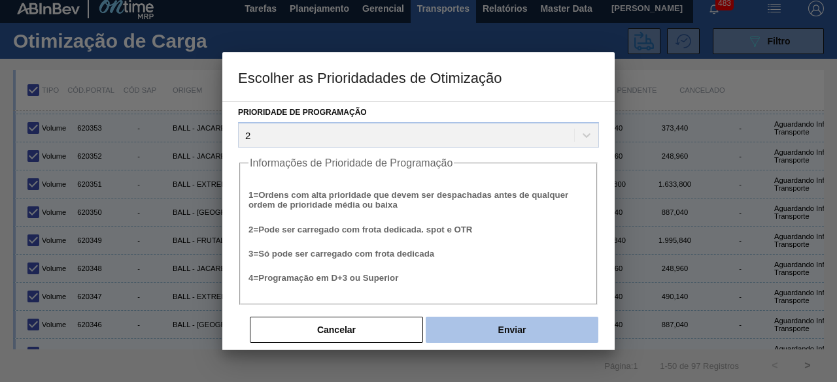
click at [541, 331] on button "Enviar" at bounding box center [512, 330] width 173 height 26
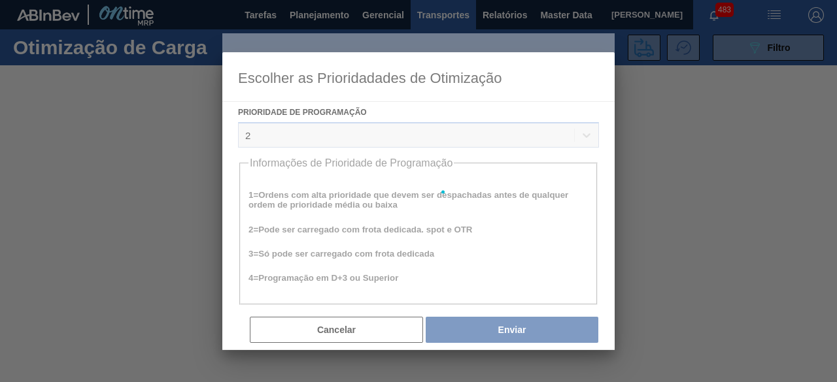
scroll to position [0, 0]
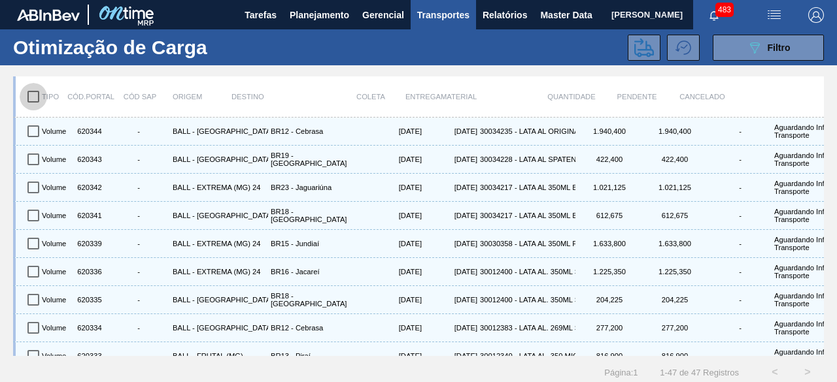
click at [36, 95] on input "checkbox" at bounding box center [33, 96] width 27 height 27
checkbox input "true"
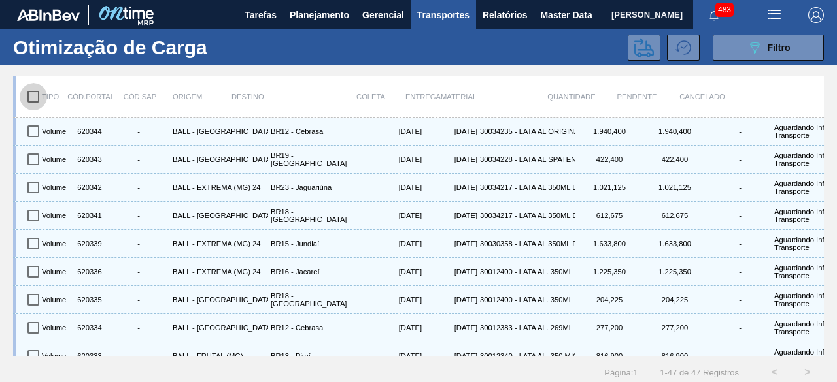
checkbox input "true"
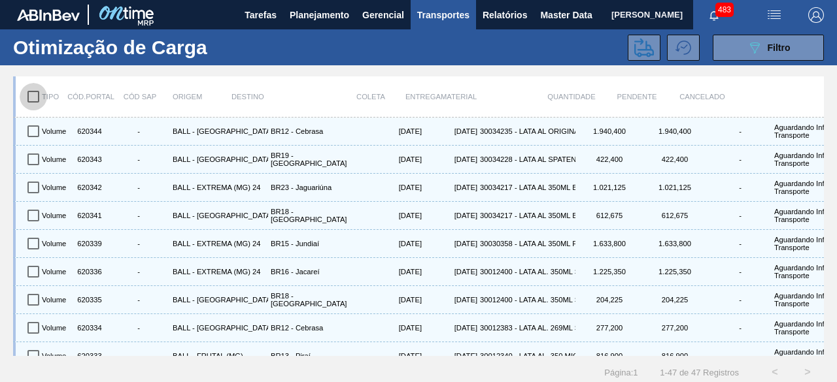
checkbox input "true"
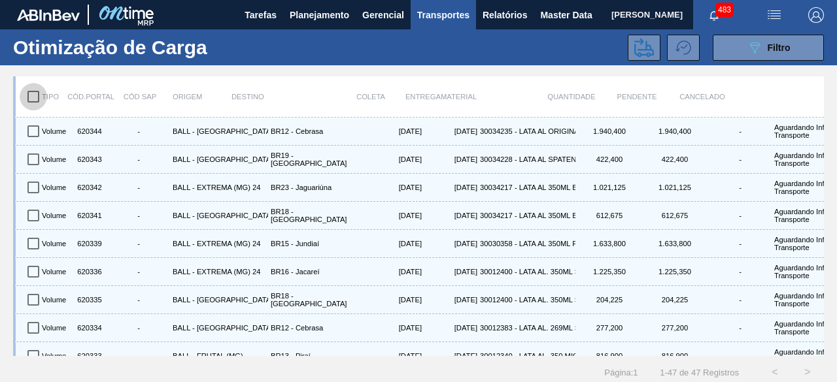
checkbox input "true"
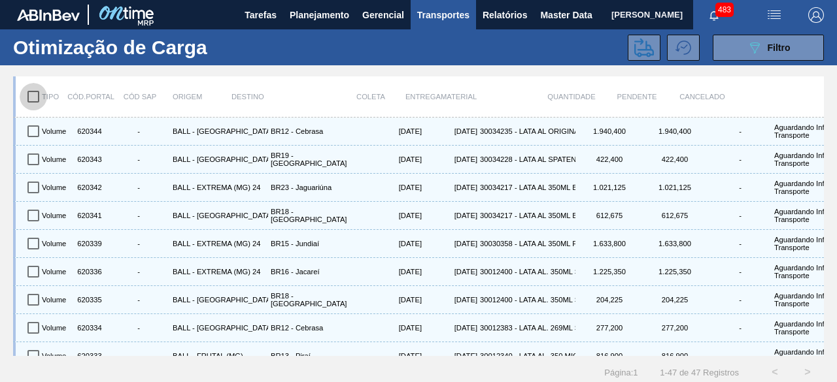
checkbox input "true"
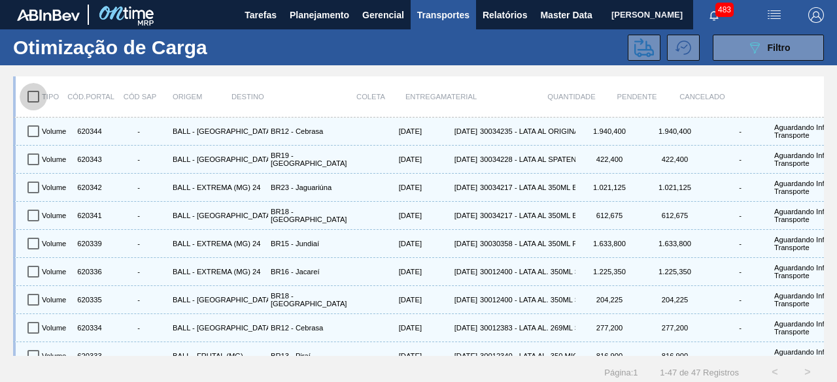
checkbox input "true"
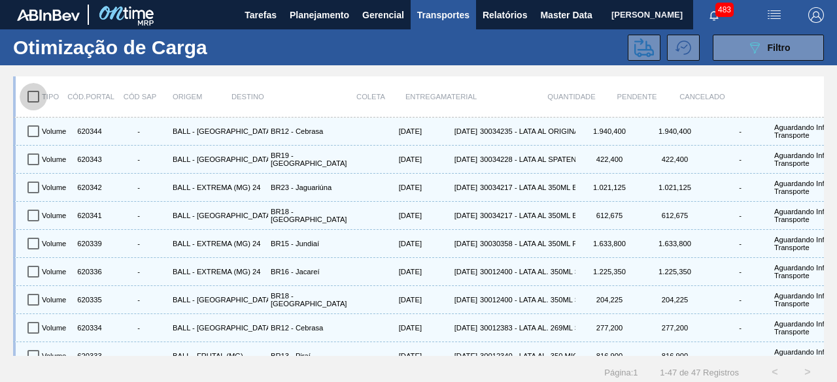
checkbox input "true"
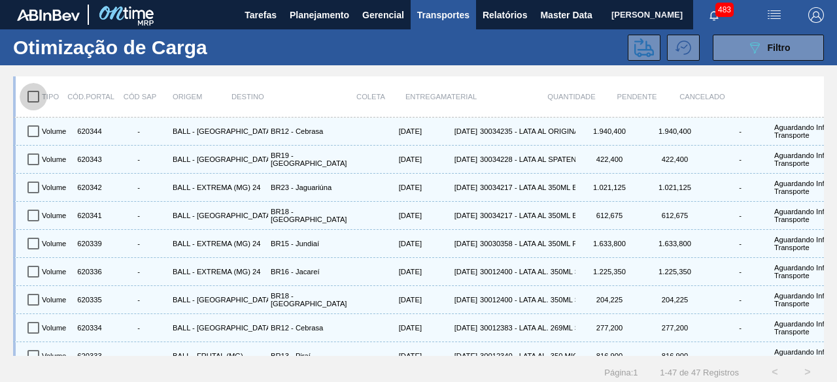
checkbox input "true"
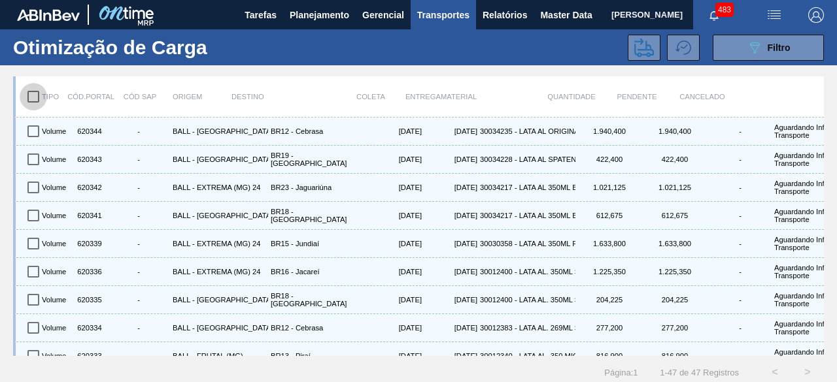
checkbox input "true"
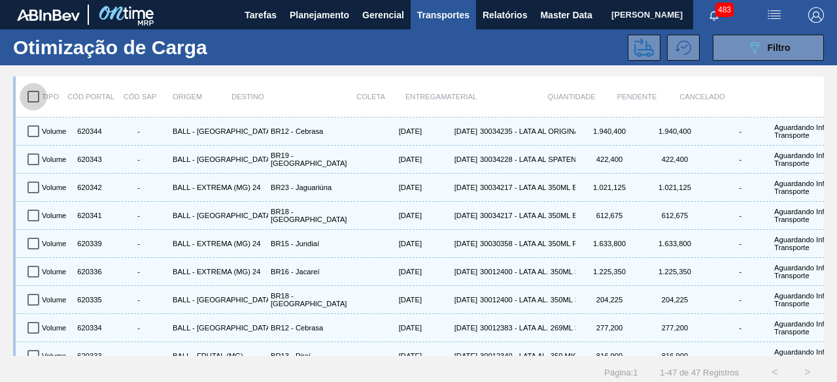
checkbox input "true"
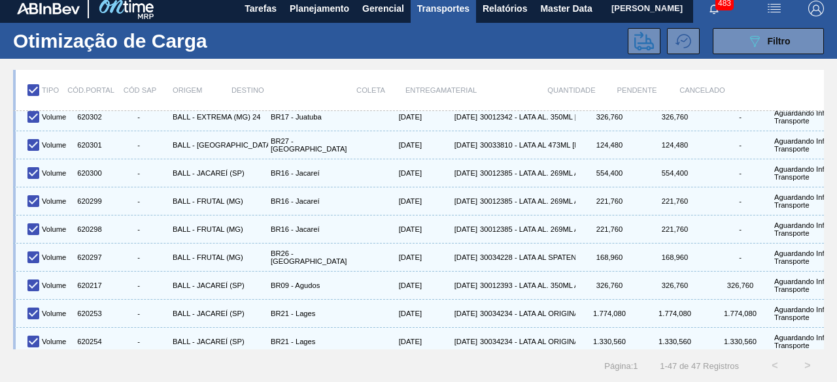
scroll to position [16, 0]
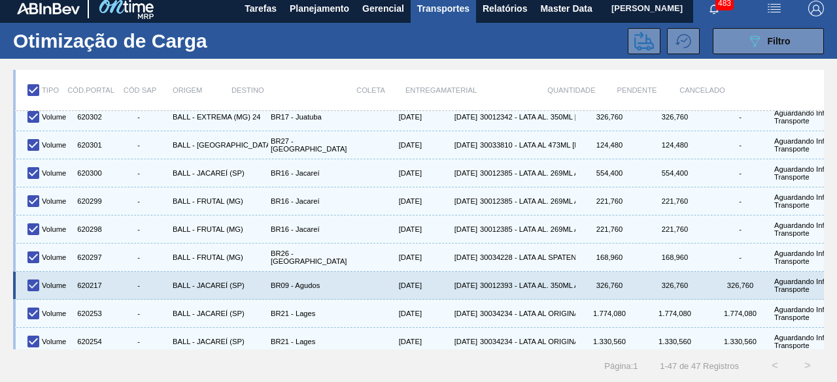
click at [33, 272] on input "checkbox" at bounding box center [33, 285] width 27 height 27
checkbox input "false"
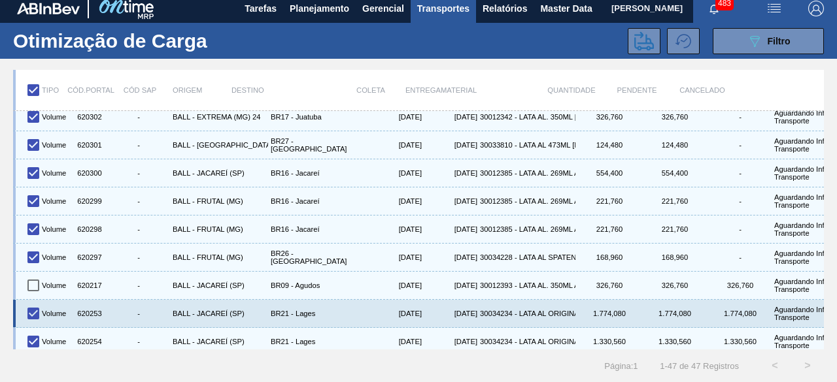
click at [35, 300] on input "checkbox" at bounding box center [33, 313] width 27 height 27
checkbox input "false"
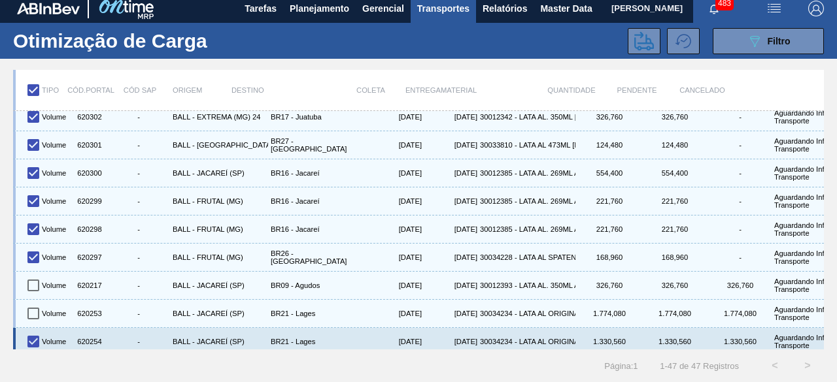
click at [34, 328] on input "checkbox" at bounding box center [33, 341] width 27 height 27
checkbox input "false"
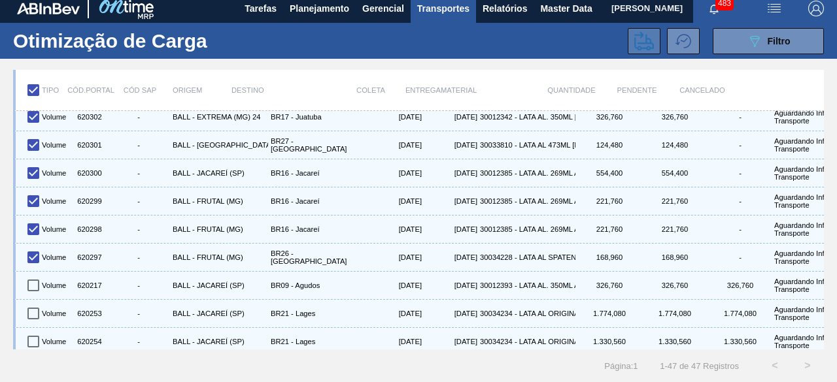
click at [634, 33] on icon at bounding box center [644, 41] width 20 height 20
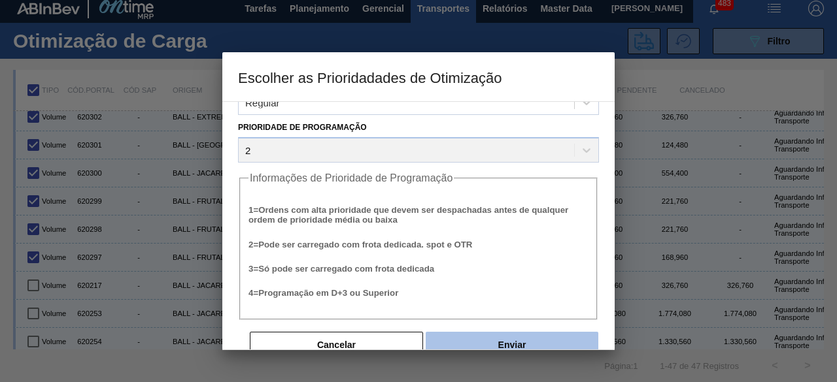
scroll to position [50, 0]
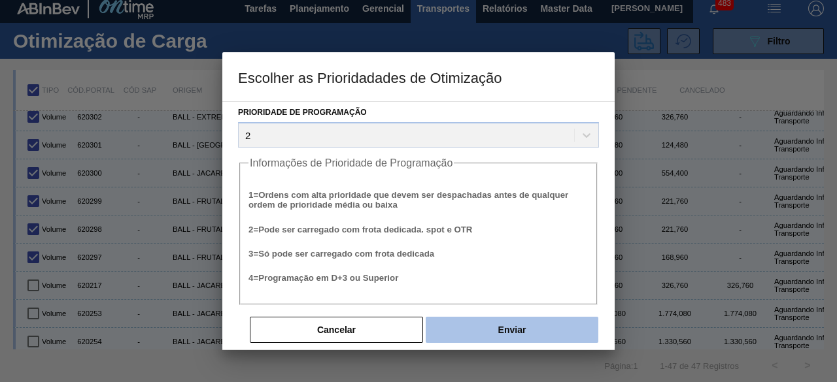
click at [506, 322] on button "Enviar" at bounding box center [512, 330] width 173 height 26
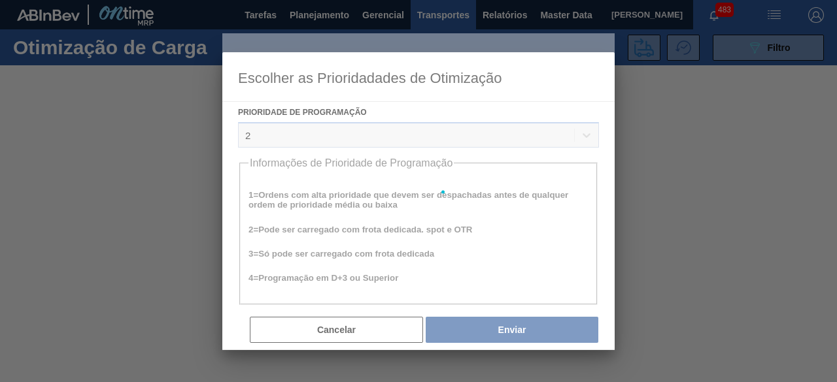
scroll to position [0, 0]
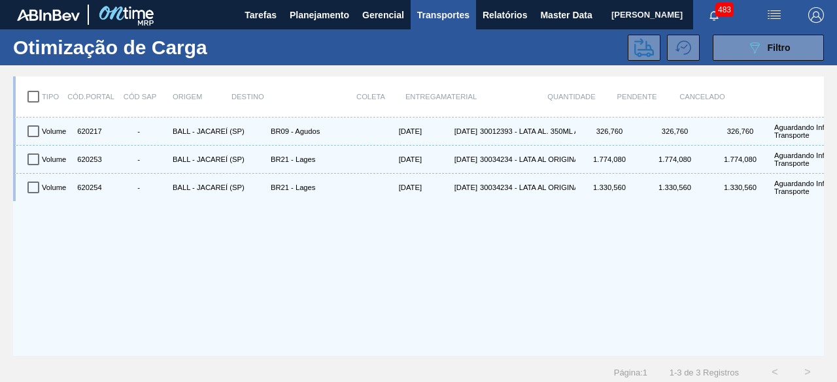
drag, startPoint x: 786, startPoint y: 52, endPoint x: 770, endPoint y: 72, distance: 25.6
click at [786, 52] on span "Filtro" at bounding box center [778, 47] width 23 height 10
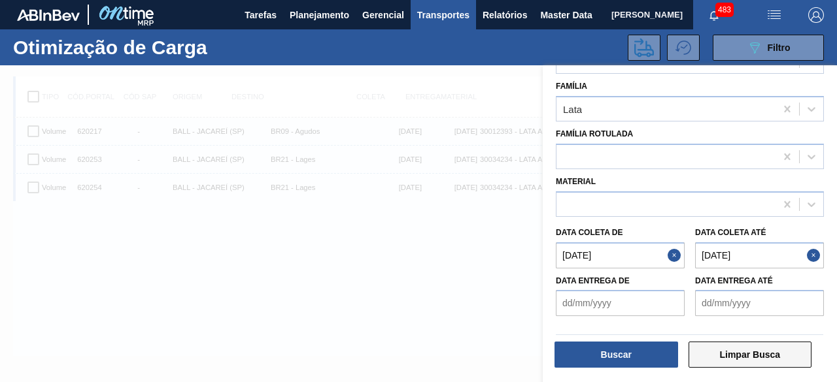
click at [722, 355] on button "Limpar Busca" at bounding box center [750, 355] width 124 height 26
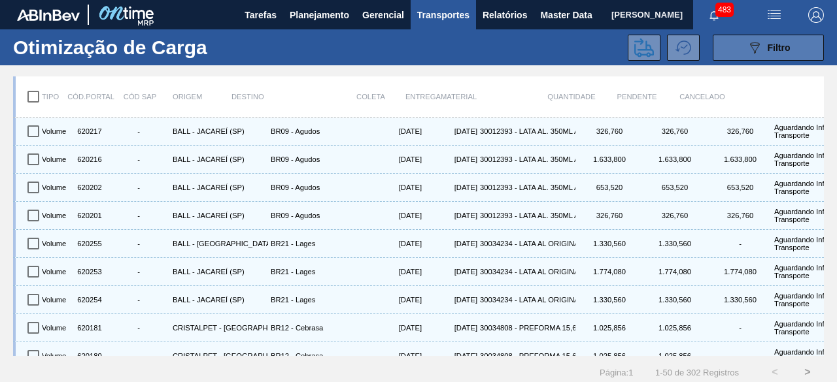
click at [770, 56] on button "089F7B8B-B2A5-4AFE-B5C0-19BA573D28AC Filtro" at bounding box center [768, 48] width 111 height 26
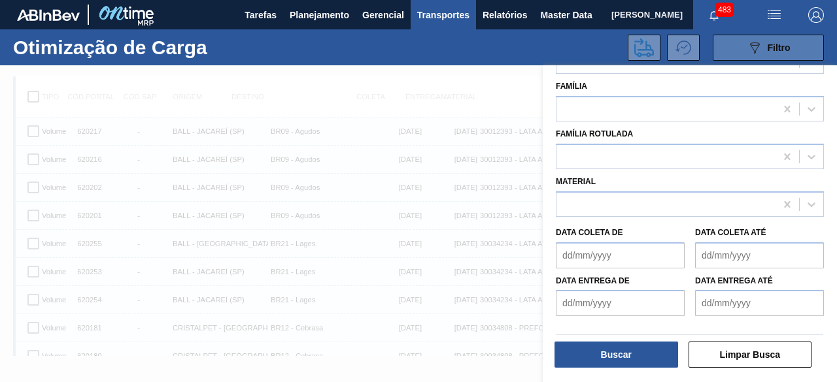
click at [770, 56] on button "089F7B8B-B2A5-4AFE-B5C0-19BA573D28AC Filtro" at bounding box center [768, 48] width 111 height 26
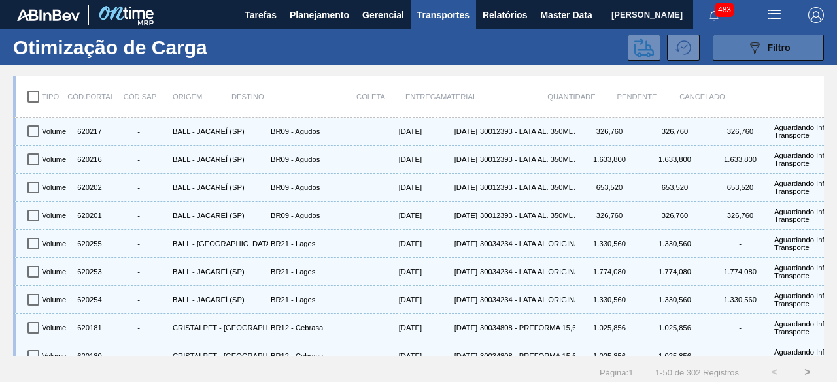
click at [747, 47] on icon "089F7B8B-B2A5-4AFE-B5C0-19BA573D28AC" at bounding box center [755, 48] width 16 height 16
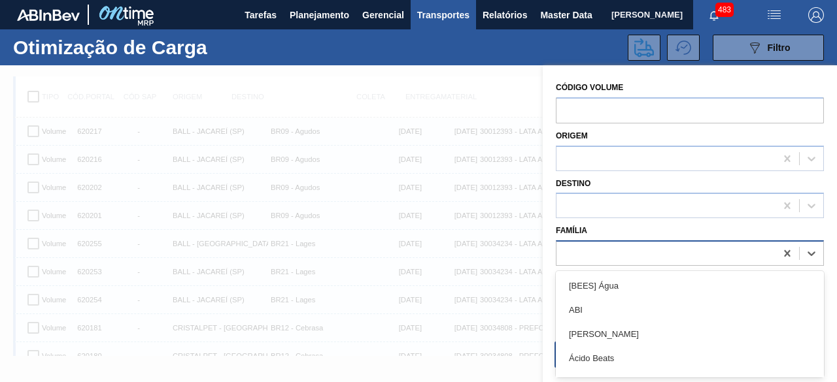
scroll to position [16, 0]
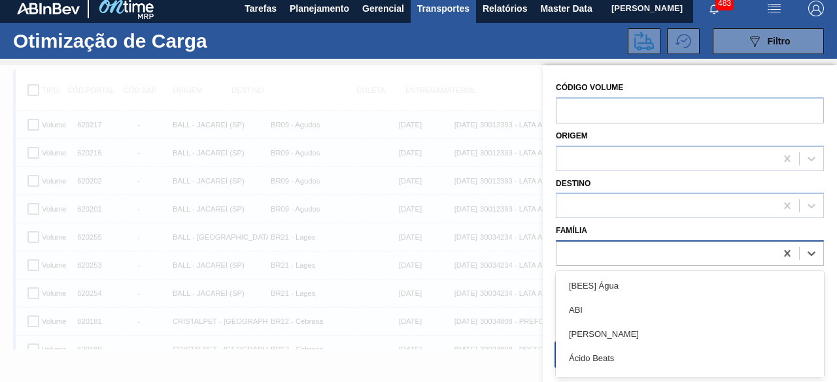
click at [605, 258] on div at bounding box center [665, 253] width 219 height 19
type input "lata"
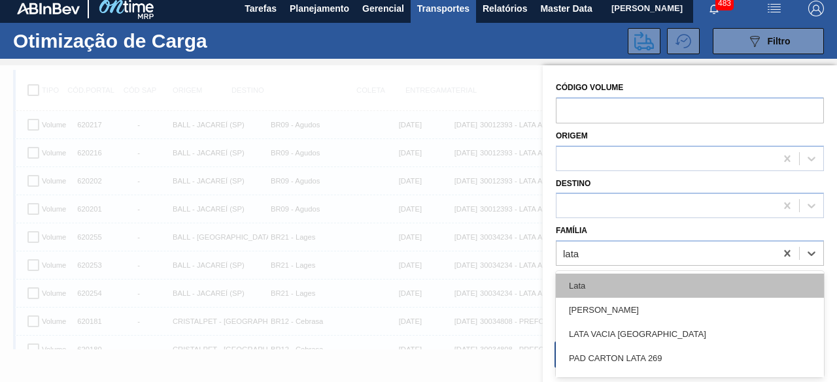
click at [601, 286] on div "Lata" at bounding box center [690, 286] width 268 height 24
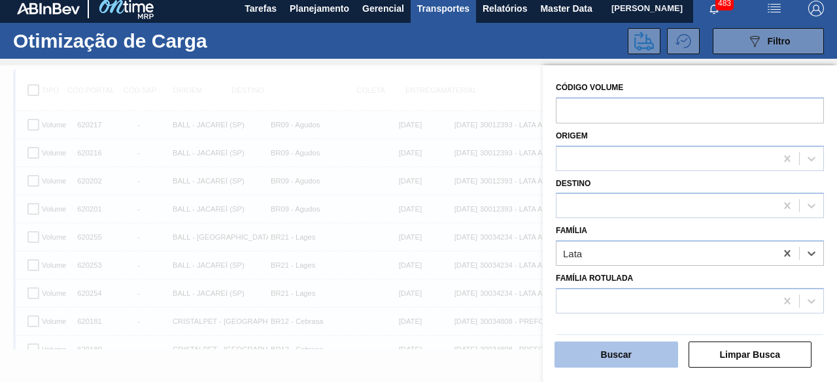
click at [630, 364] on button "Buscar" at bounding box center [616, 355] width 124 height 26
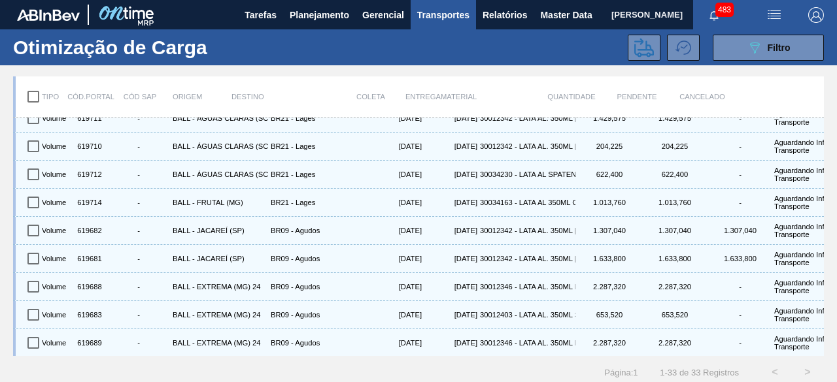
scroll to position [691, 0]
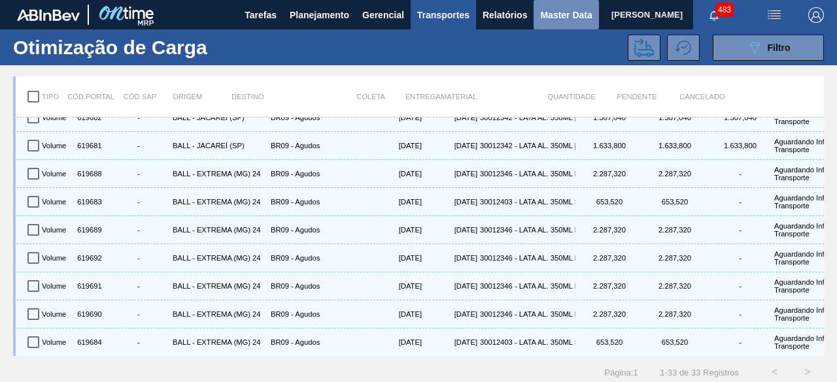
click at [544, 12] on span "Master Data" at bounding box center [566, 15] width 52 height 16
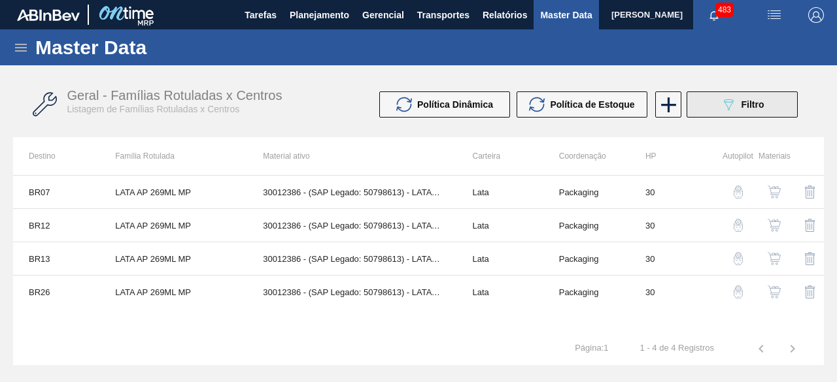
click at [735, 101] on icon "089F7B8B-B2A5-4AFE-B5C0-19BA573D28AC" at bounding box center [728, 105] width 16 height 16
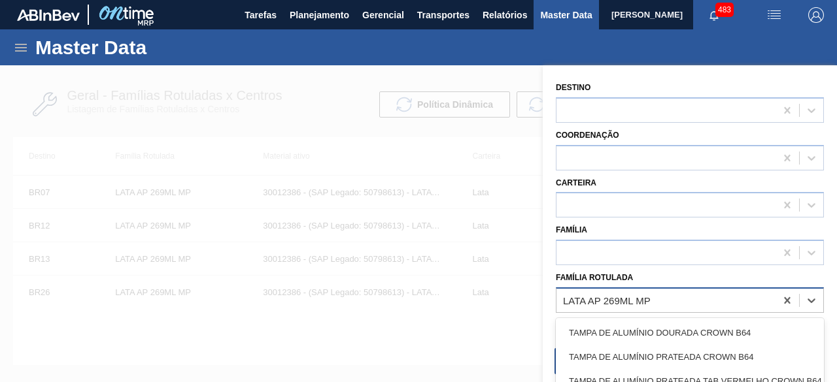
click at [668, 294] on div "LATA AP 269ML MP" at bounding box center [665, 300] width 219 height 19
paste Rotulada "LATA AP SUBZERO 350ML"
type Rotulada "LATA AP SUBZERO 350ML"
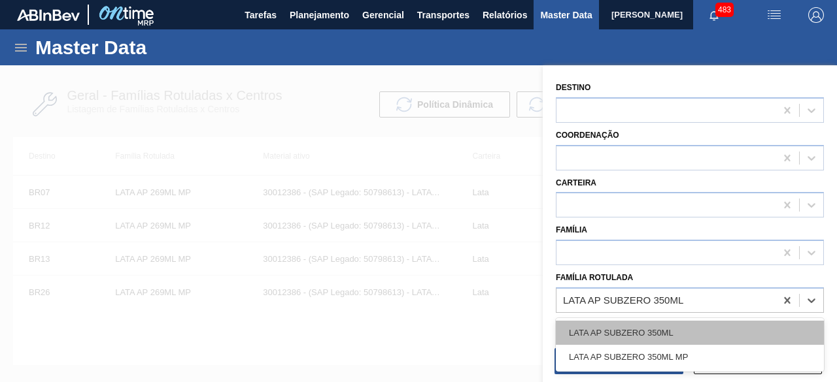
click at [671, 334] on div "LATA AP SUBZERO 350ML" at bounding box center [690, 333] width 268 height 24
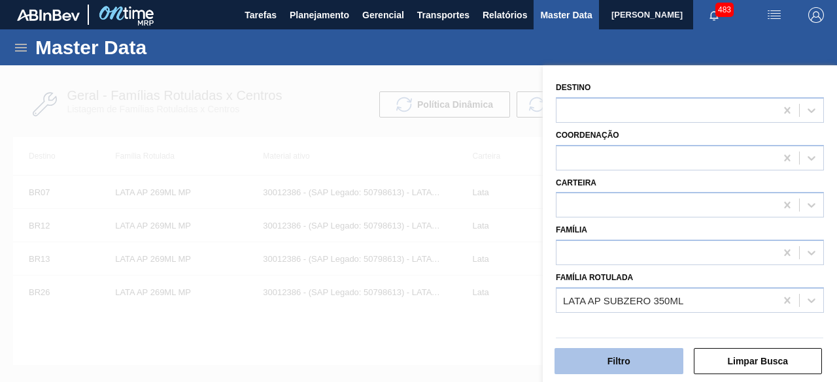
click at [660, 356] on button "Filtro" at bounding box center [618, 361] width 129 height 26
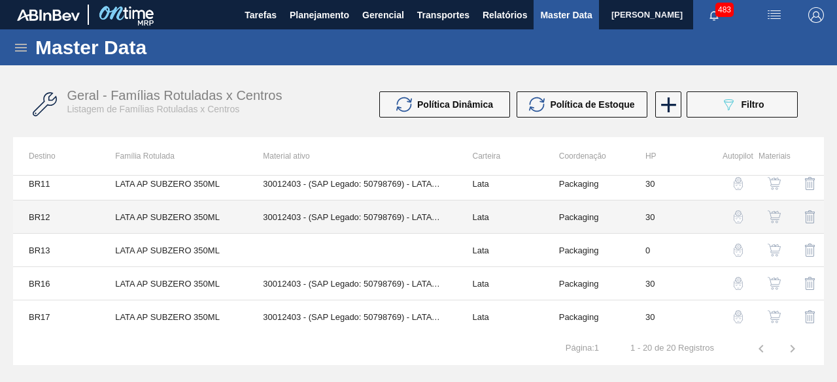
scroll to position [196, 0]
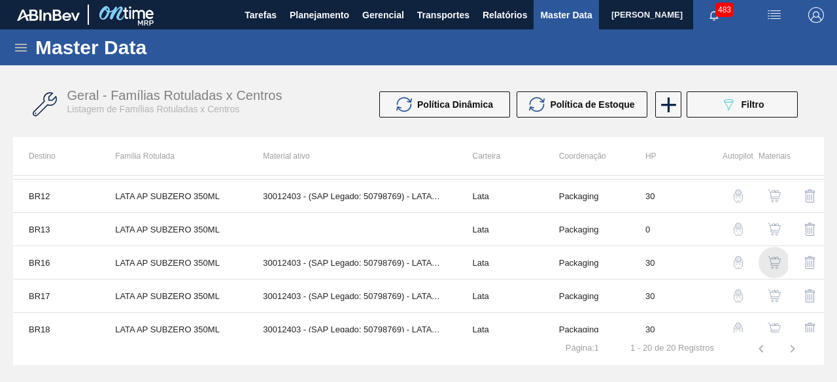
click at [777, 263] on img "button" at bounding box center [773, 262] width 13 height 13
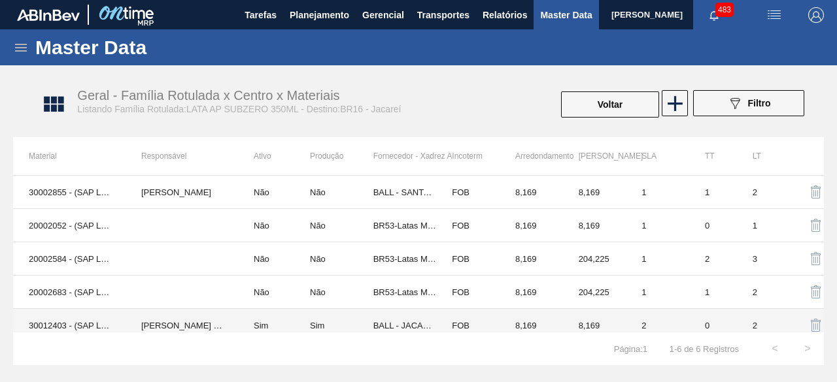
click at [63, 321] on td "30012403 - (SAP Legado: 50798769) - LATA AL. 350ML SUBZERO 429" at bounding box center [69, 325] width 112 height 33
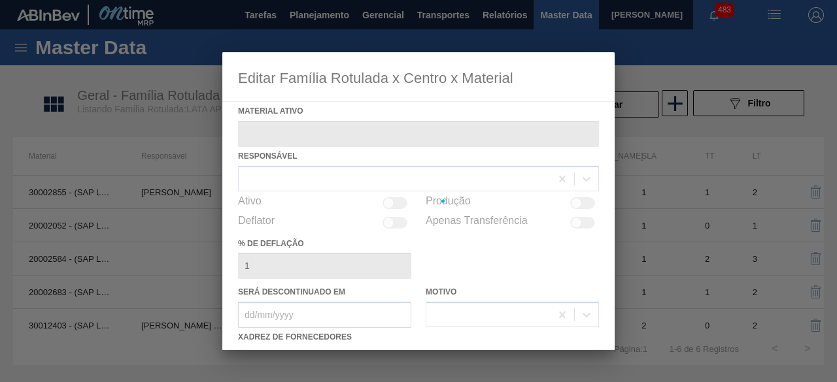
type ativo "30012403 - (SAP Legado: 50798769) - LATA AL. 350ML SUBZERO 429"
checkbox input "true"
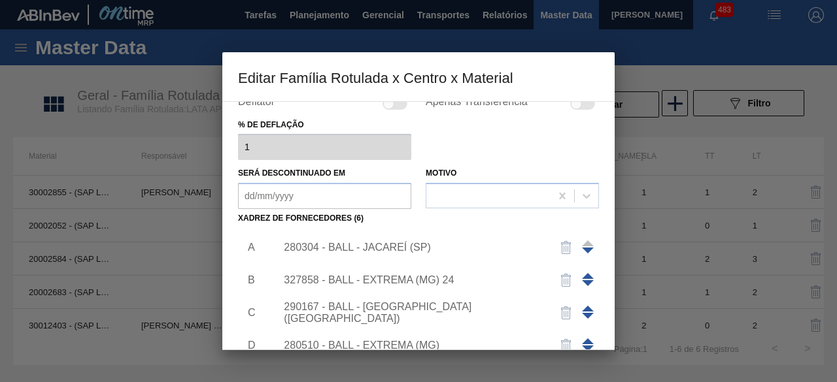
scroll to position [131, 0]
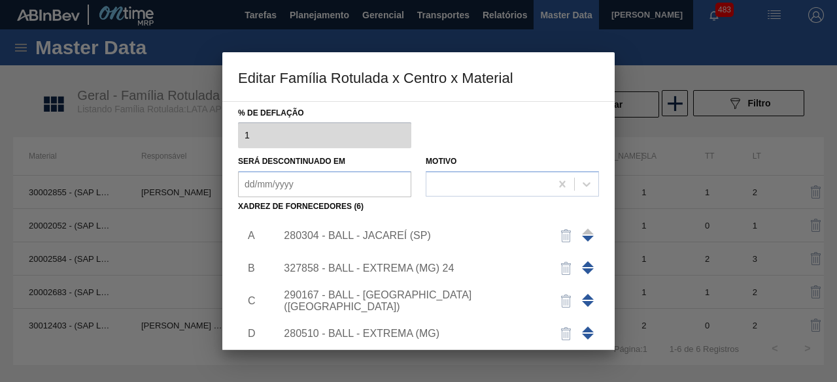
click at [422, 237] on div "280304 - BALL - JACAREÍ (SP)" at bounding box center [412, 236] width 256 height 12
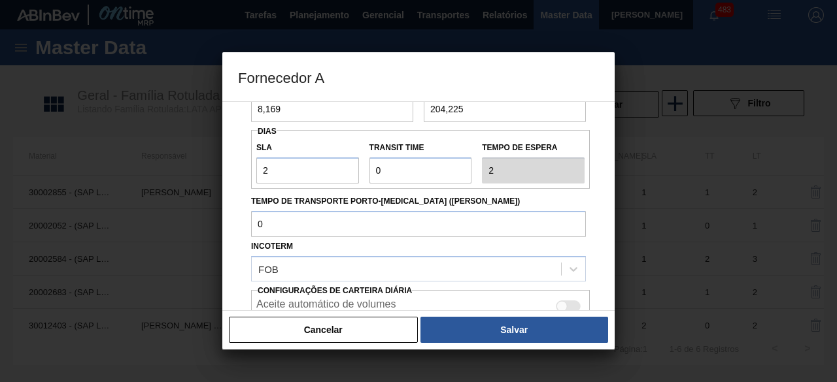
click at [571, 305] on div at bounding box center [568, 307] width 25 height 12
checkbox input "true"
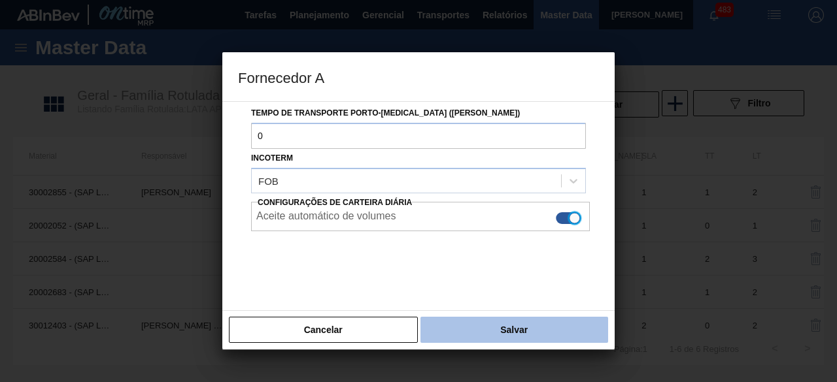
click at [563, 328] on button "Salvar" at bounding box center [514, 330] width 188 height 26
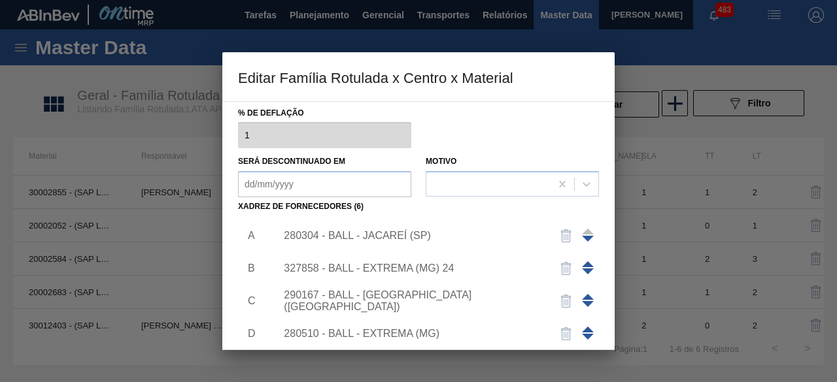
click at [379, 263] on div "327858 - BALL - EXTREMA (MG) 24" at bounding box center [412, 269] width 256 height 12
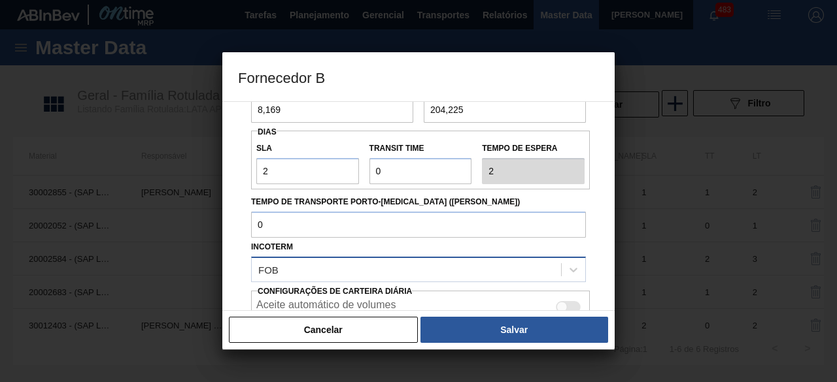
scroll to position [131, 0]
click at [563, 302] on div at bounding box center [561, 306] width 11 height 11
checkbox input "true"
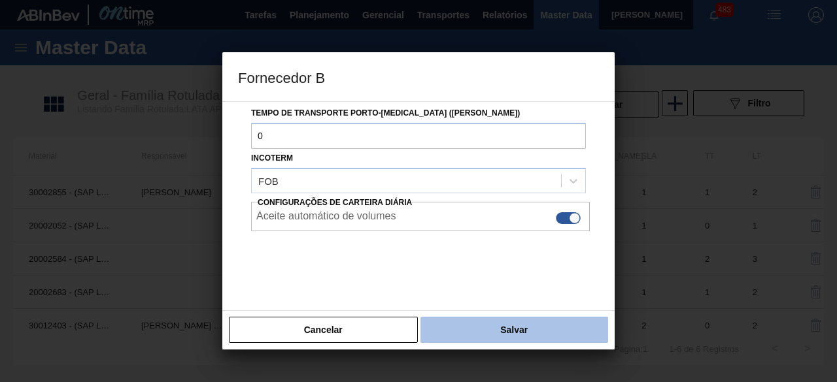
click at [552, 338] on button "Salvar" at bounding box center [514, 330] width 188 height 26
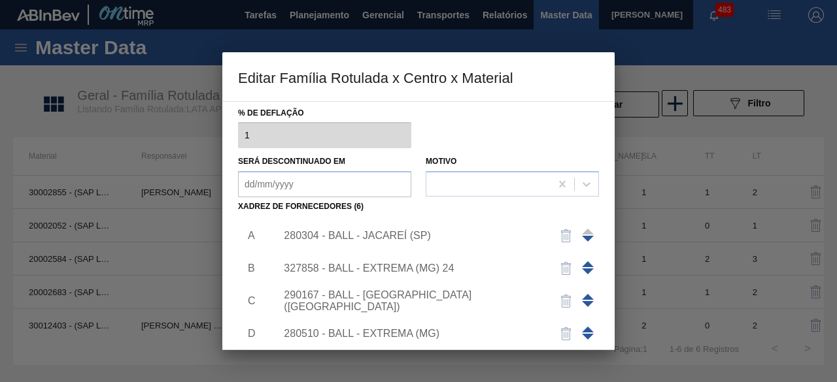
click at [407, 292] on div "290167 - BALL - [GEOGRAPHIC_DATA] ([GEOGRAPHIC_DATA])" at bounding box center [434, 301] width 330 height 33
click at [425, 297] on div "290167 - BALL - [GEOGRAPHIC_DATA] ([GEOGRAPHIC_DATA])" at bounding box center [412, 302] width 256 height 24
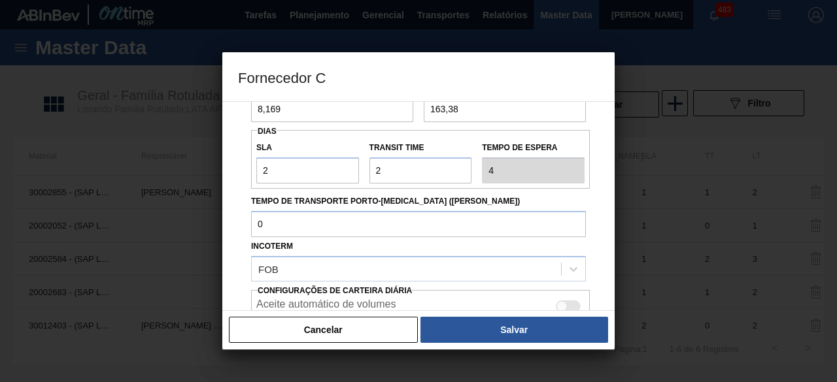
click at [574, 307] on div at bounding box center [568, 307] width 25 height 12
checkbox input "true"
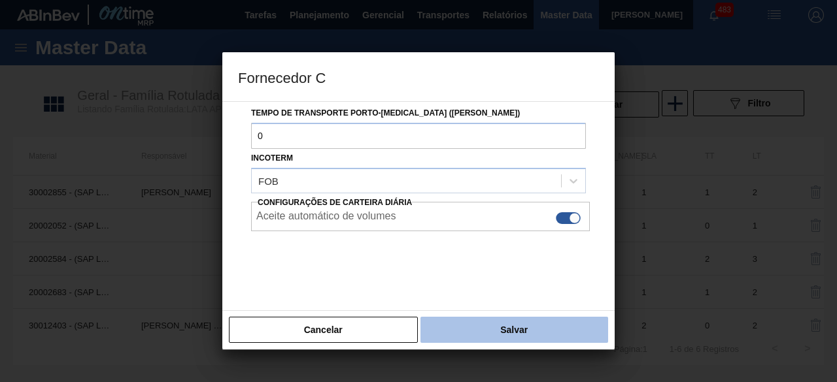
click at [569, 328] on button "Salvar" at bounding box center [514, 330] width 188 height 26
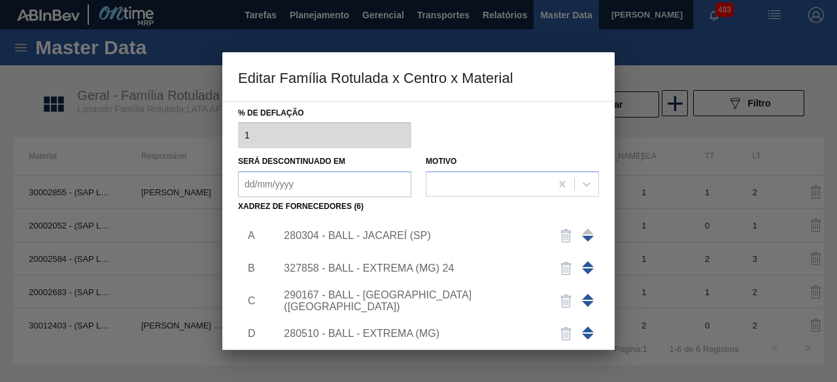
scroll to position [65, 0]
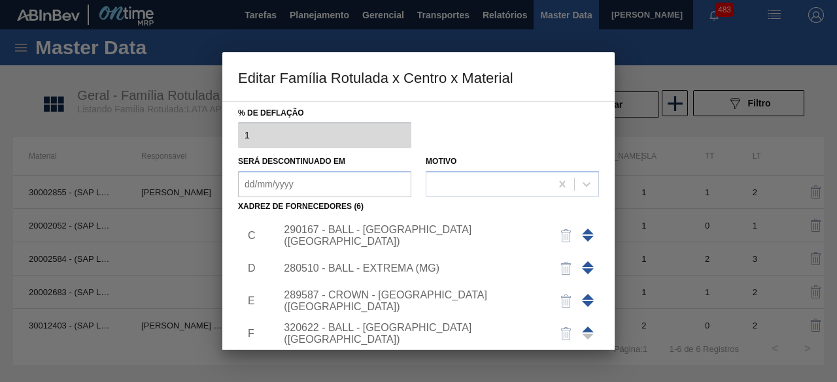
click at [565, 266] on img "button" at bounding box center [566, 269] width 16 height 16
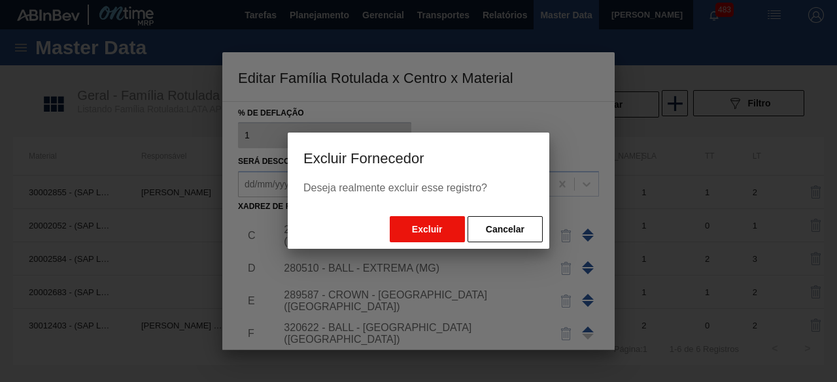
click at [433, 224] on button "Excluir" at bounding box center [427, 229] width 75 height 26
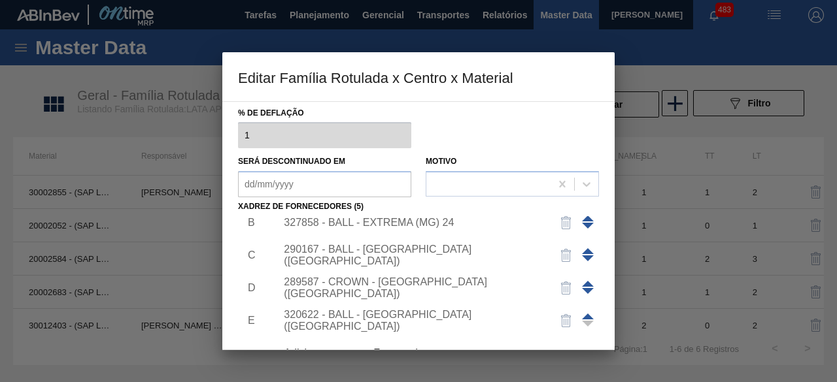
click at [420, 257] on div "290167 - BALL - [GEOGRAPHIC_DATA] ([GEOGRAPHIC_DATA])" at bounding box center [412, 256] width 256 height 24
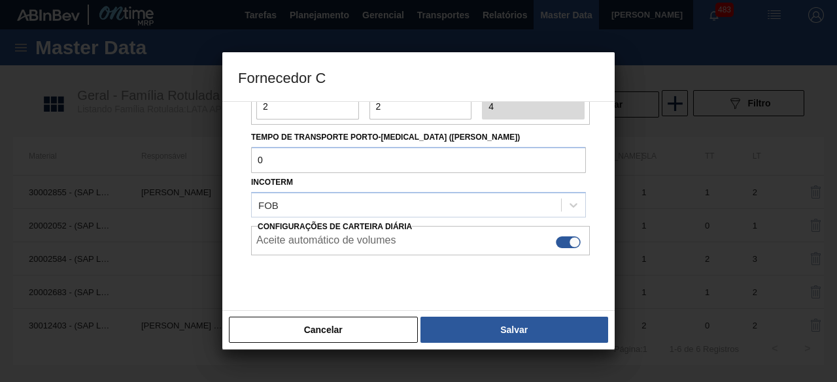
scroll to position [196, 0]
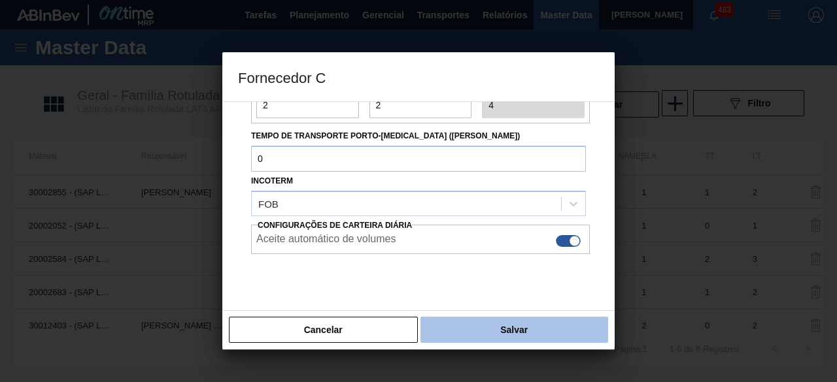
click at [550, 335] on button "Salvar" at bounding box center [514, 330] width 188 height 26
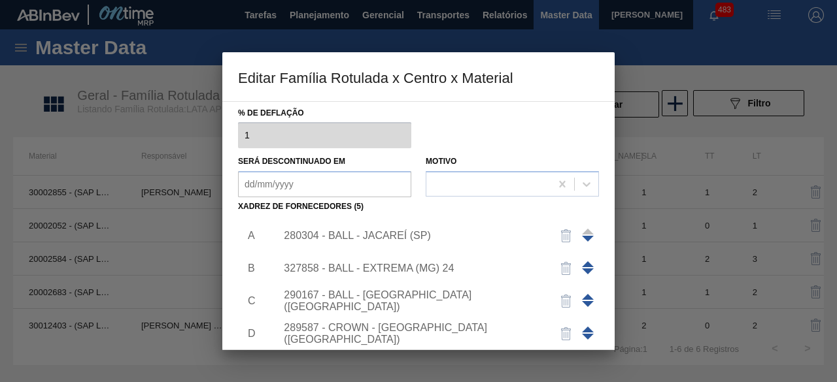
scroll to position [0, 0]
click at [411, 269] on div "327858 - BALL - EXTREMA (MG) 24" at bounding box center [412, 269] width 256 height 12
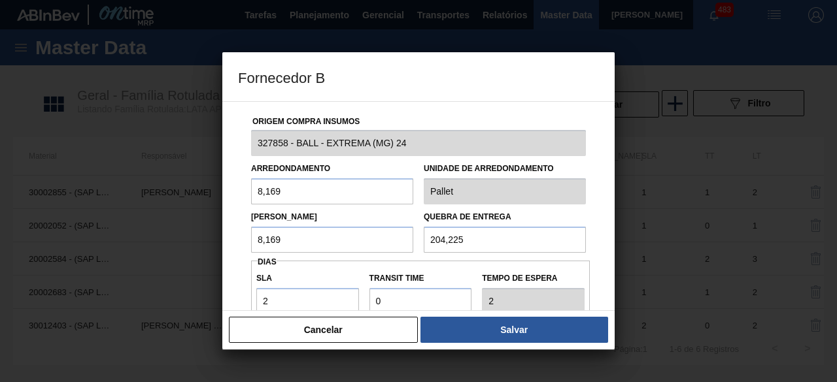
scroll to position [196, 0]
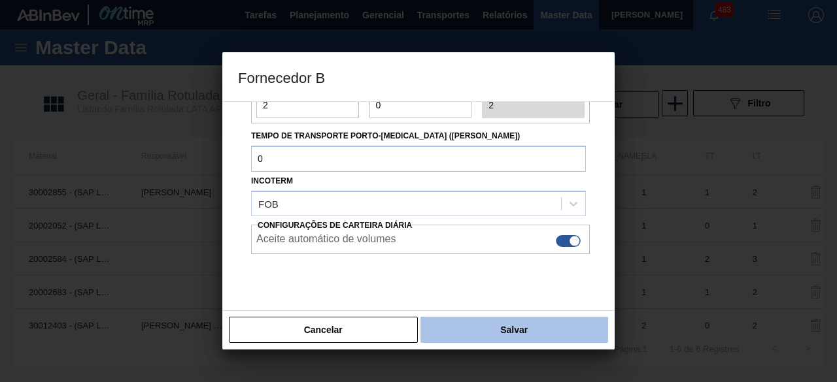
click at [527, 335] on button "Salvar" at bounding box center [514, 330] width 188 height 26
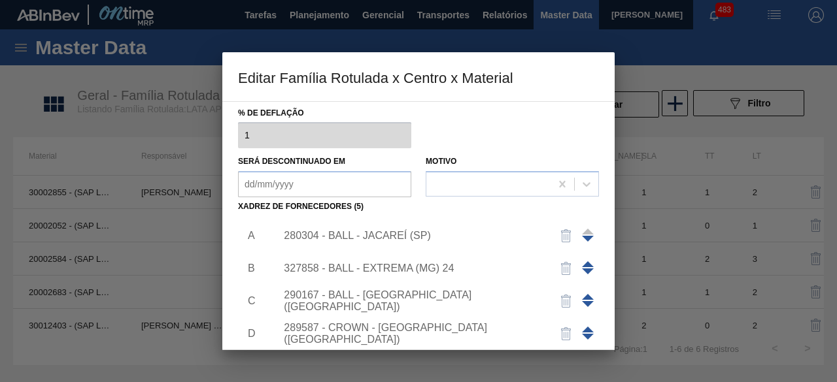
click at [421, 294] on div "290167 - BALL - [GEOGRAPHIC_DATA] ([GEOGRAPHIC_DATA])" at bounding box center [434, 301] width 330 height 33
click at [416, 286] on div "290167 - BALL - [GEOGRAPHIC_DATA] ([GEOGRAPHIC_DATA])" at bounding box center [434, 301] width 330 height 33
click at [417, 301] on div "290167 - BALL - [GEOGRAPHIC_DATA] ([GEOGRAPHIC_DATA])" at bounding box center [412, 302] width 256 height 24
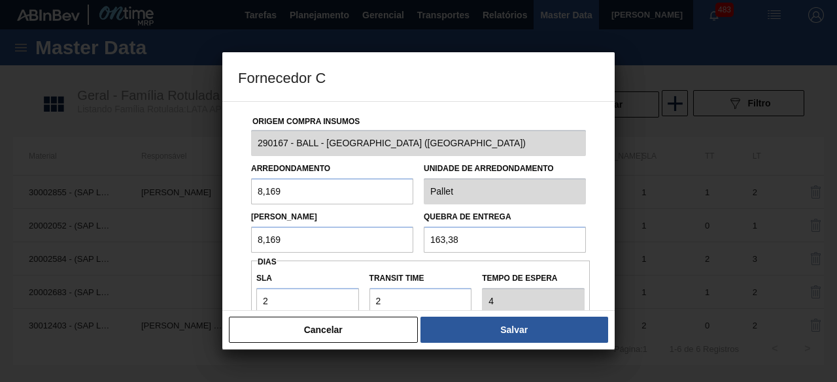
scroll to position [131, 0]
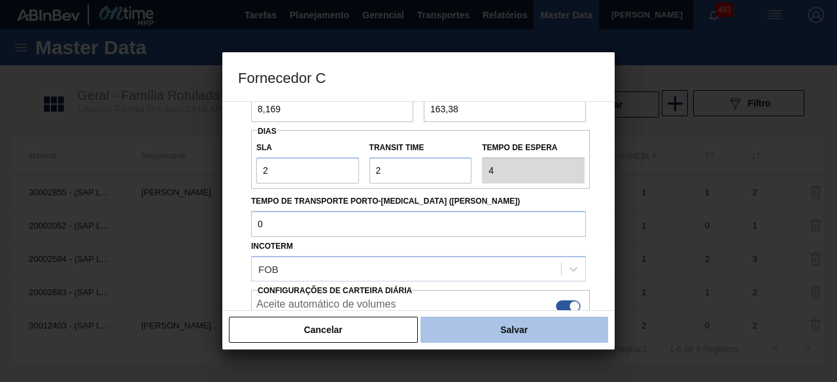
click at [479, 328] on button "Salvar" at bounding box center [514, 330] width 188 height 26
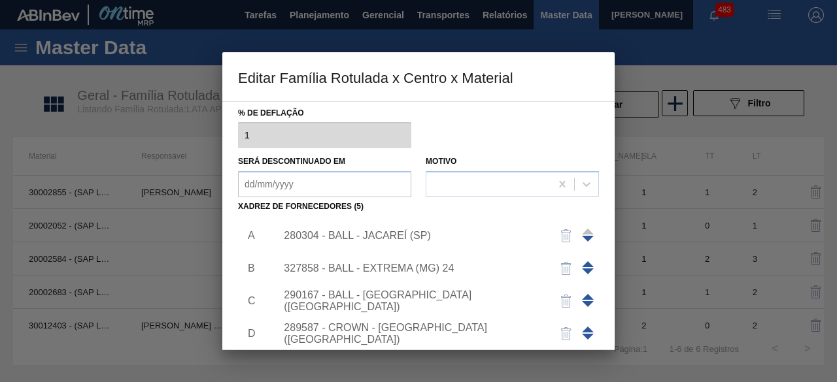
scroll to position [46, 0]
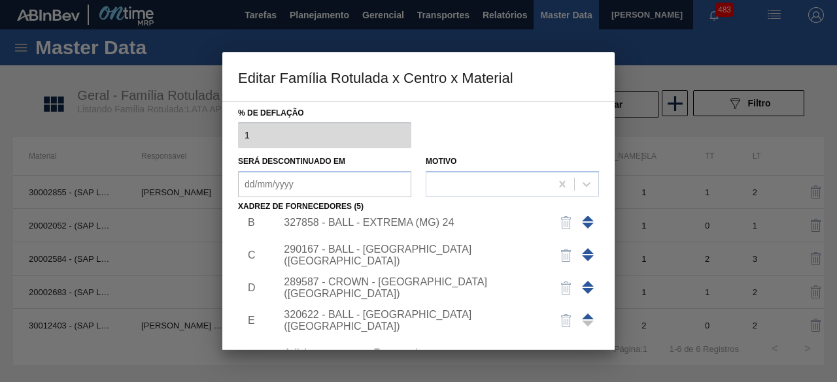
click at [375, 284] on div "289587 - CROWN - [GEOGRAPHIC_DATA] ([GEOGRAPHIC_DATA])" at bounding box center [412, 289] width 256 height 24
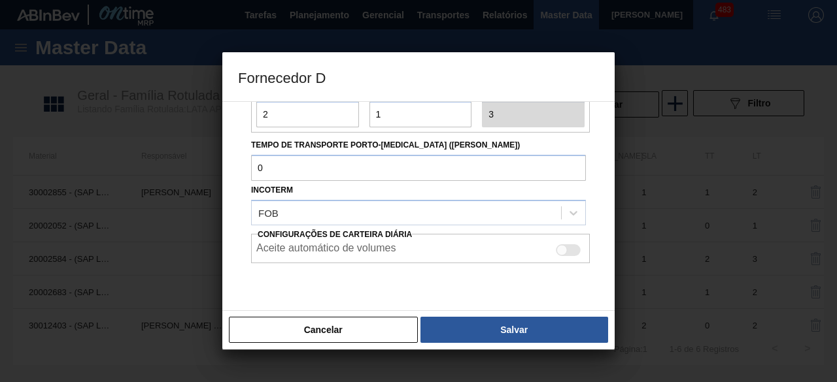
scroll to position [196, 0]
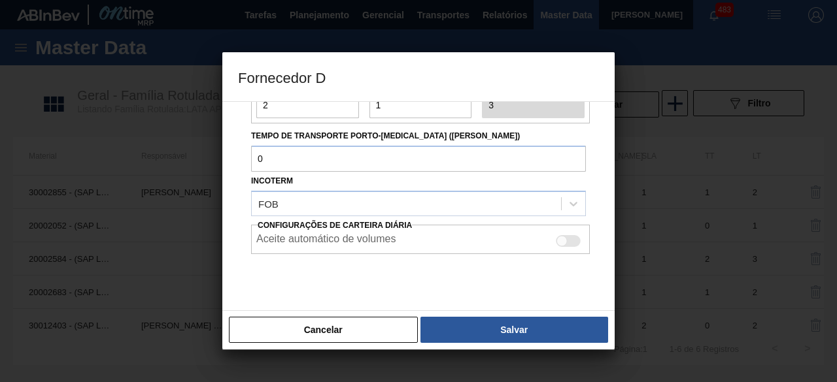
click at [563, 235] on div at bounding box center [568, 241] width 25 height 12
checkbox input "true"
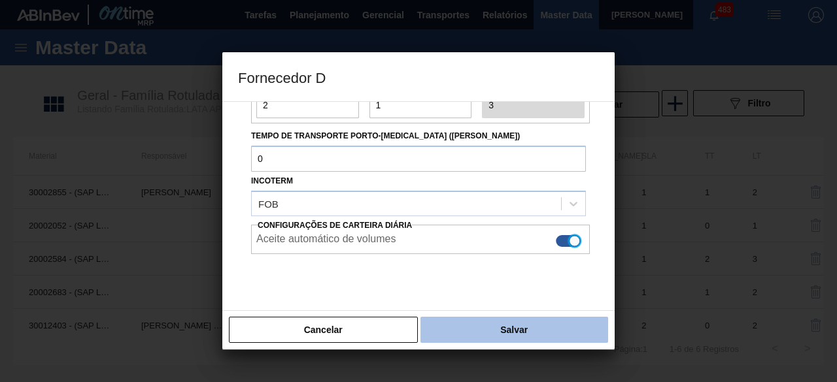
click at [548, 322] on button "Salvar" at bounding box center [514, 330] width 188 height 26
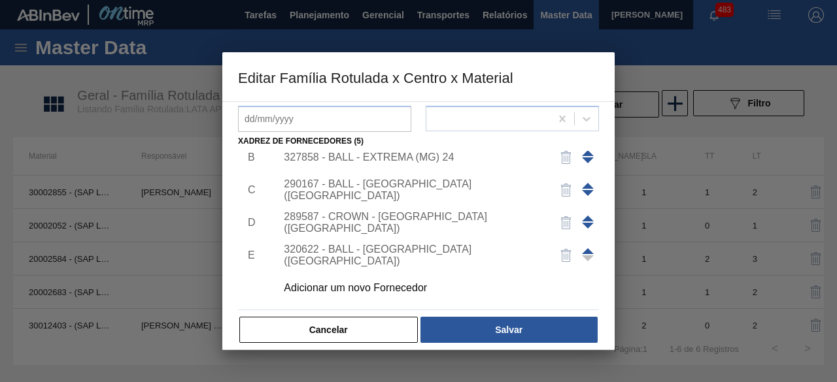
click at [358, 254] on div "320622 - BALL - [GEOGRAPHIC_DATA] ([GEOGRAPHIC_DATA])" at bounding box center [412, 256] width 256 height 24
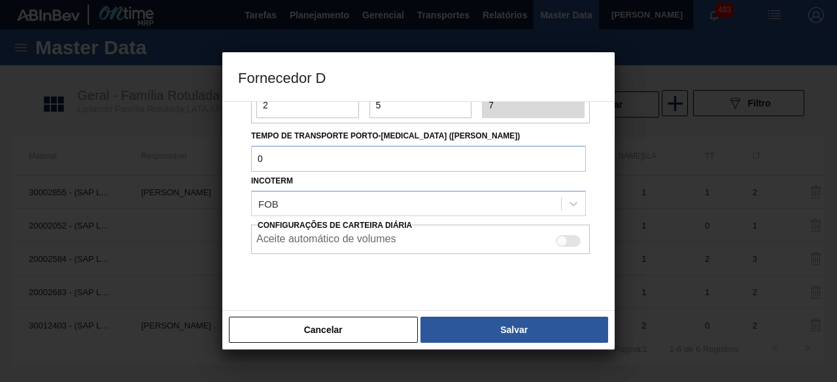
click at [567, 236] on div at bounding box center [568, 241] width 25 height 12
checkbox input "true"
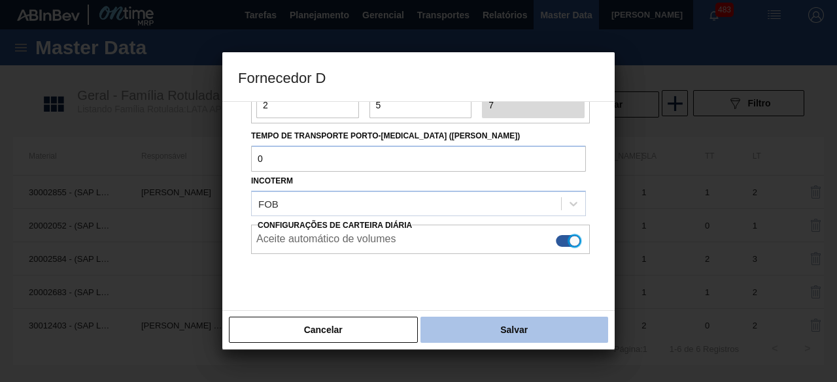
click at [557, 331] on button "Salvar" at bounding box center [514, 330] width 188 height 26
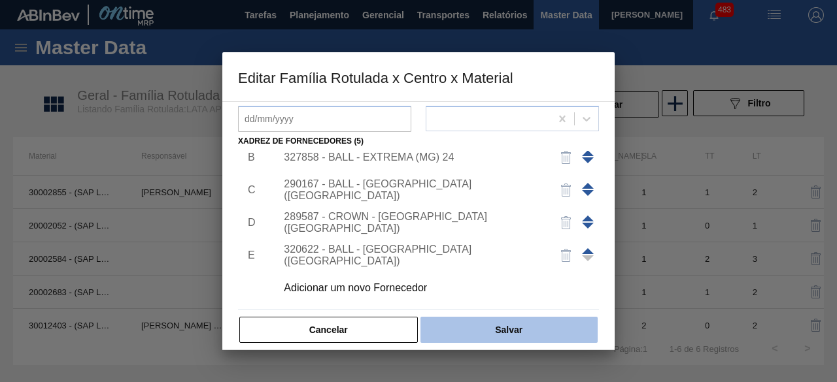
click at [557, 331] on button "Salvar" at bounding box center [508, 330] width 177 height 26
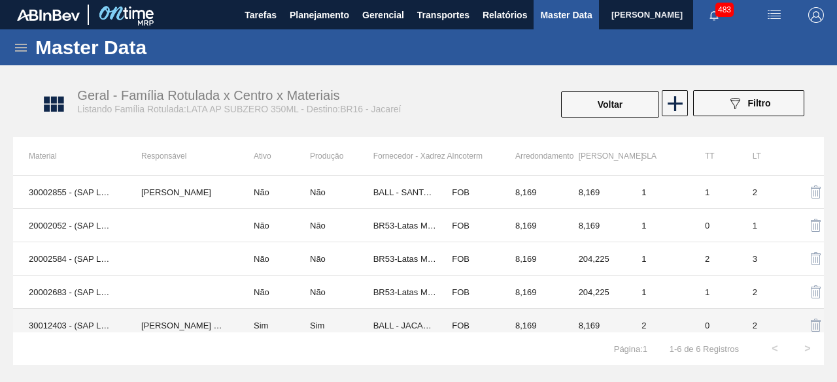
click at [68, 325] on td "30012403 - (SAP Legado: 50798769) - LATA AL. 350ML SUBZERO 429" at bounding box center [69, 325] width 112 height 33
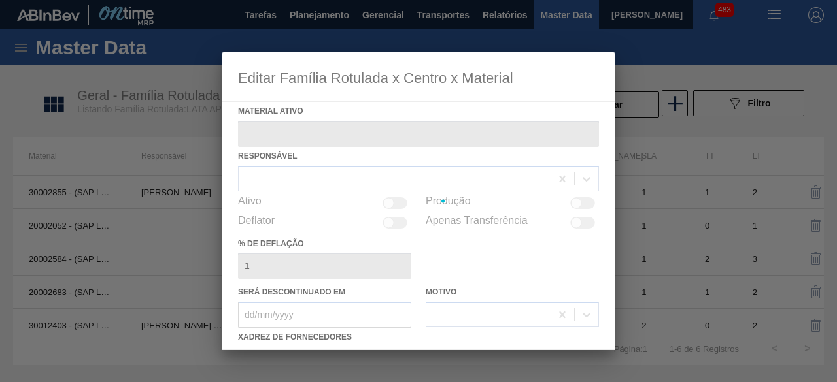
type ativo "30012403 - (SAP Legado: 50798769) - LATA AL. 350ML SUBZERO 429"
checkbox input "true"
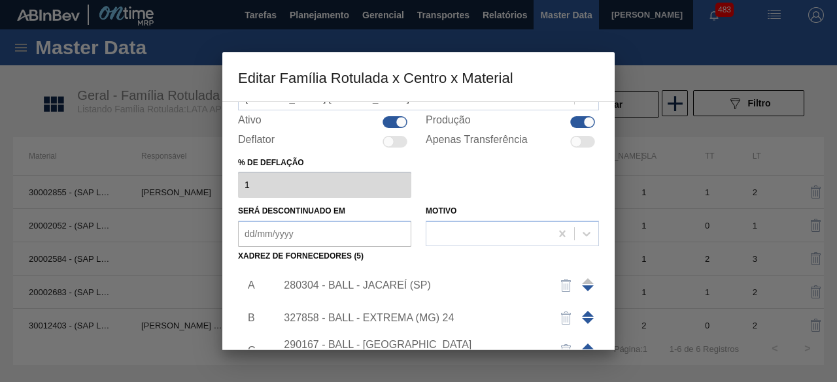
scroll to position [131, 0]
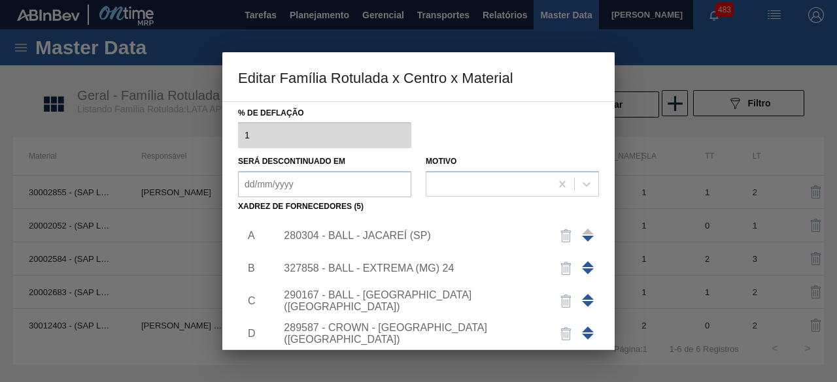
click at [411, 271] on div "327858 - BALL - EXTREMA (MG) 24" at bounding box center [412, 269] width 256 height 12
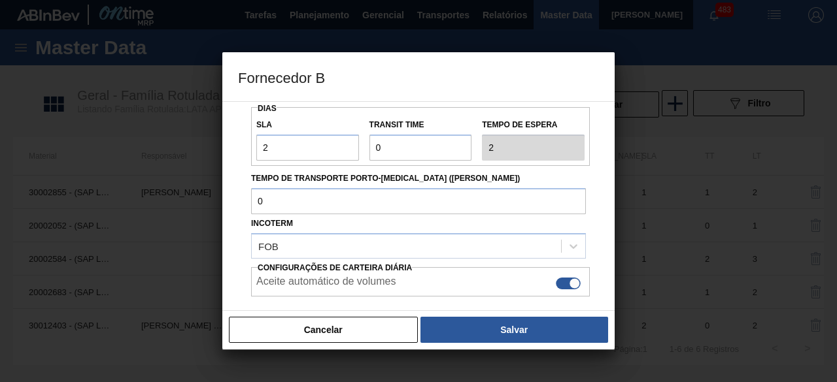
scroll to position [196, 0]
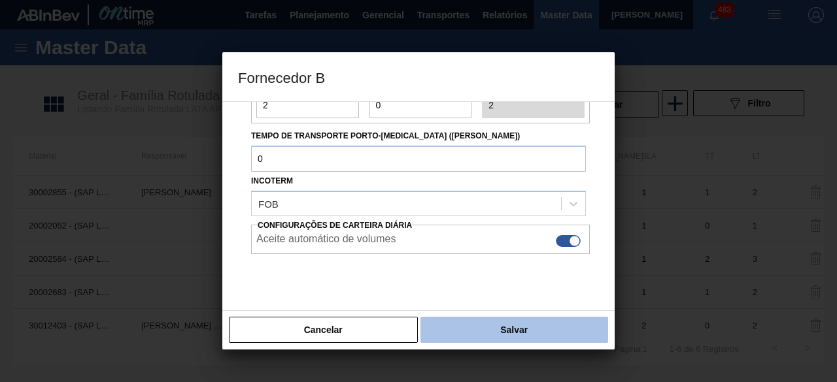
click at [467, 330] on button "Salvar" at bounding box center [514, 330] width 188 height 26
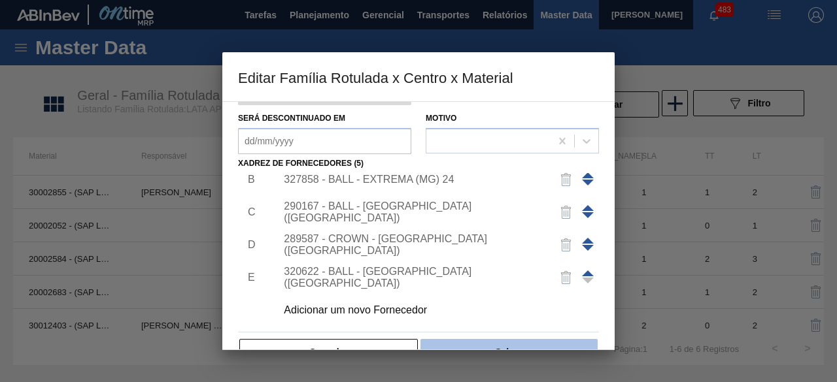
scroll to position [205, 0]
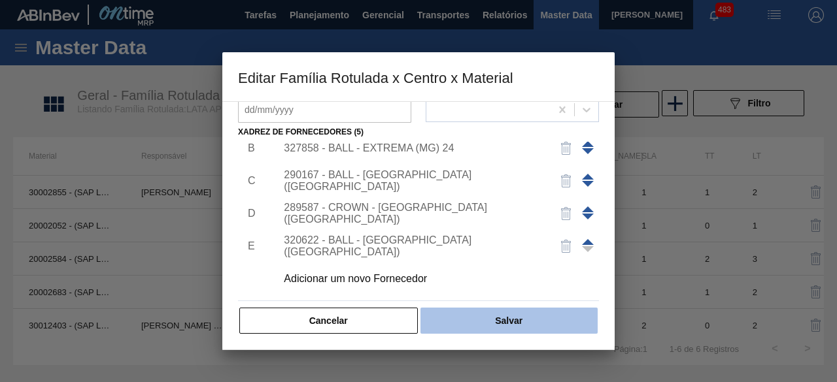
click at [561, 320] on button "Salvar" at bounding box center [508, 321] width 177 height 26
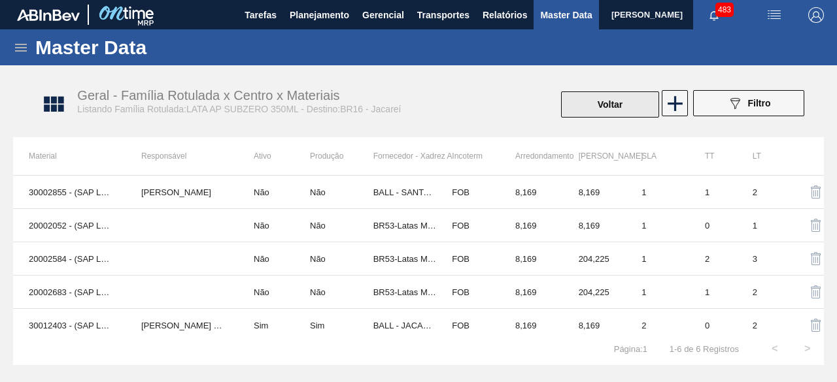
click at [586, 116] on button "Voltar" at bounding box center [610, 105] width 98 height 26
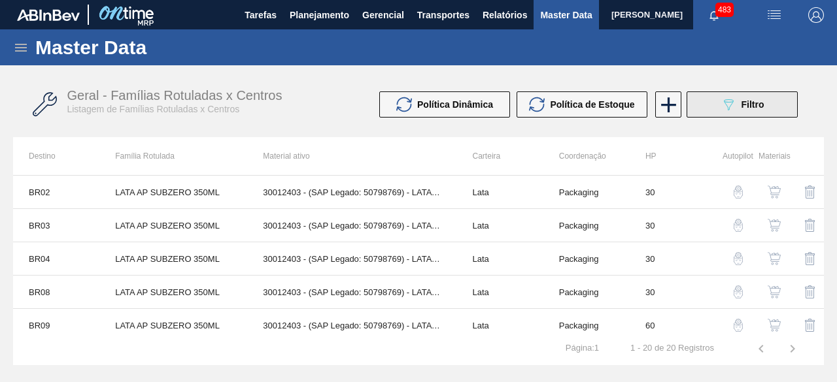
click at [748, 107] on span "Filtro" at bounding box center [752, 104] width 23 height 10
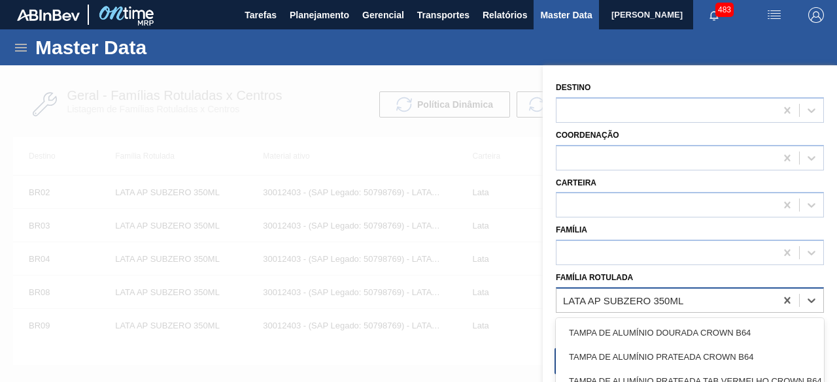
click at [603, 295] on div "LATA AP SUBZERO 350ML" at bounding box center [623, 300] width 120 height 11
paste Rotulada "LATA AL 269ML GT NIV25"
type Rotulada "LATA AL 269ML GT NIV25"
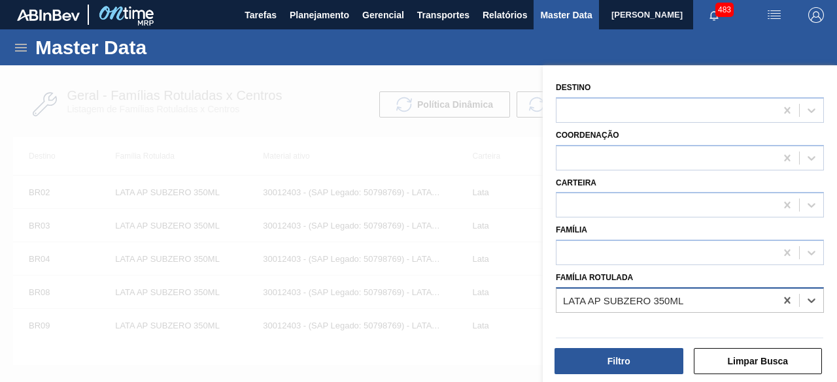
click at [720, 295] on div "LATA AP SUBZERO 350ML" at bounding box center [665, 300] width 219 height 19
paste Rotulada "LATA AL 269ML GT NIV25"
type Rotulada "LATA AL 269ML GT NIV25"
click at [685, 299] on div "LATA AL 269ML GT NIV25" at bounding box center [665, 300] width 219 height 19
paste Rotulada "LATA AL 269ML GT NIV25"
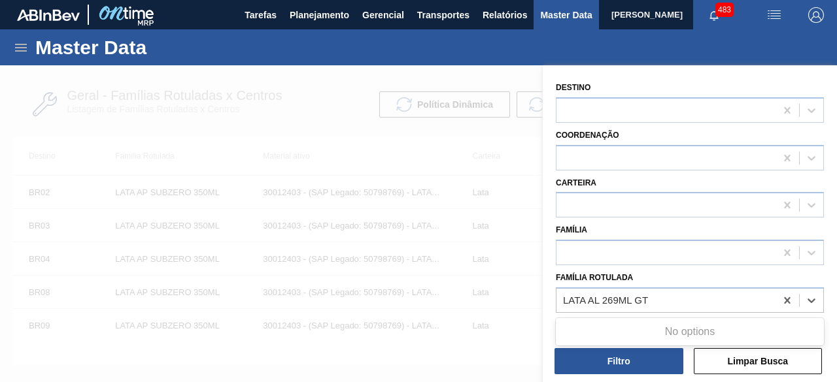
type Rotulada "LATA AL 269ML GT"
click at [507, 143] on div at bounding box center [418, 256] width 837 height 382
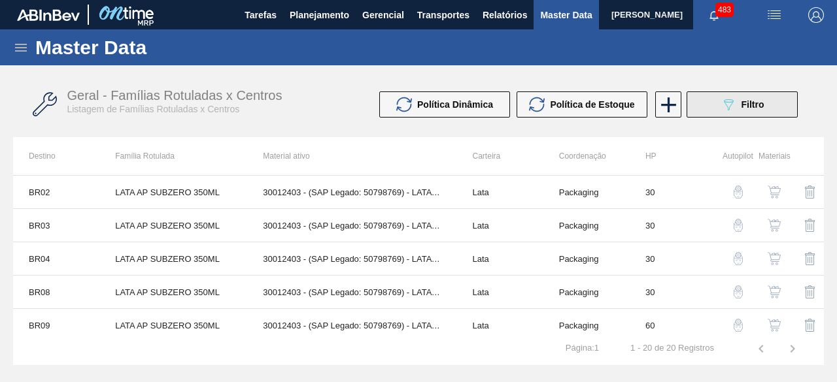
click at [758, 107] on span "Filtro" at bounding box center [752, 104] width 23 height 10
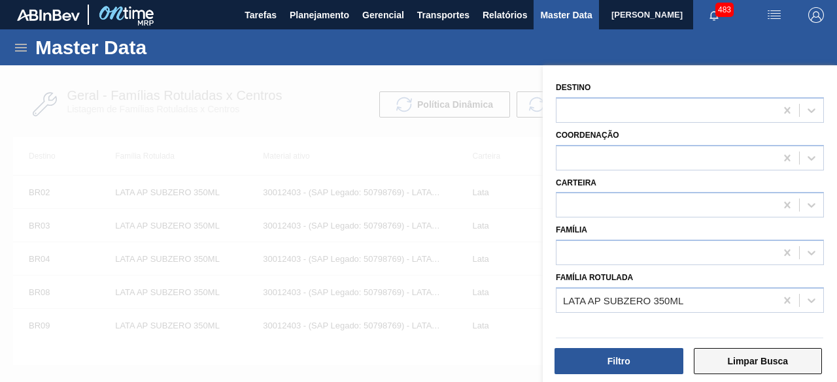
click at [744, 361] on button "Limpar Busca" at bounding box center [758, 361] width 129 height 26
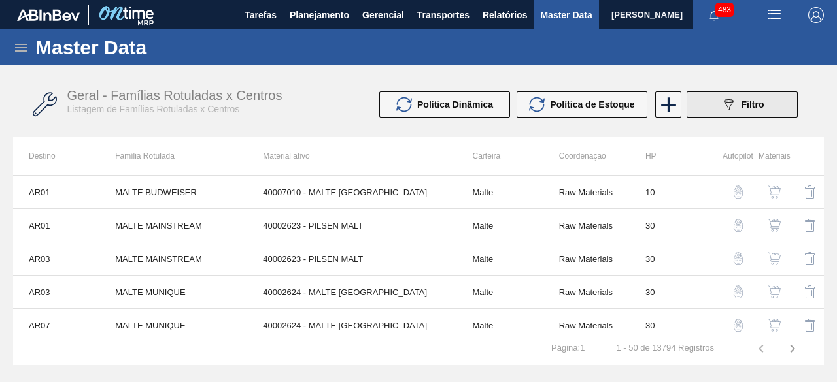
click at [718, 107] on button "089F7B8B-B2A5-4AFE-B5C0-19BA573D28AC Filtro" at bounding box center [741, 105] width 111 height 26
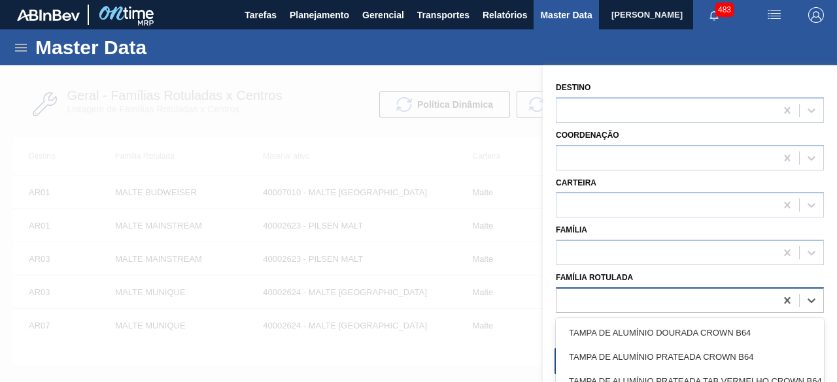
click at [696, 288] on div at bounding box center [690, 300] width 268 height 25
paste Rotulada "LATA SK BEATS GT 269ML"
type Rotulada "LATA SK BEATS GT 269ML"
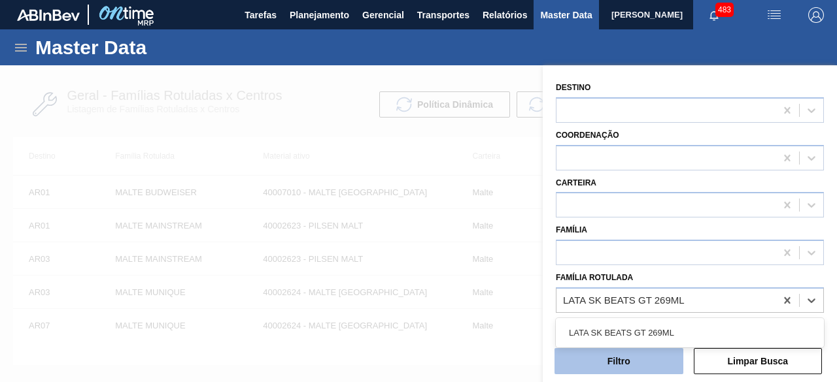
drag, startPoint x: 657, startPoint y: 328, endPoint x: 650, endPoint y: 353, distance: 26.3
click at [656, 328] on div "LATA SK BEATS GT 269ML" at bounding box center [690, 333] width 268 height 24
click at [647, 363] on button "Filtro" at bounding box center [618, 361] width 129 height 26
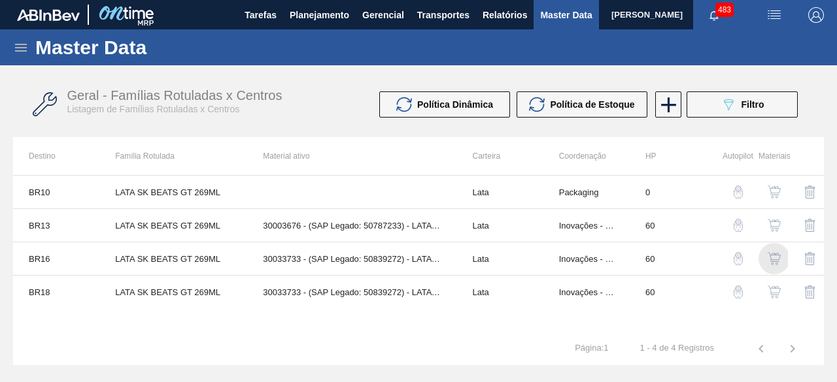
click at [771, 255] on img "button" at bounding box center [773, 258] width 13 height 13
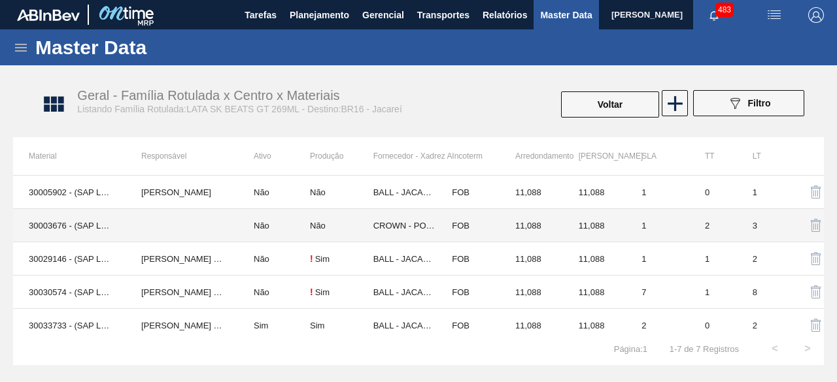
scroll to position [74, 0]
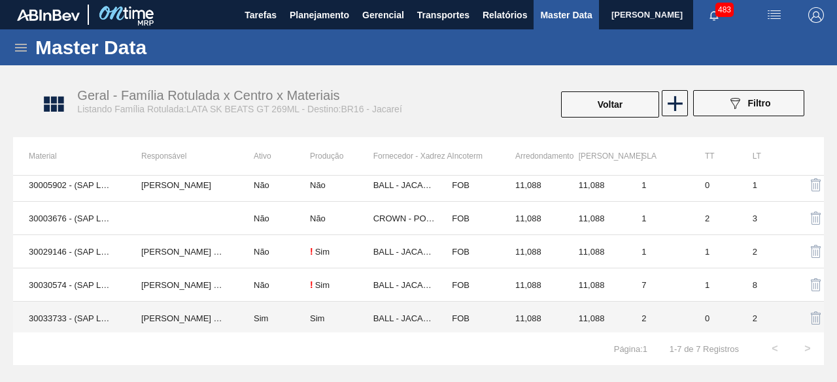
click at [146, 319] on td "[PERSON_NAME] [PERSON_NAME]" at bounding box center [182, 318] width 112 height 33
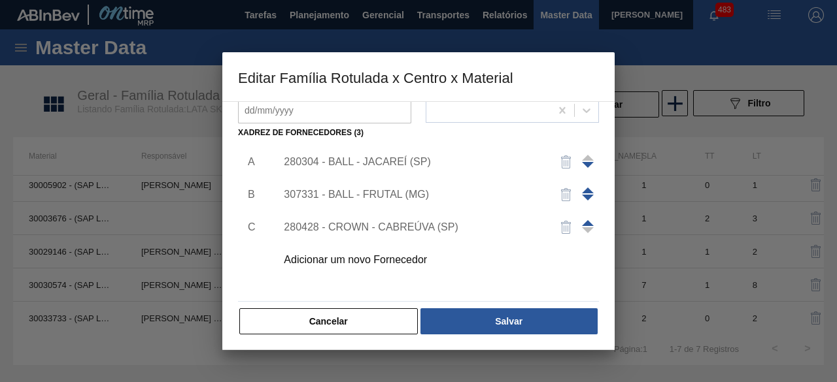
scroll to position [205, 0]
click at [419, 160] on div "280304 - BALL - JACAREÍ (SP)" at bounding box center [412, 162] width 256 height 12
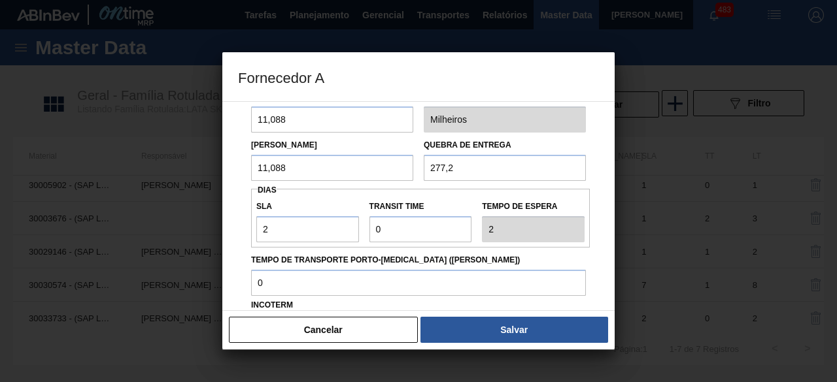
scroll to position [131, 0]
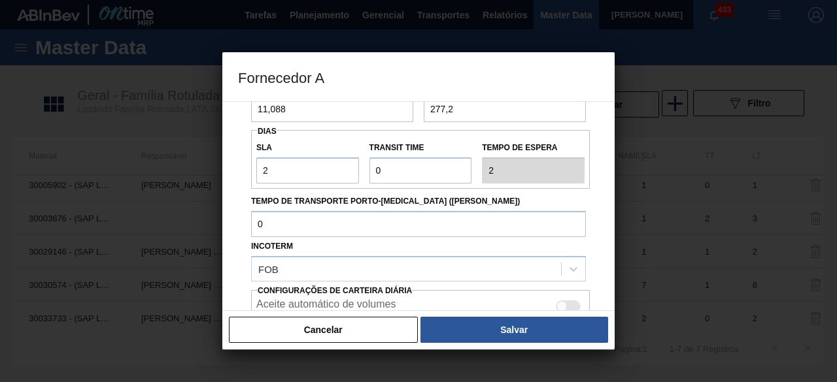
click at [565, 301] on div at bounding box center [568, 307] width 25 height 12
checkbox input "true"
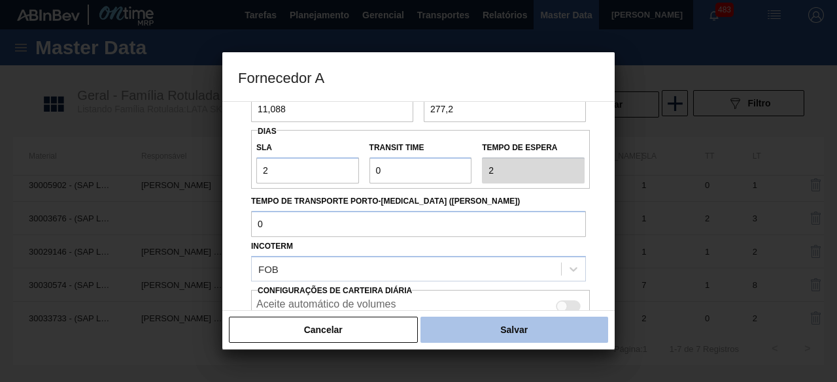
scroll to position [219, 0]
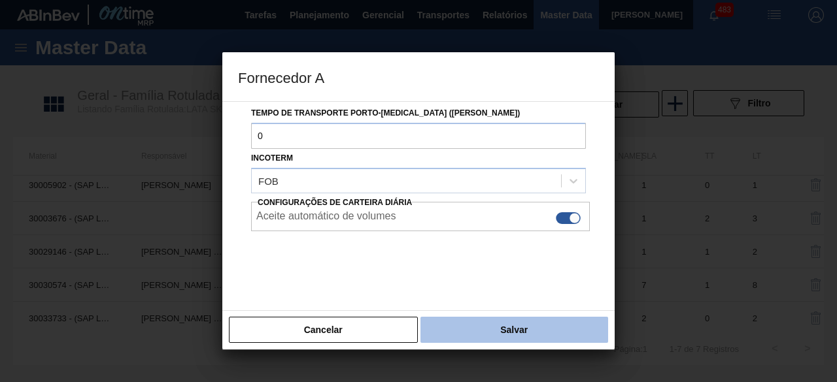
click at [564, 325] on button "Salvar" at bounding box center [514, 330] width 188 height 26
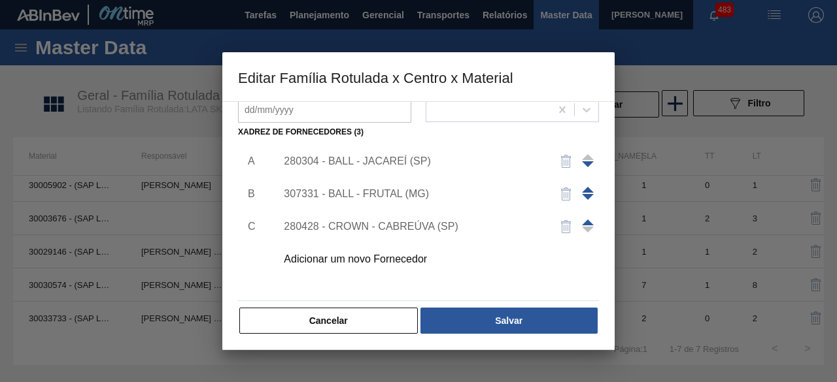
click at [388, 186] on div "307331 - BALL - FRUTAL (MG)" at bounding box center [434, 194] width 330 height 33
click at [408, 188] on div "307331 - BALL - FRUTAL (MG)" at bounding box center [412, 194] width 256 height 12
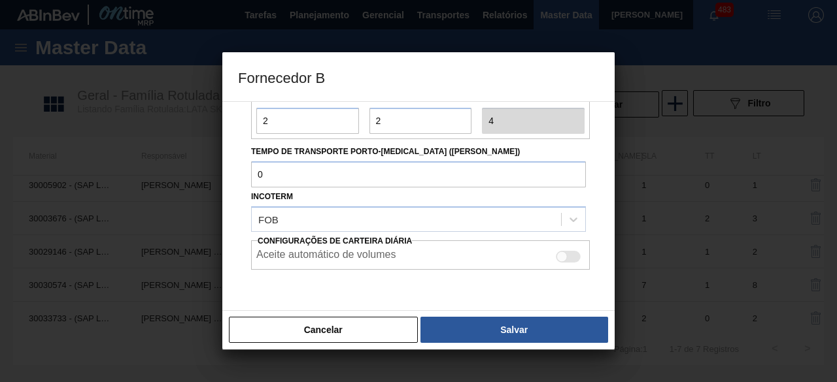
scroll to position [196, 0]
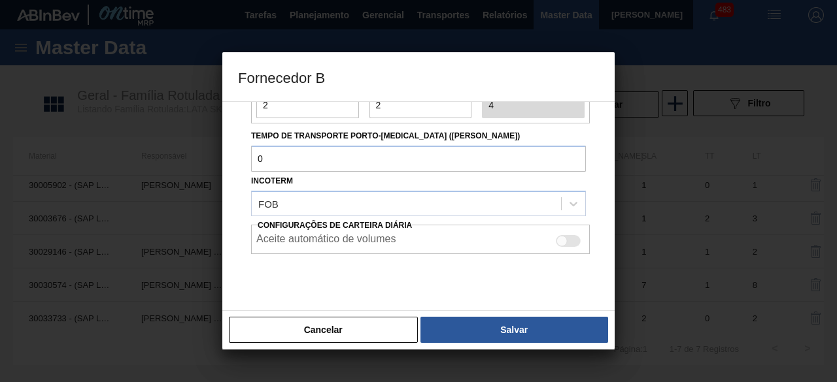
click at [572, 239] on div at bounding box center [568, 241] width 25 height 12
checkbox input "true"
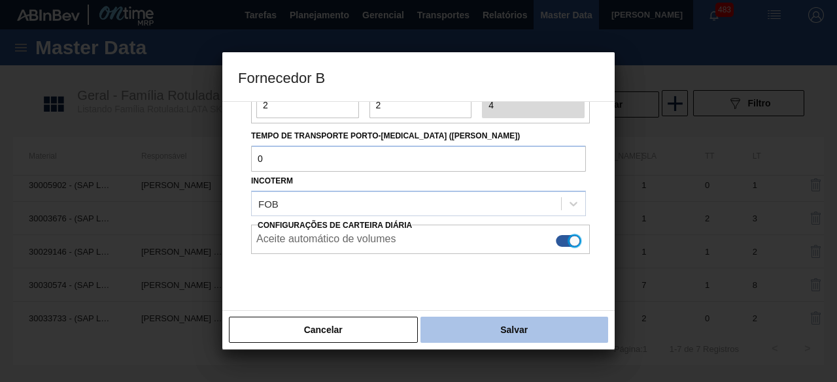
click at [549, 335] on button "Salvar" at bounding box center [514, 330] width 188 height 26
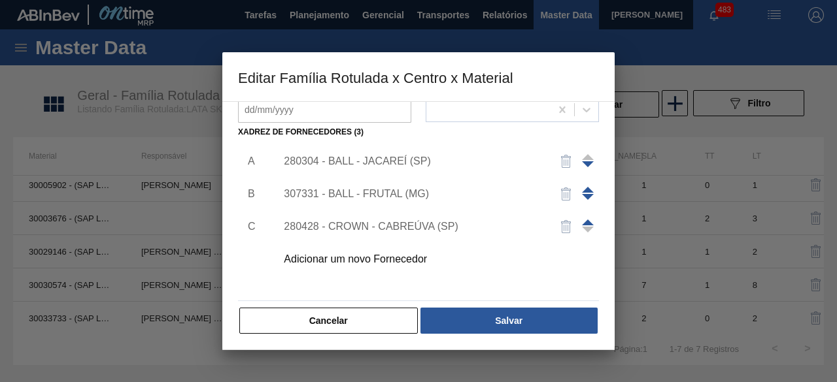
click at [391, 159] on div "280304 - BALL - JACAREÍ (SP)" at bounding box center [412, 162] width 256 height 12
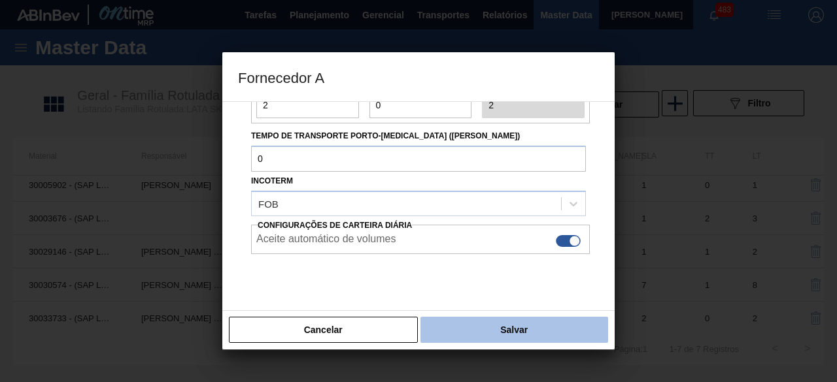
click at [586, 333] on button "Salvar" at bounding box center [514, 330] width 188 height 26
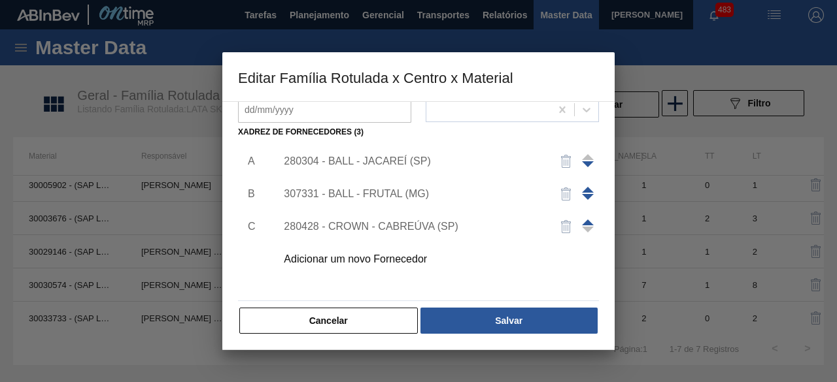
click at [400, 197] on div "307331 - BALL - FRUTAL (MG)" at bounding box center [412, 194] width 256 height 12
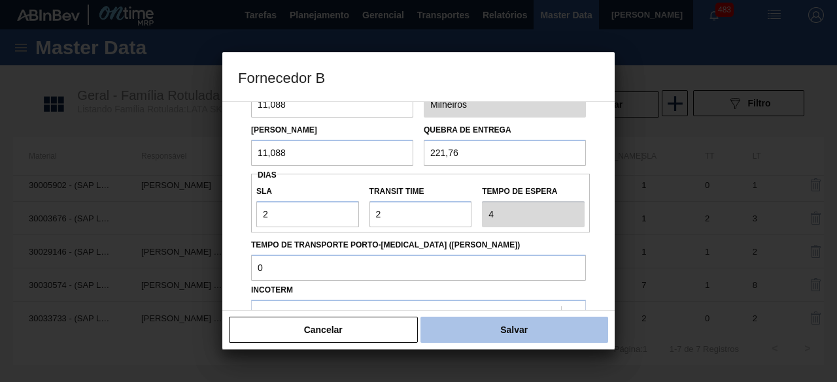
scroll to position [131, 0]
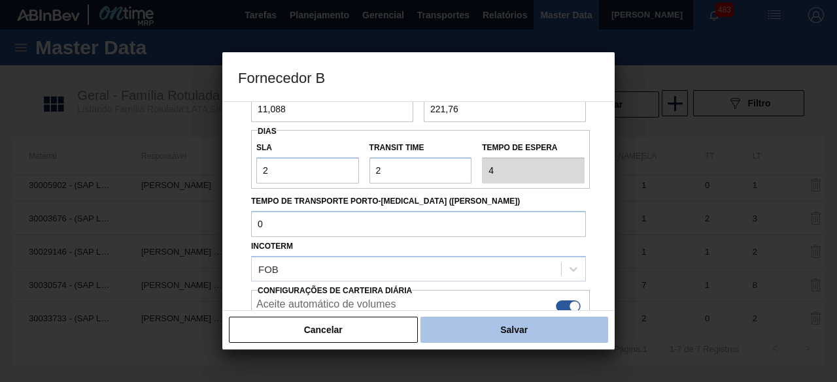
click at [569, 337] on button "Salvar" at bounding box center [514, 330] width 188 height 26
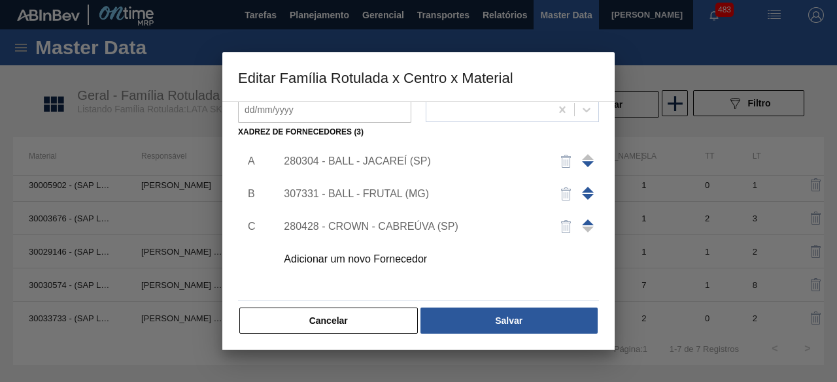
click at [414, 226] on div "280428 - CROWN - CABREÚVA (SP)" at bounding box center [412, 227] width 256 height 12
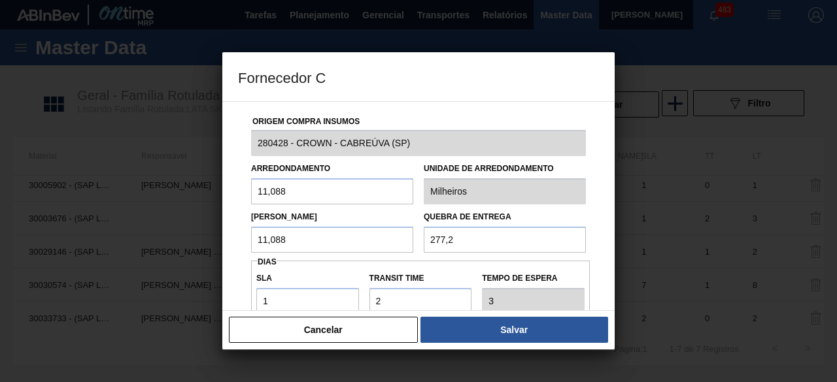
scroll to position [196, 0]
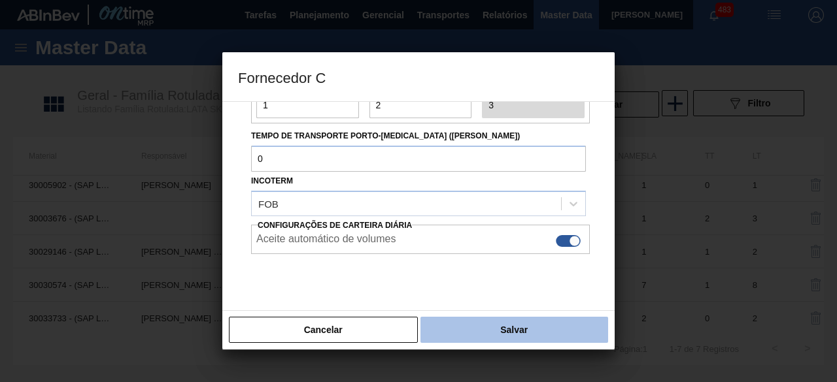
click at [571, 333] on button "Salvar" at bounding box center [514, 330] width 188 height 26
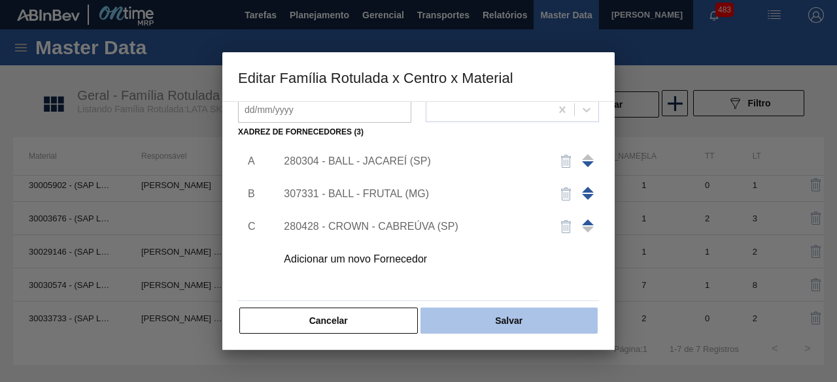
click at [571, 325] on button "Salvar" at bounding box center [508, 321] width 177 height 26
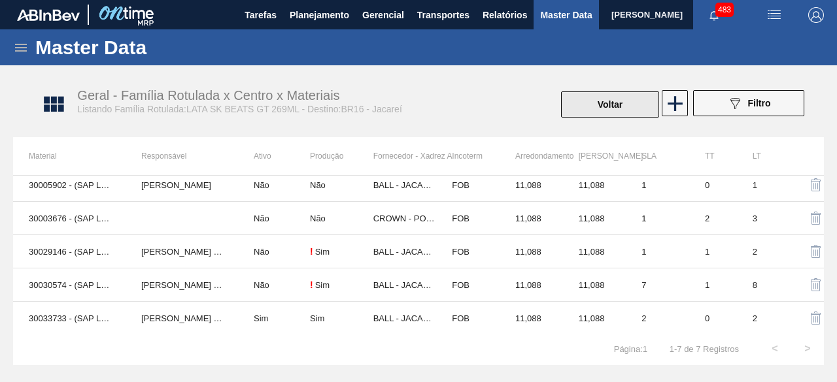
click at [614, 108] on button "Voltar" at bounding box center [610, 105] width 98 height 26
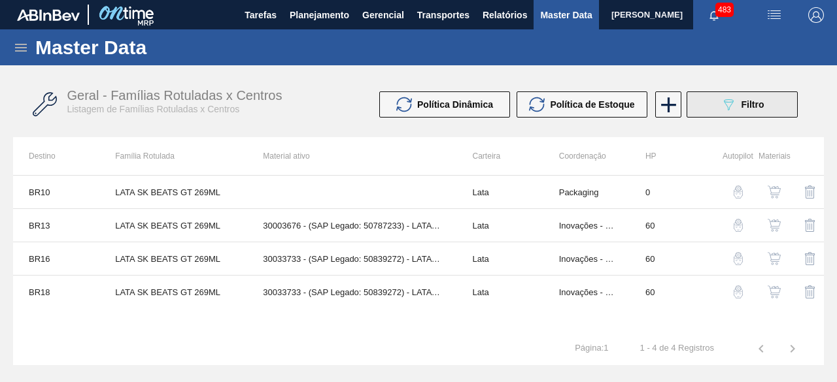
click at [731, 109] on icon "089F7B8B-B2A5-4AFE-B5C0-19BA573D28AC" at bounding box center [728, 105] width 16 height 16
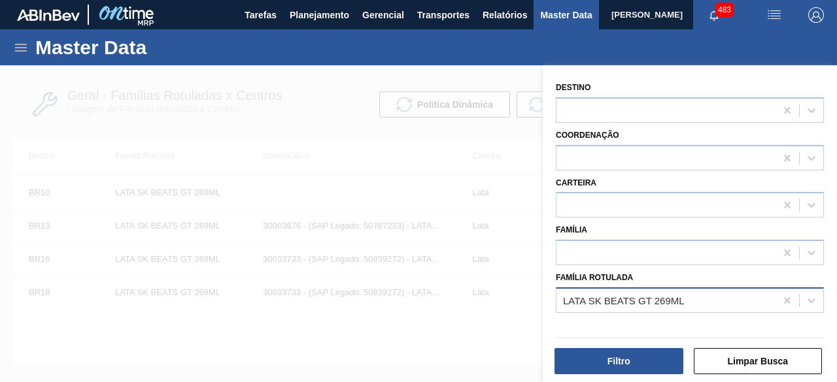
click at [699, 297] on div "LATA SK BEATS GT 269ML" at bounding box center [665, 300] width 219 height 19
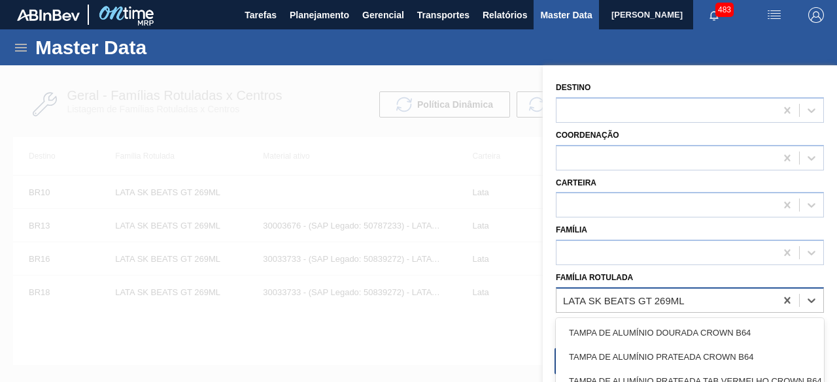
paste Rotulada "LATA AP SUBZERO 269ML"
type Rotulada "LATA AP SUBZERO 269ML"
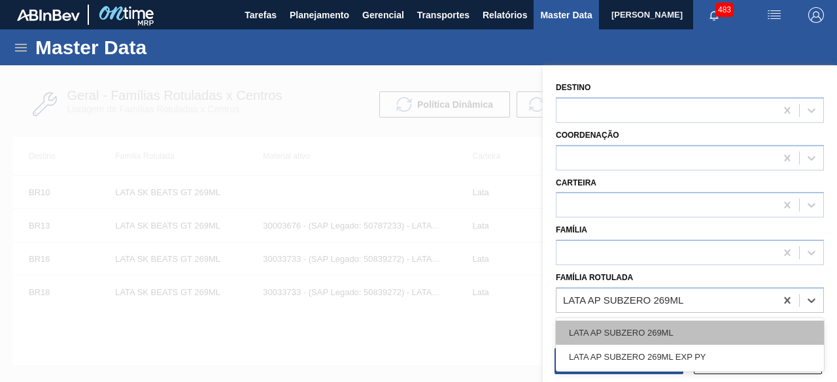
click at [679, 328] on div "LATA AP SUBZERO 269ML" at bounding box center [690, 333] width 268 height 24
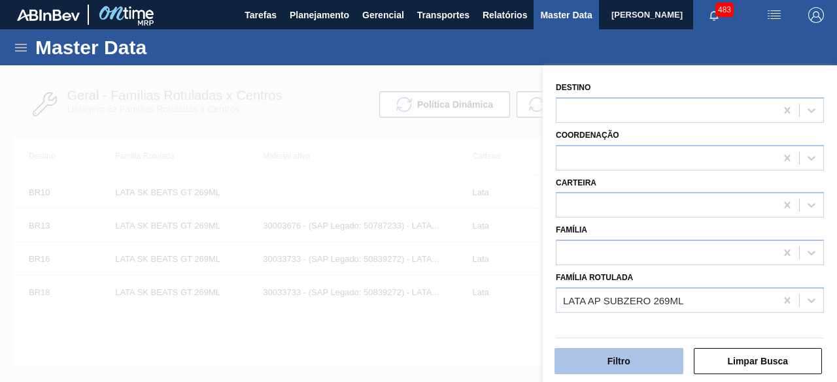
click at [656, 357] on button "Filtro" at bounding box center [618, 361] width 129 height 26
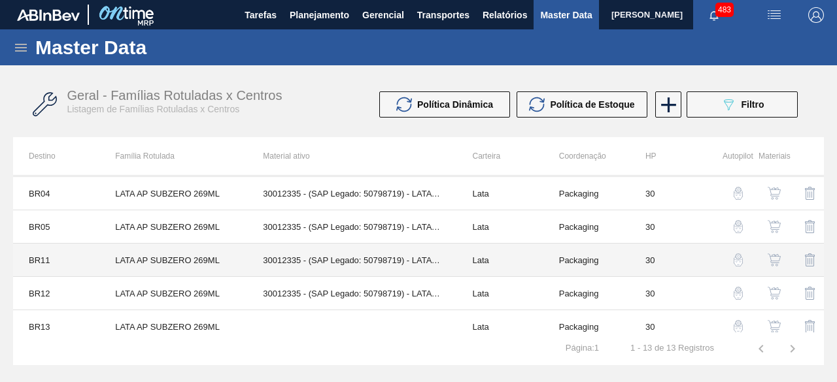
scroll to position [131, 0]
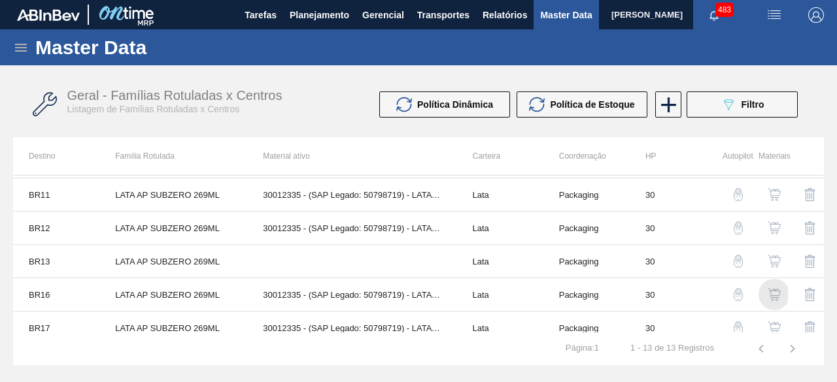
click at [778, 290] on img "button" at bounding box center [773, 294] width 13 height 13
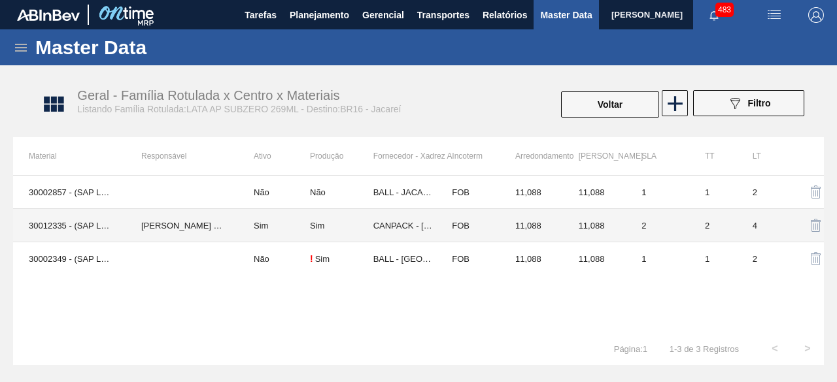
click at [192, 226] on td "[PERSON_NAME] [PERSON_NAME]" at bounding box center [182, 225] width 112 height 33
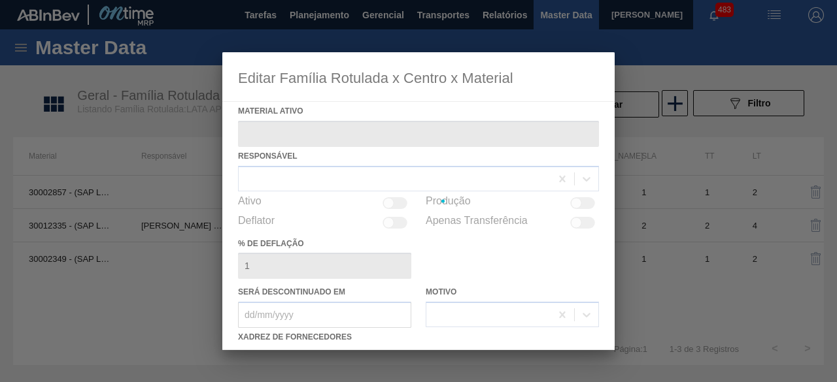
type ativo "30012335 - (SAP Legado: 50798719) - LATA AL. 269ML SUBZERO 429"
checkbox input "true"
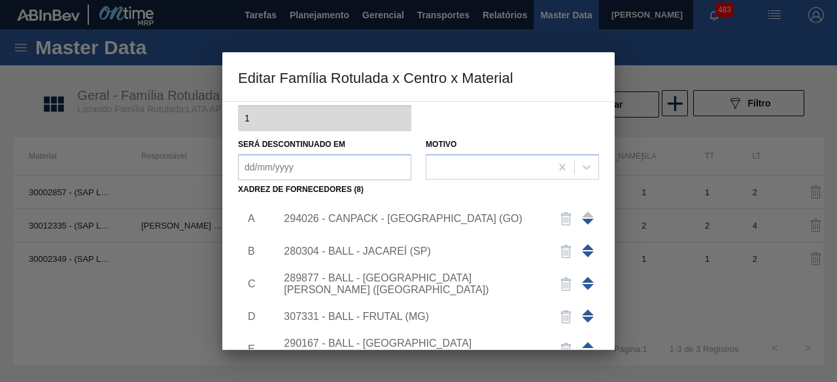
scroll to position [196, 0]
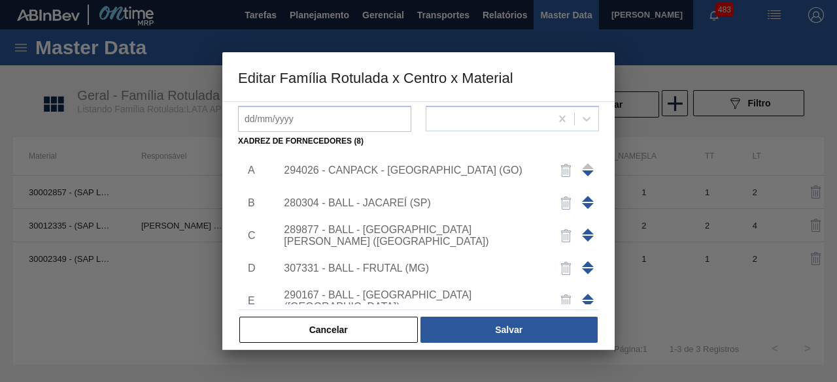
click at [444, 171] on div "294026 - CANPACK - [GEOGRAPHIC_DATA] (GO)" at bounding box center [412, 171] width 256 height 12
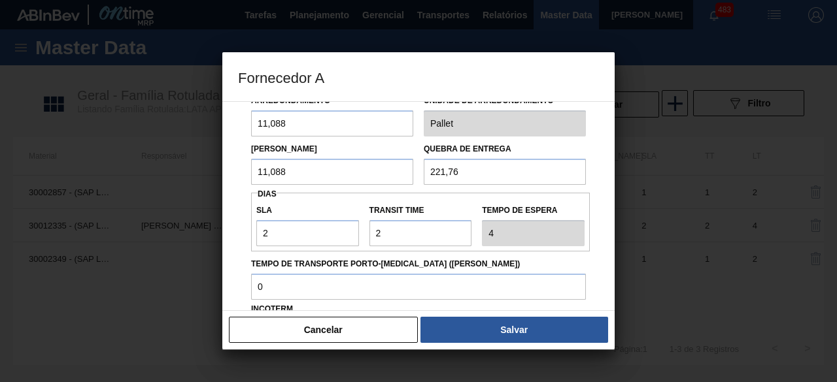
scroll to position [131, 0]
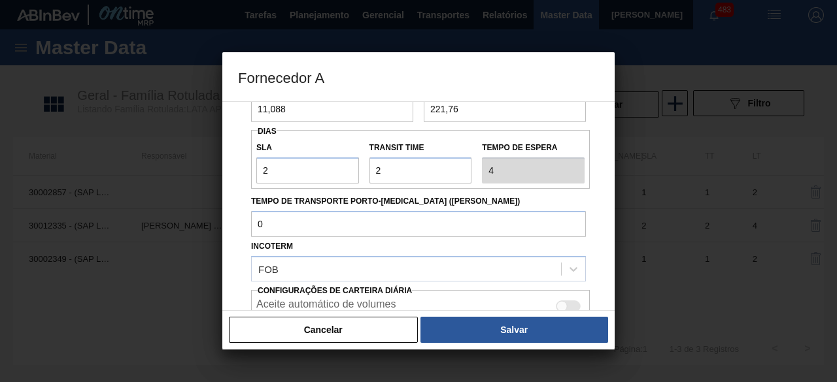
click at [571, 307] on div at bounding box center [568, 307] width 25 height 12
checkbox input "true"
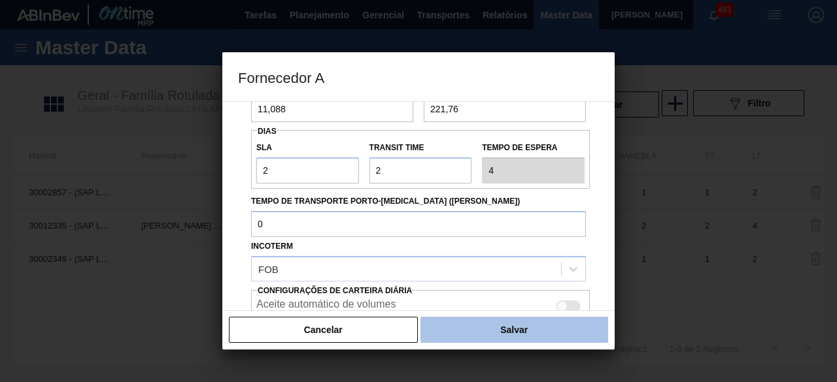
scroll to position [219, 0]
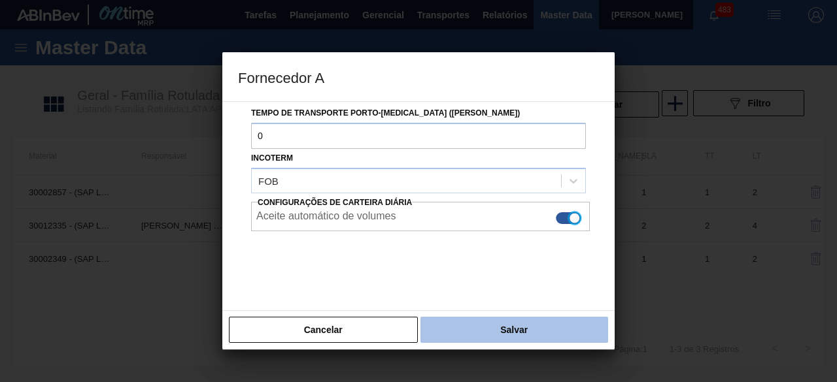
click at [574, 331] on button "Salvar" at bounding box center [514, 330] width 188 height 26
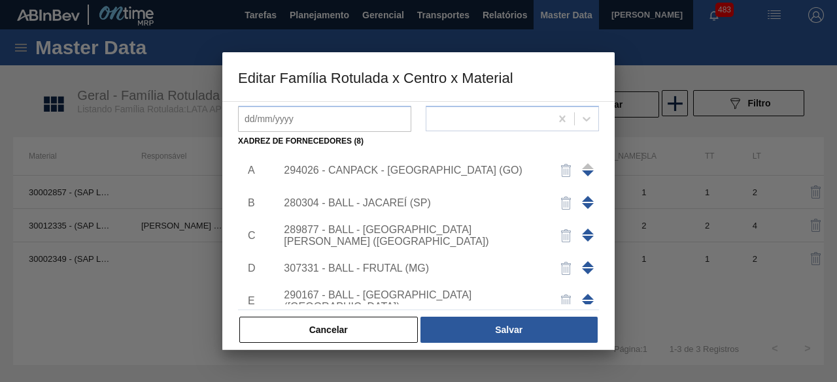
click at [392, 201] on div "280304 - BALL - JACAREÍ (SP)" at bounding box center [412, 203] width 256 height 12
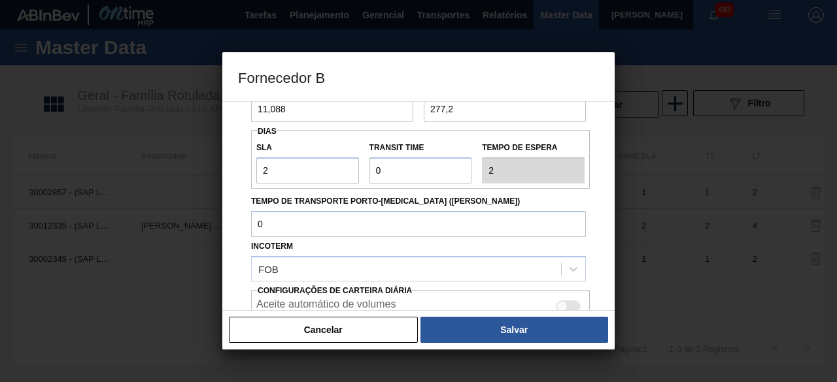
click at [571, 301] on div at bounding box center [568, 307] width 25 height 12
checkbox input "true"
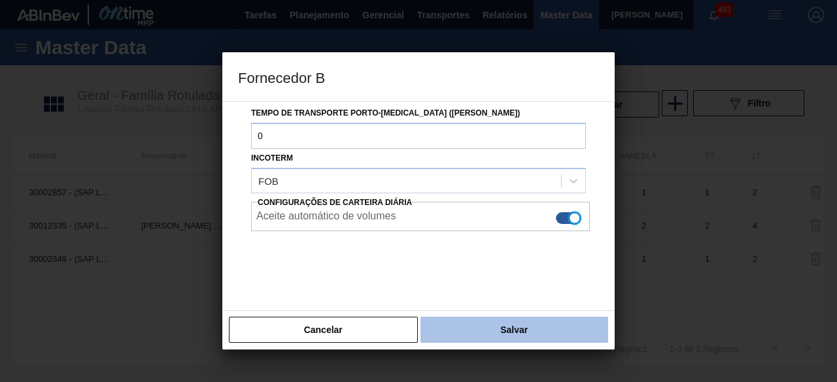
click at [561, 334] on button "Salvar" at bounding box center [514, 330] width 188 height 26
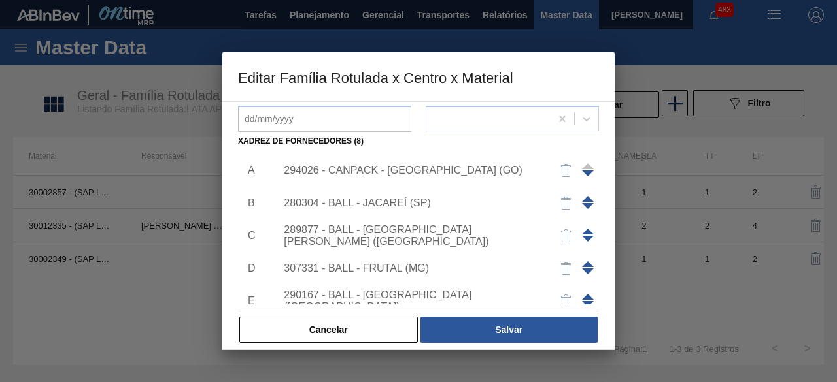
click at [421, 207] on div "280304 - BALL - JACAREÍ (SP)" at bounding box center [412, 203] width 256 height 12
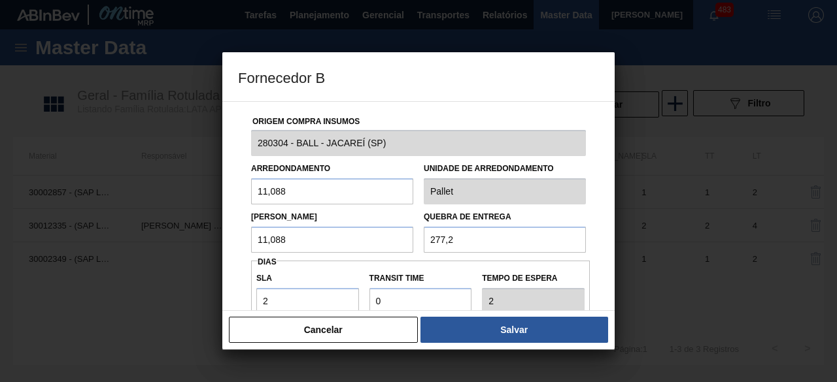
scroll to position [131, 0]
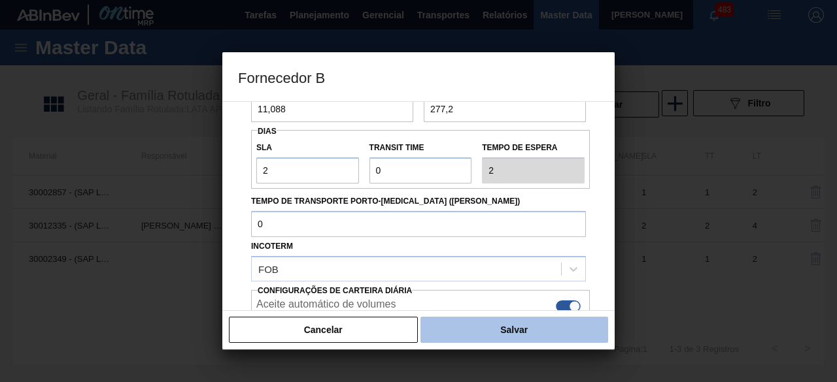
click at [540, 331] on button "Salvar" at bounding box center [514, 330] width 188 height 26
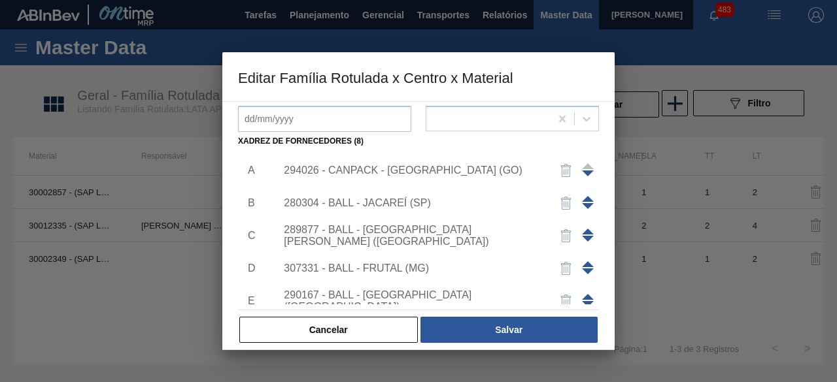
click at [421, 235] on div "289877 - BALL - [GEOGRAPHIC_DATA][PERSON_NAME] ([GEOGRAPHIC_DATA])" at bounding box center [412, 236] width 256 height 24
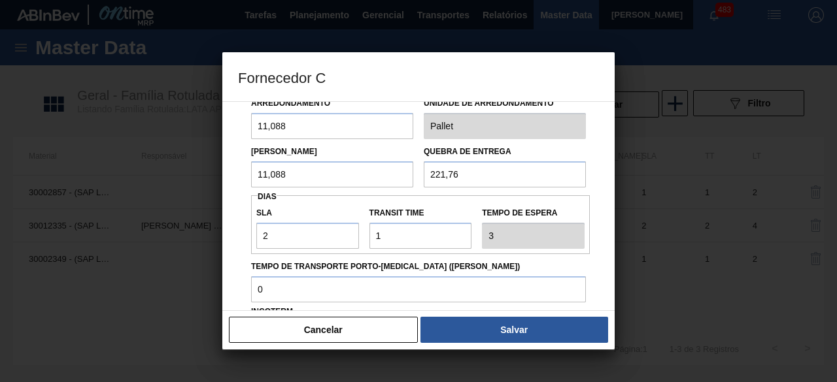
scroll to position [196, 0]
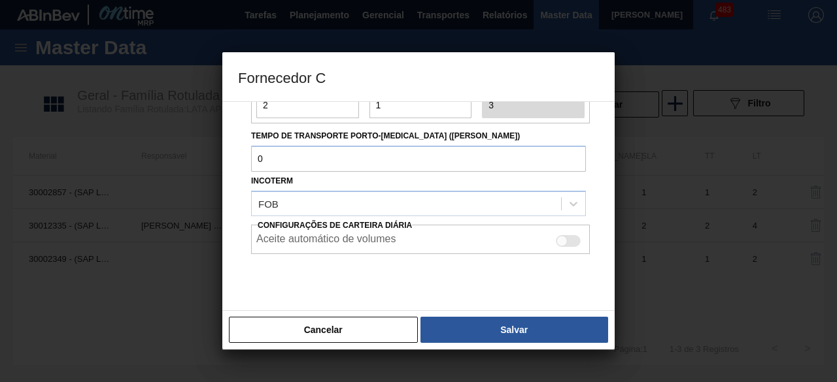
click at [573, 244] on div at bounding box center [568, 241] width 25 height 12
checkbox input "true"
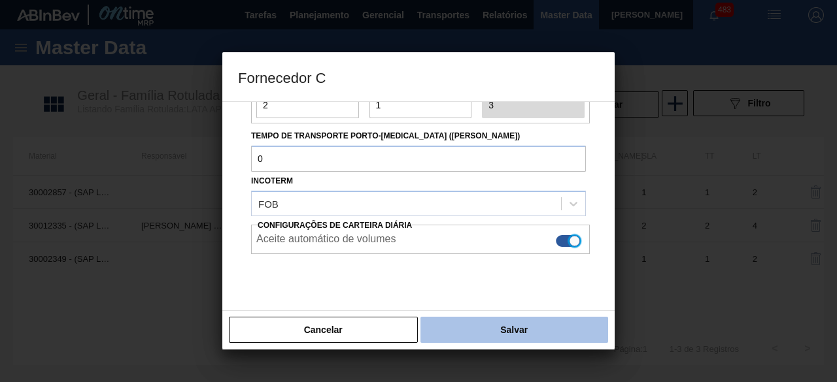
click at [513, 333] on button "Salvar" at bounding box center [514, 330] width 188 height 26
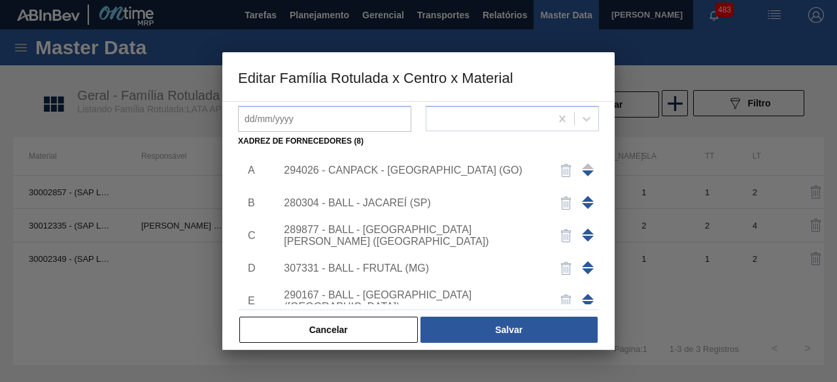
click at [391, 206] on div "280304 - BALL - JACAREÍ (SP)" at bounding box center [412, 203] width 256 height 12
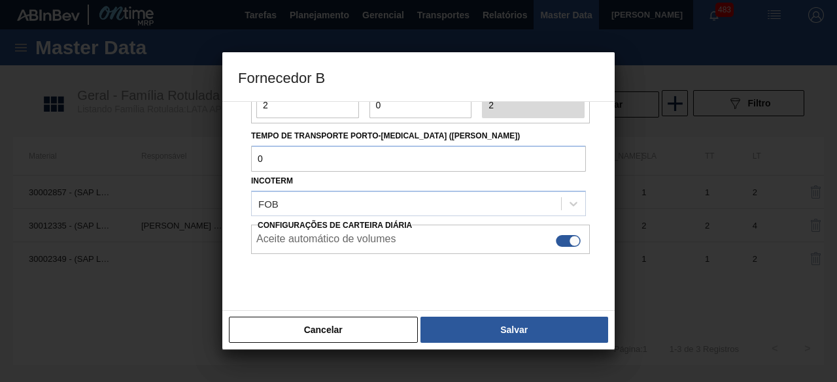
click at [509, 324] on button "Salvar" at bounding box center [514, 330] width 188 height 26
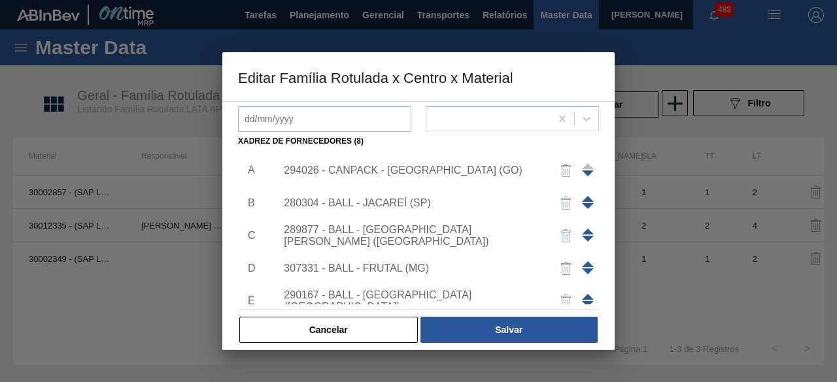
click at [422, 229] on div "289877 - BALL - [GEOGRAPHIC_DATA][PERSON_NAME] ([GEOGRAPHIC_DATA])" at bounding box center [412, 236] width 256 height 24
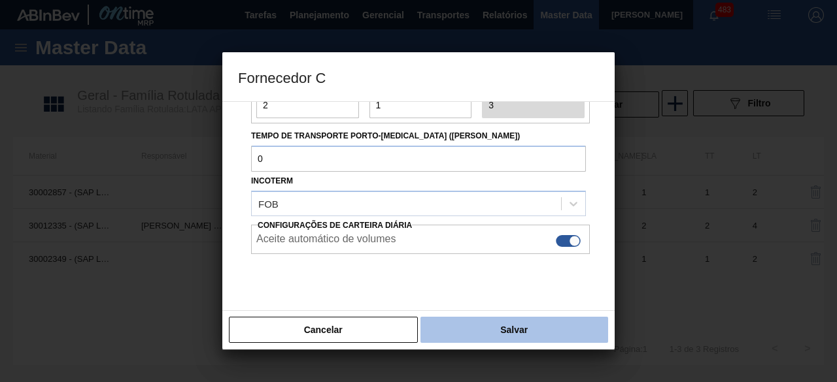
click at [546, 328] on button "Salvar" at bounding box center [514, 330] width 188 height 26
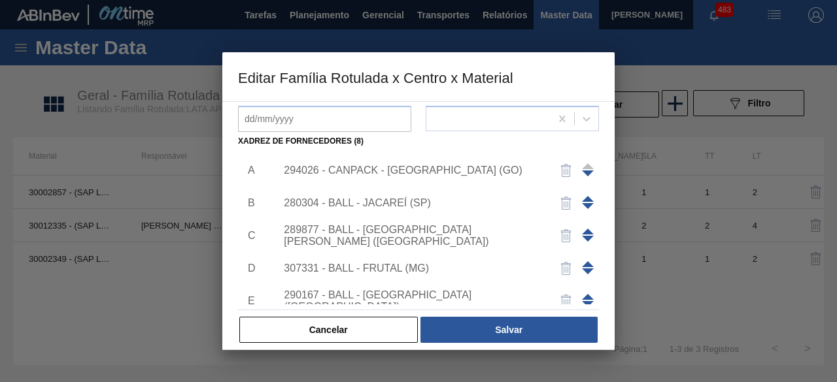
click at [394, 260] on div "307331 - BALL - FRUTAL (MG)" at bounding box center [434, 268] width 330 height 33
click at [394, 271] on div "307331 - BALL - FRUTAL (MG)" at bounding box center [412, 269] width 256 height 12
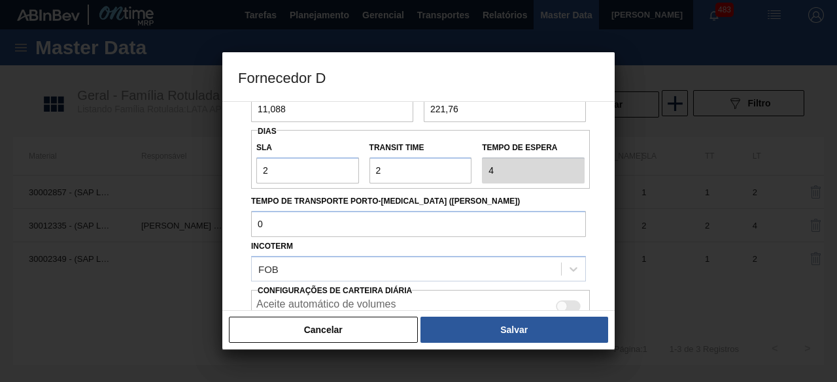
click at [567, 304] on div at bounding box center [568, 307] width 25 height 12
checkbox input "true"
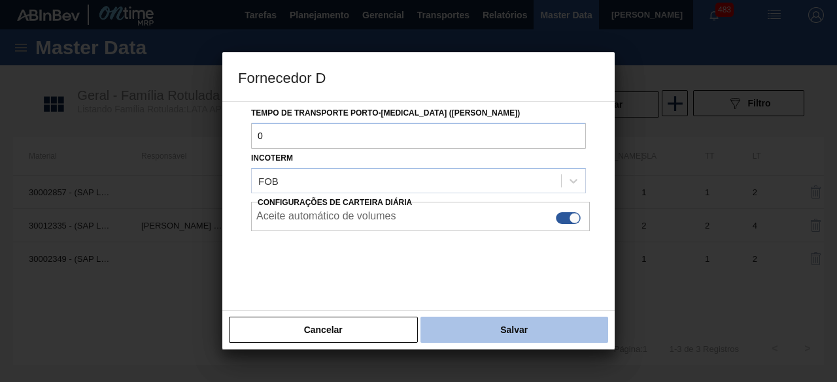
click at [568, 329] on button "Salvar" at bounding box center [514, 330] width 188 height 26
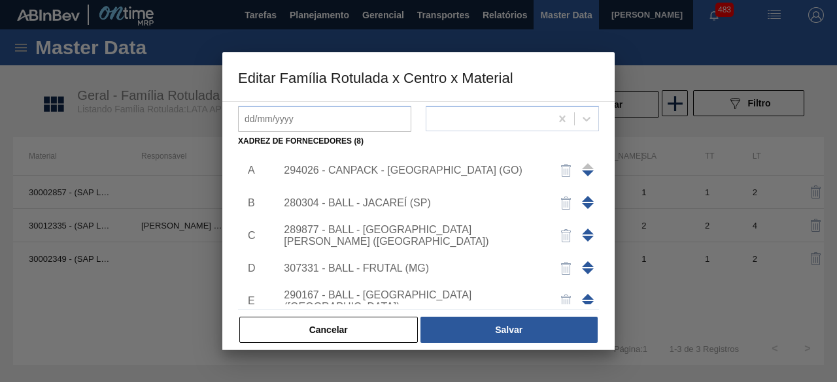
click at [397, 198] on div "280304 - BALL - JACAREÍ (SP)" at bounding box center [412, 203] width 256 height 12
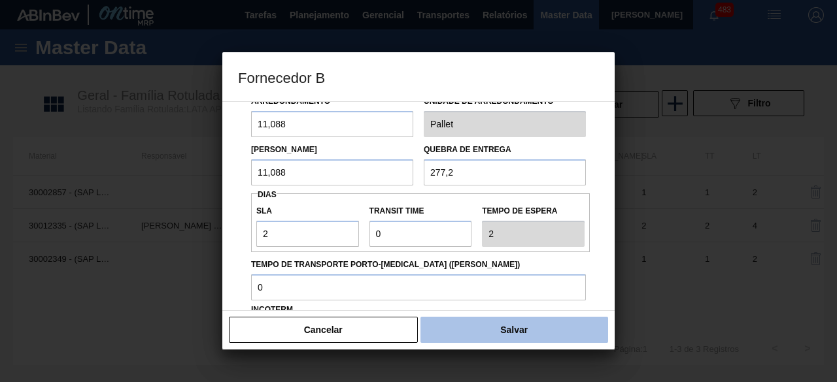
scroll to position [131, 0]
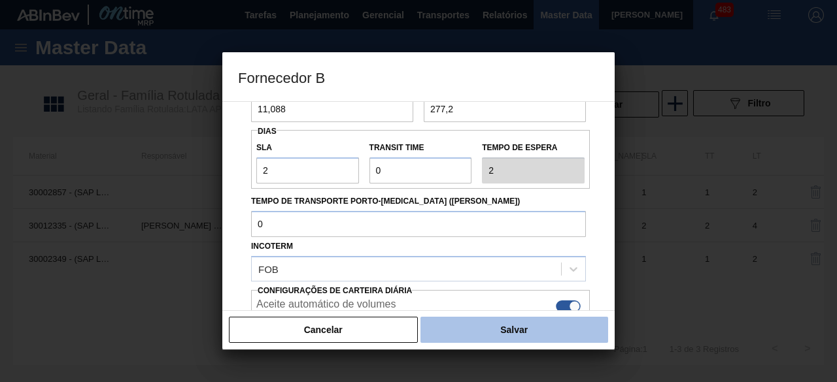
click at [545, 334] on button "Salvar" at bounding box center [514, 330] width 188 height 26
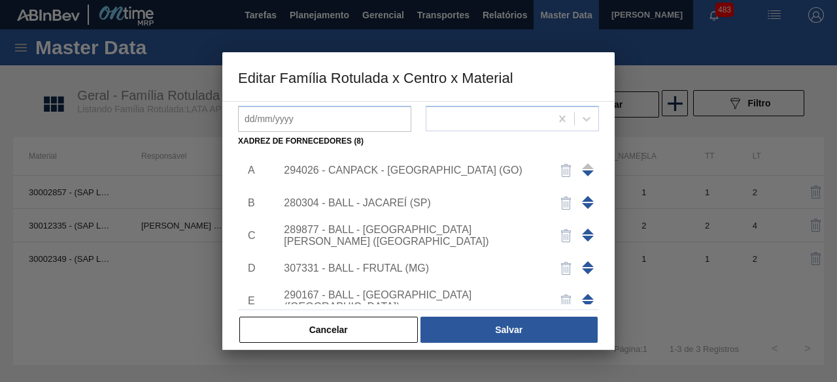
click at [422, 239] on div "289877 - BALL - [GEOGRAPHIC_DATA][PERSON_NAME] ([GEOGRAPHIC_DATA])" at bounding box center [412, 236] width 256 height 24
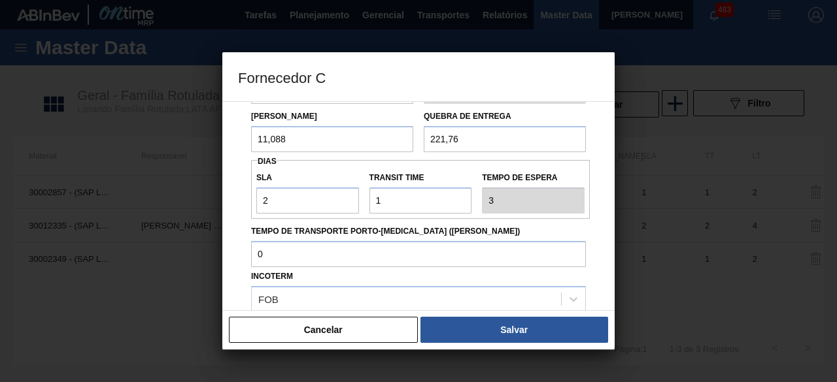
scroll to position [196, 0]
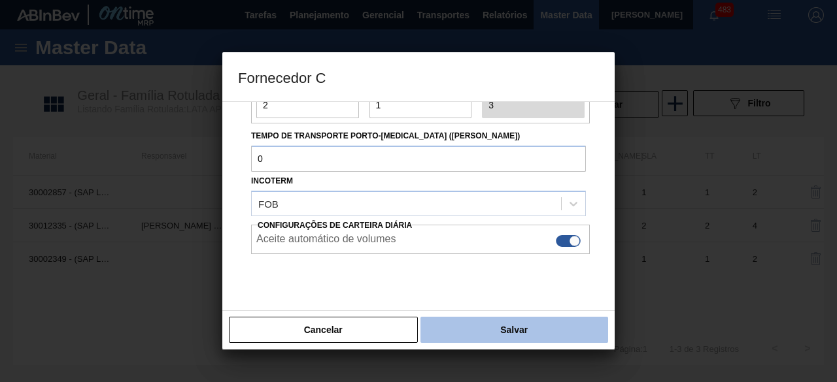
click at [548, 319] on button "Salvar" at bounding box center [514, 330] width 188 height 26
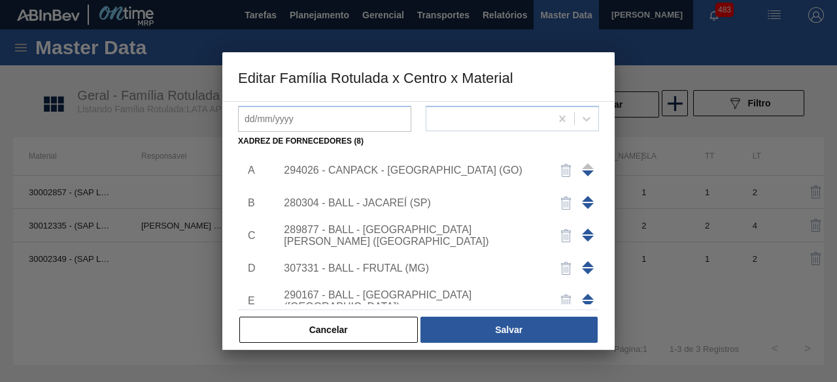
click at [409, 265] on div "307331 - BALL - FRUTAL (MG)" at bounding box center [412, 269] width 256 height 12
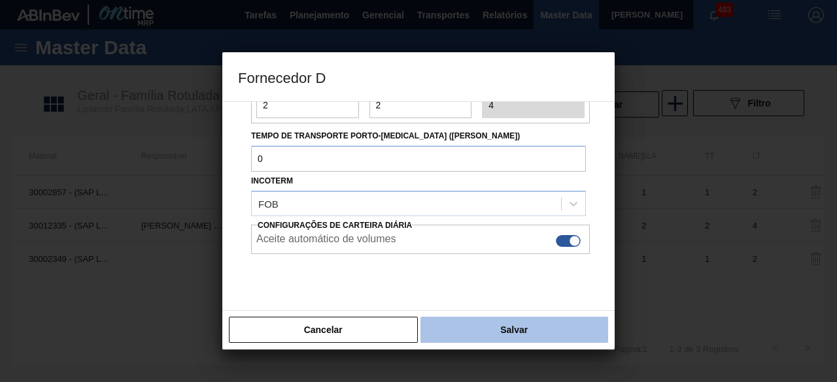
click at [567, 329] on button "Salvar" at bounding box center [514, 330] width 188 height 26
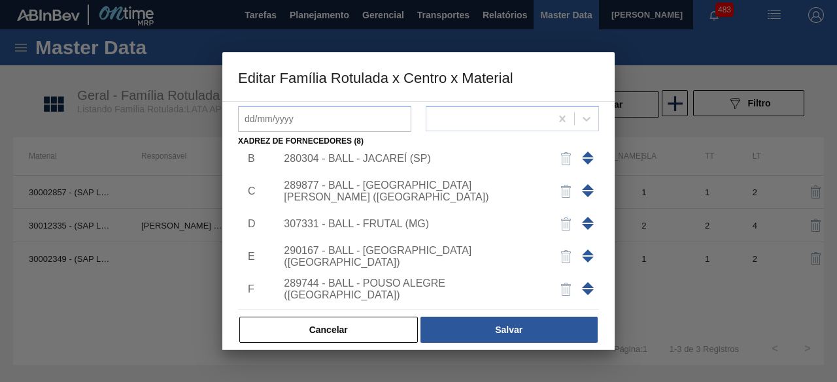
scroll to position [65, 0]
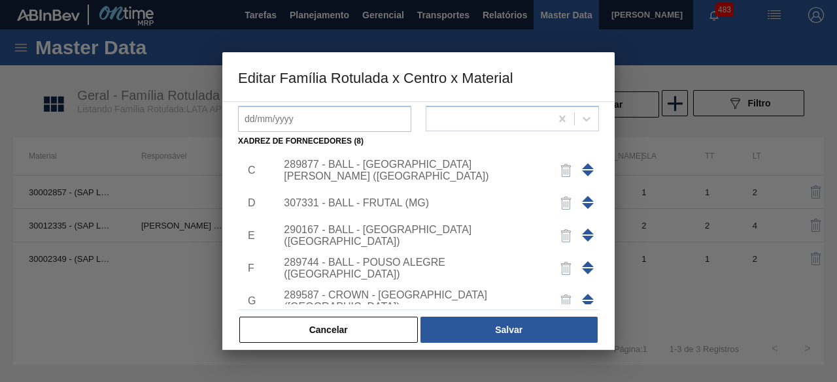
click at [413, 233] on div "290167 - BALL - [GEOGRAPHIC_DATA] ([GEOGRAPHIC_DATA])" at bounding box center [412, 236] width 256 height 24
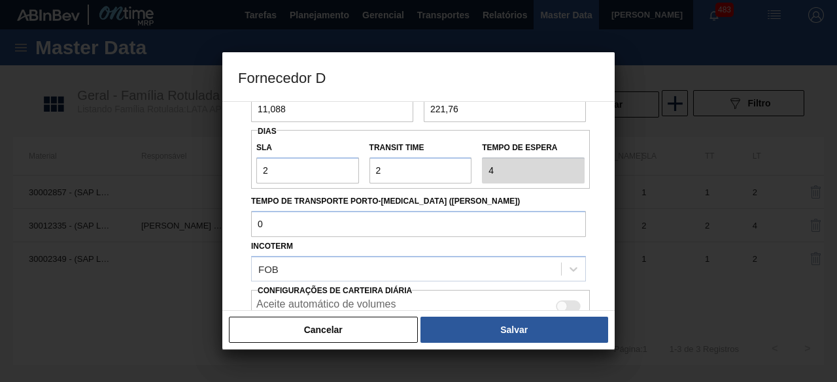
click at [566, 304] on div at bounding box center [568, 307] width 25 height 12
checkbox input "true"
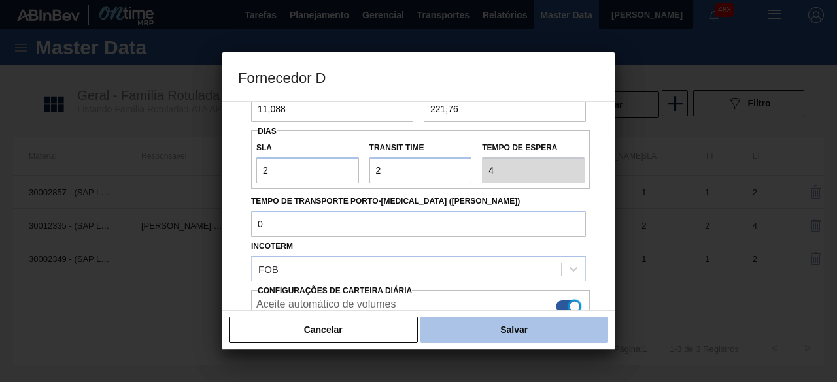
scroll to position [219, 0]
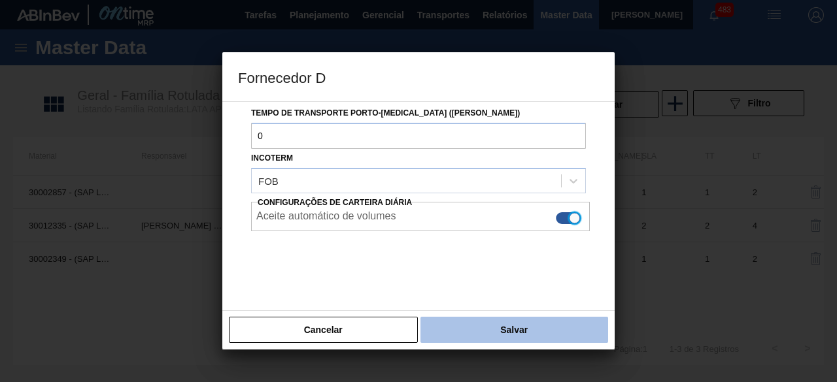
click at [568, 331] on button "Salvar" at bounding box center [514, 330] width 188 height 26
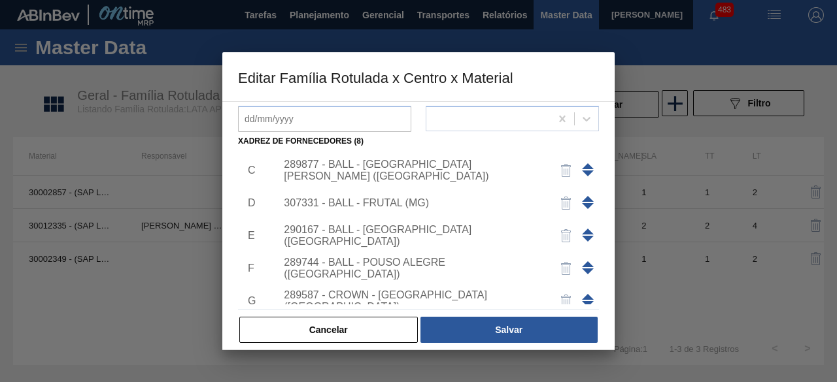
click at [403, 267] on div "289744 - BALL - POUSO ALEGRE ([GEOGRAPHIC_DATA])" at bounding box center [412, 269] width 256 height 24
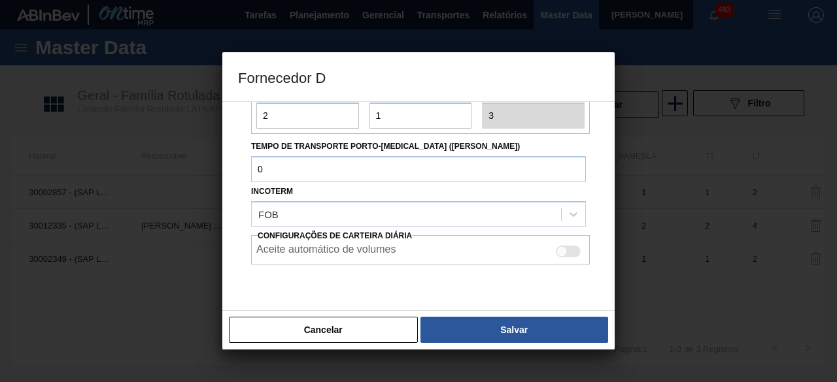
scroll to position [196, 0]
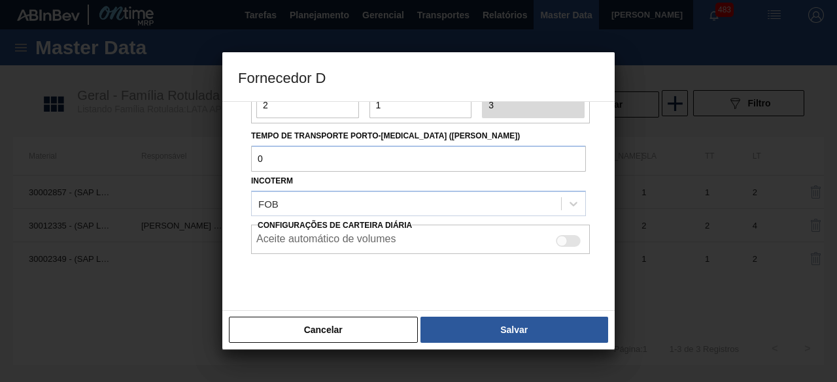
click at [568, 240] on div at bounding box center [568, 241] width 25 height 12
checkbox input "true"
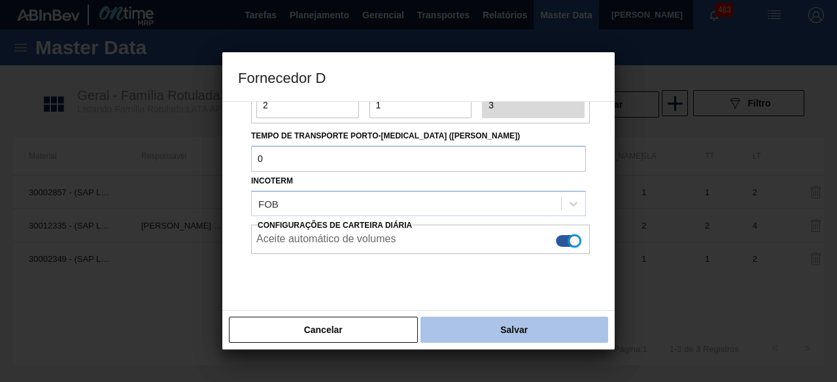
click at [556, 334] on button "Salvar" at bounding box center [514, 330] width 188 height 26
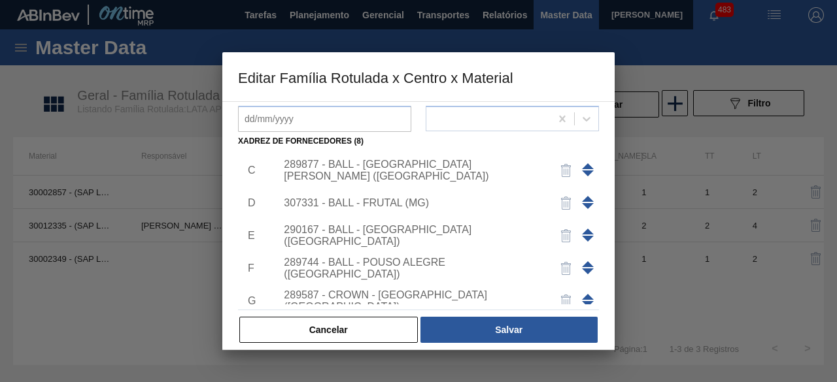
click at [403, 197] on div "307331 - BALL - FRUTAL (MG)" at bounding box center [412, 203] width 256 height 12
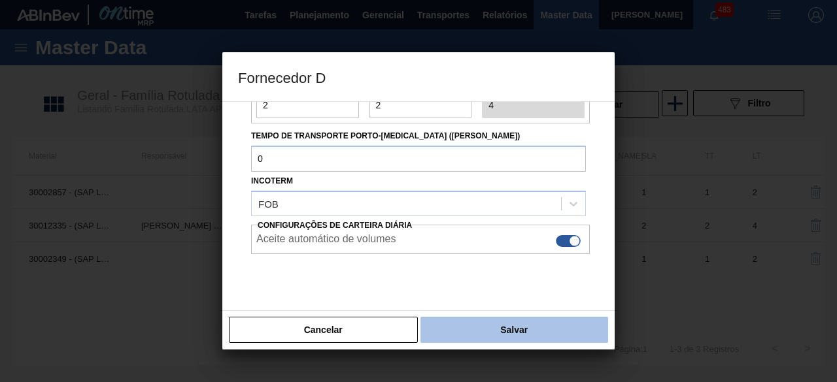
click at [541, 328] on button "Salvar" at bounding box center [514, 330] width 188 height 26
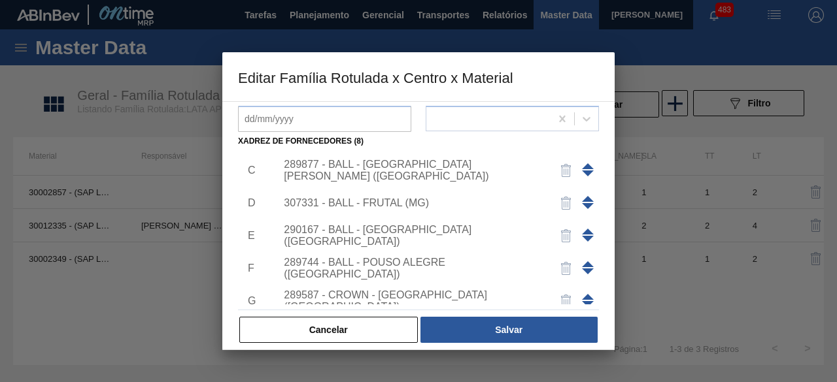
click at [414, 267] on div "289744 - BALL - POUSO ALEGRE ([GEOGRAPHIC_DATA])" at bounding box center [412, 269] width 256 height 24
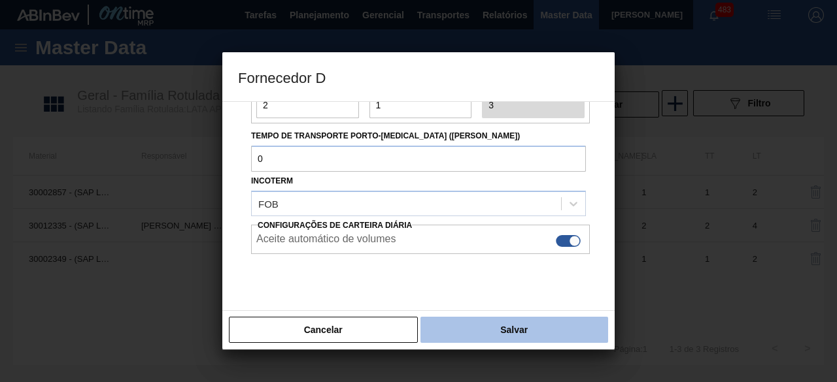
click at [552, 326] on button "Salvar" at bounding box center [514, 330] width 188 height 26
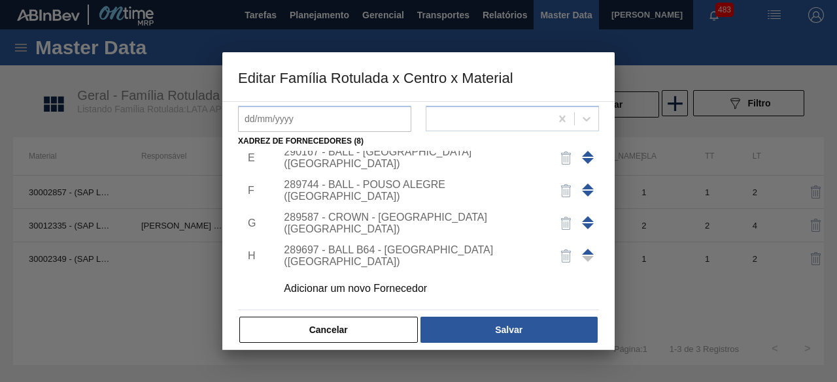
scroll to position [144, 0]
click at [462, 226] on div "289587 - CROWN - [GEOGRAPHIC_DATA] ([GEOGRAPHIC_DATA])" at bounding box center [412, 223] width 256 height 24
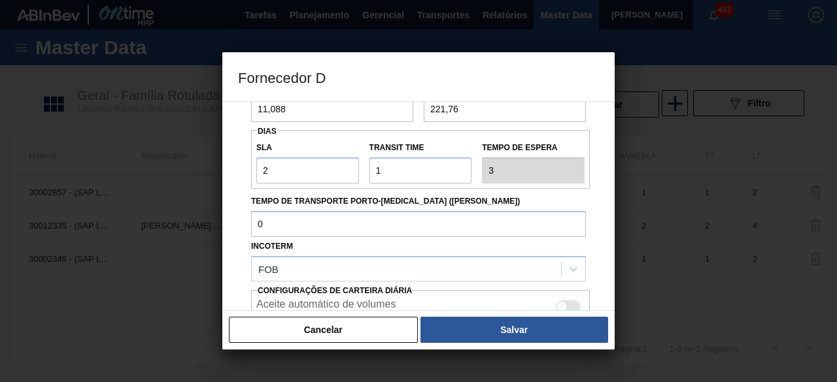
drag, startPoint x: 563, startPoint y: 303, endPoint x: 564, endPoint y: 311, distance: 7.9
click at [563, 303] on div at bounding box center [561, 306] width 11 height 11
checkbox input "true"
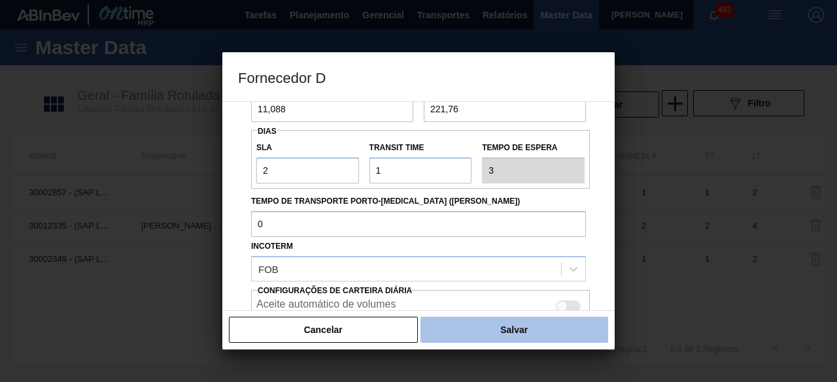
scroll to position [219, 0]
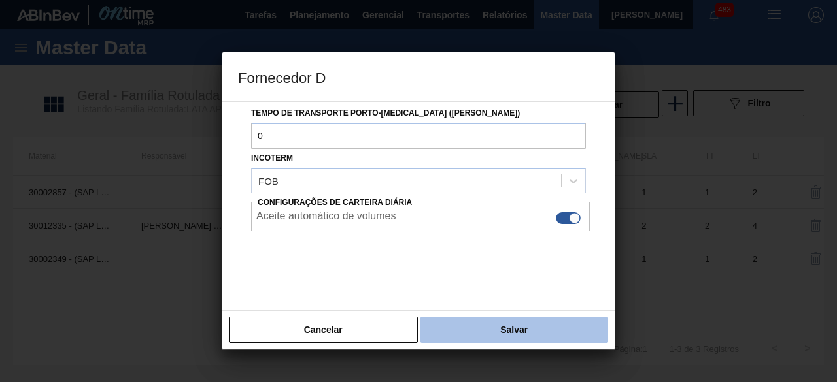
click at [562, 331] on button "Salvar" at bounding box center [514, 330] width 188 height 26
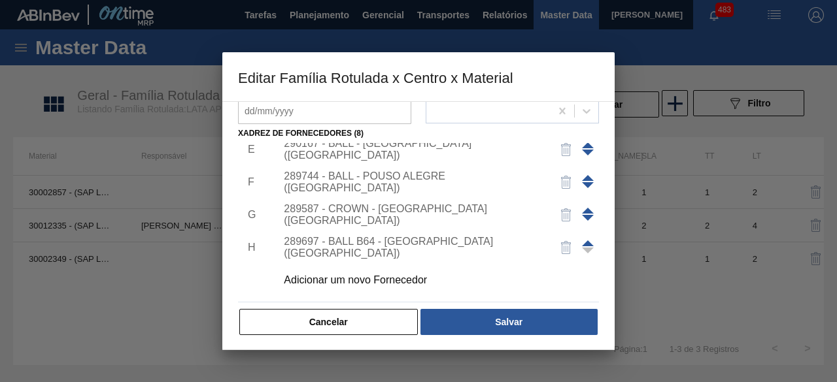
scroll to position [205, 0]
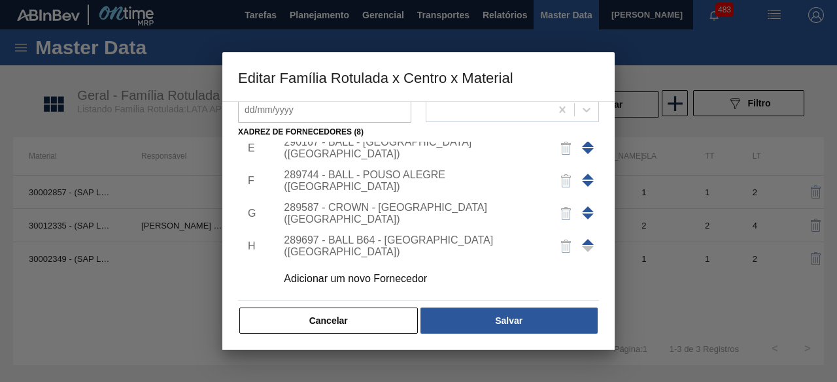
click at [443, 245] on div "289697 - BALL B64 - [GEOGRAPHIC_DATA] ([GEOGRAPHIC_DATA])" at bounding box center [412, 247] width 256 height 24
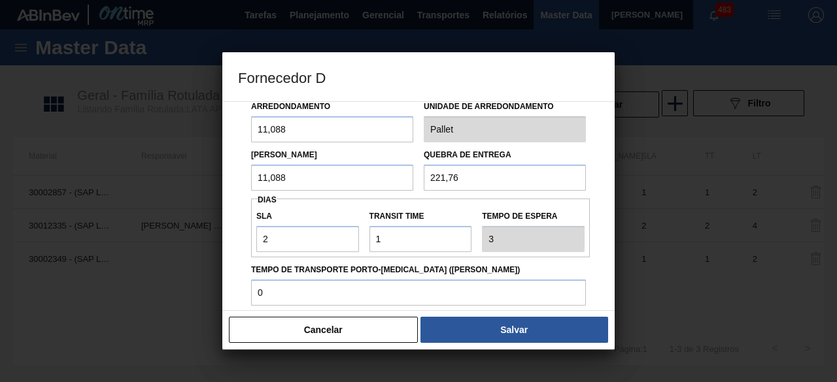
scroll to position [196, 0]
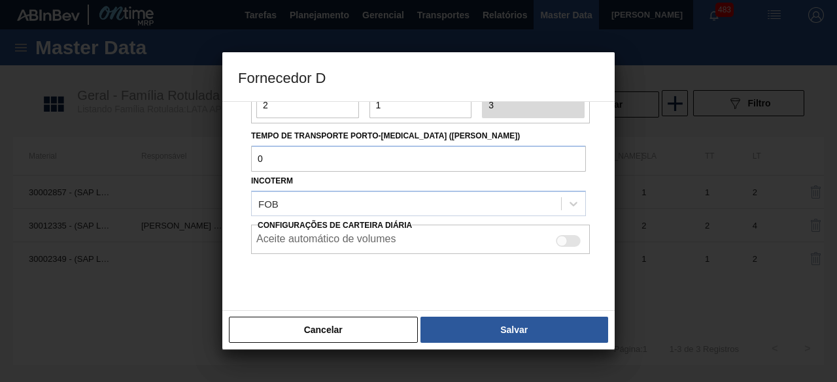
click at [569, 248] on div "Aceite automático de volumes" at bounding box center [420, 239] width 339 height 29
click at [569, 236] on div at bounding box center [568, 241] width 25 height 12
checkbox input "true"
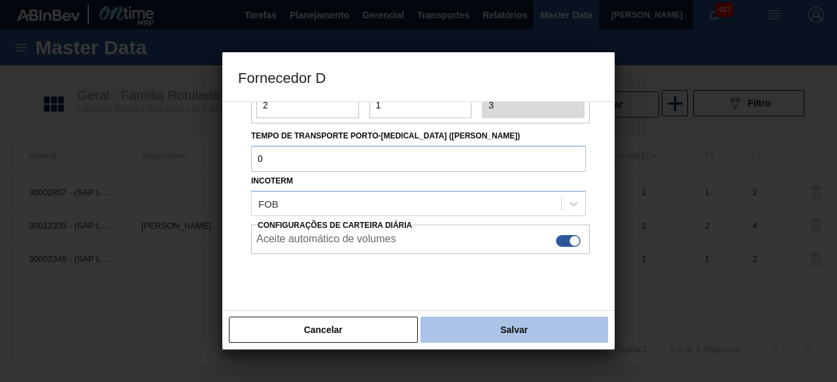
click at [554, 328] on button "Salvar" at bounding box center [514, 330] width 188 height 26
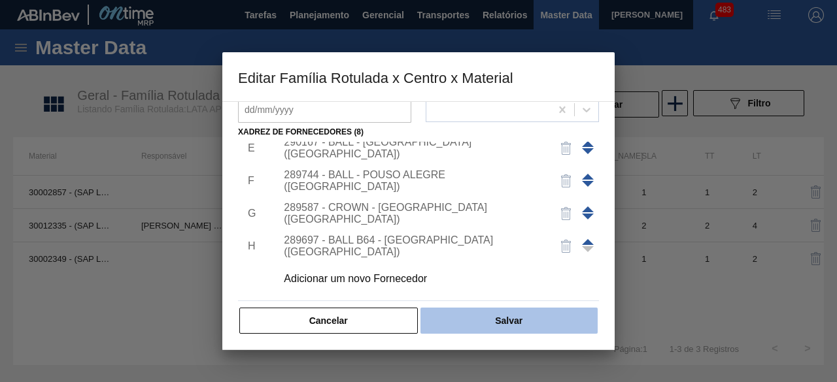
click at [545, 313] on button "Salvar" at bounding box center [508, 321] width 177 height 26
